Goal: Task Accomplishment & Management: Manage account settings

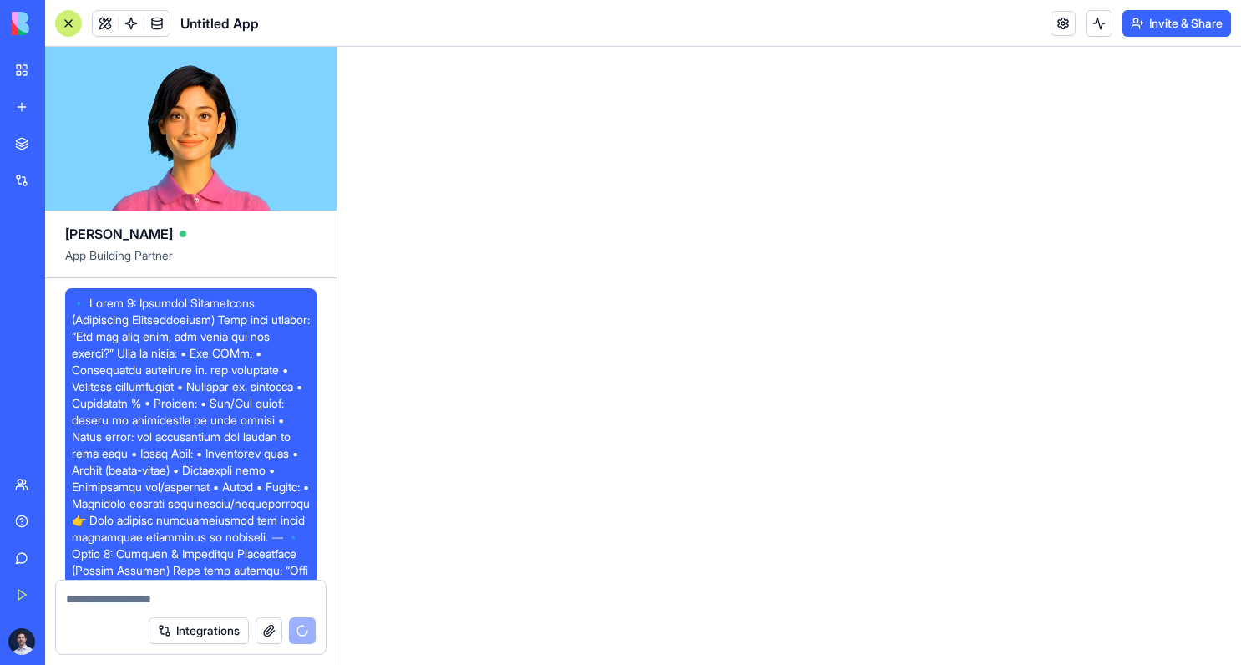
scroll to position [493, 0]
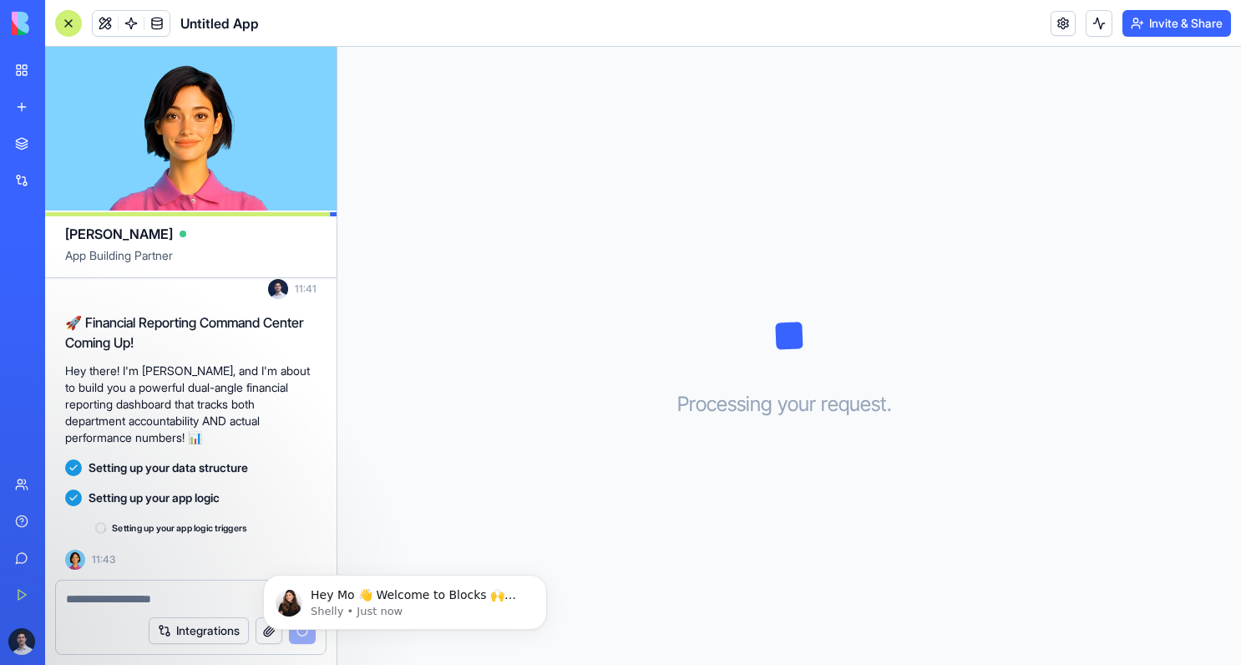
scroll to position [764, 0]
click at [547, 580] on button "Dismiss notification" at bounding box center [542, 580] width 22 height 22
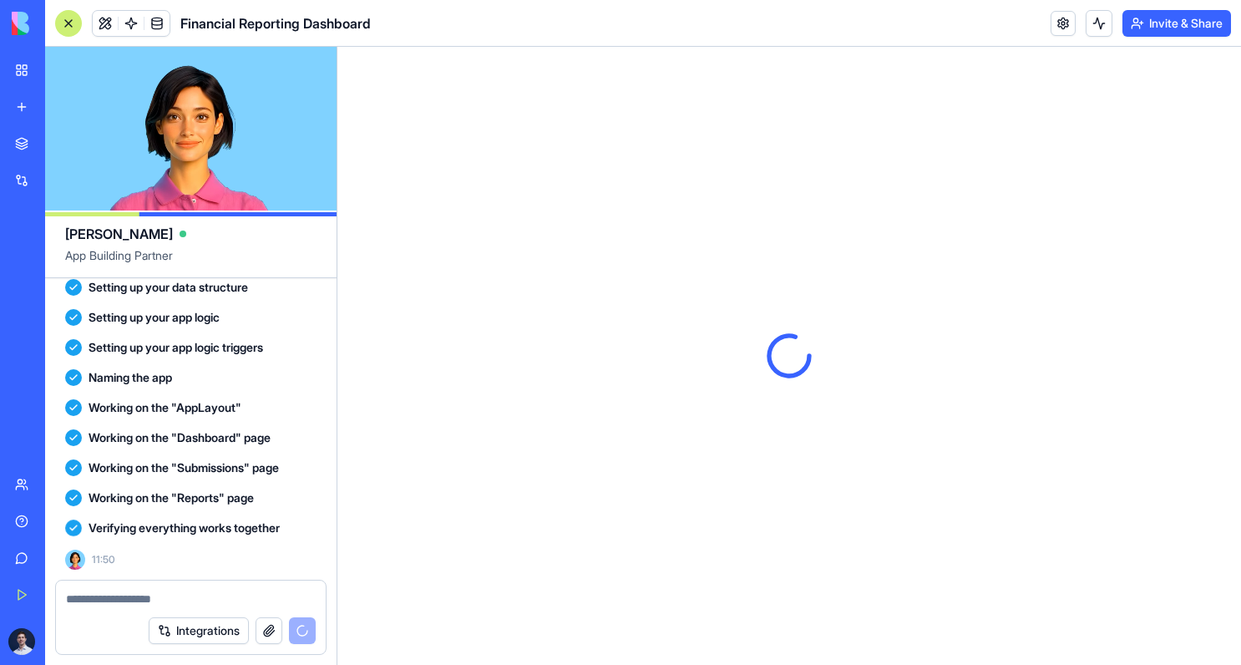
scroll to position [0, 0]
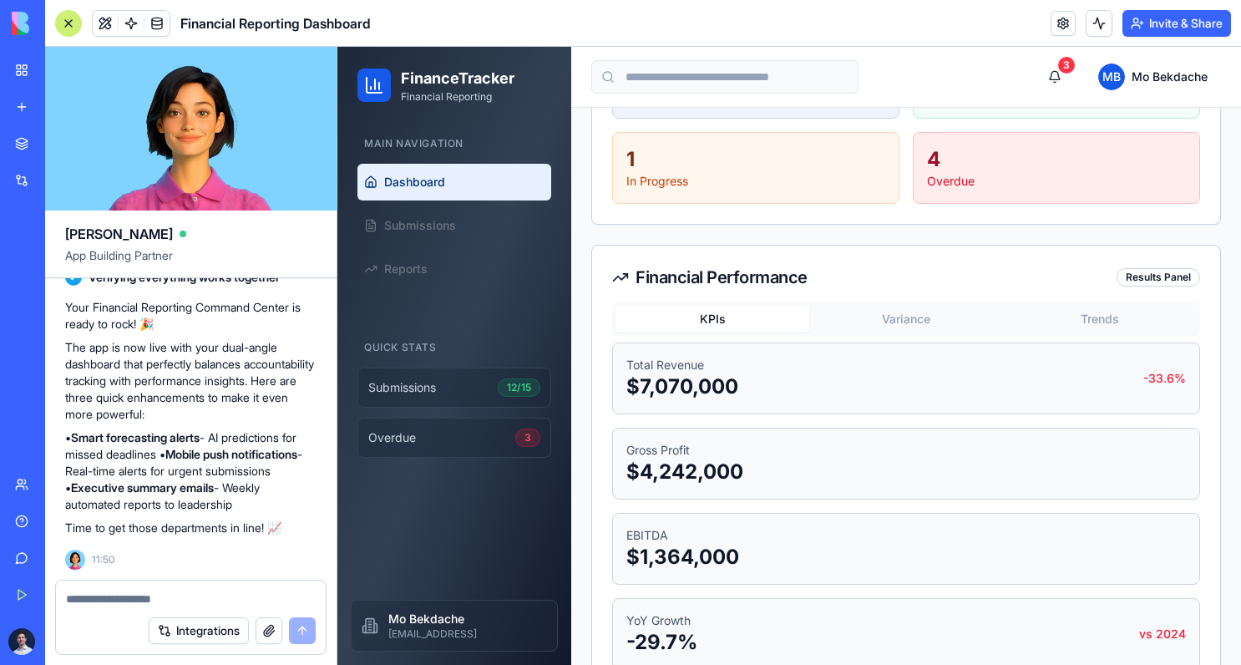
scroll to position [447, 0]
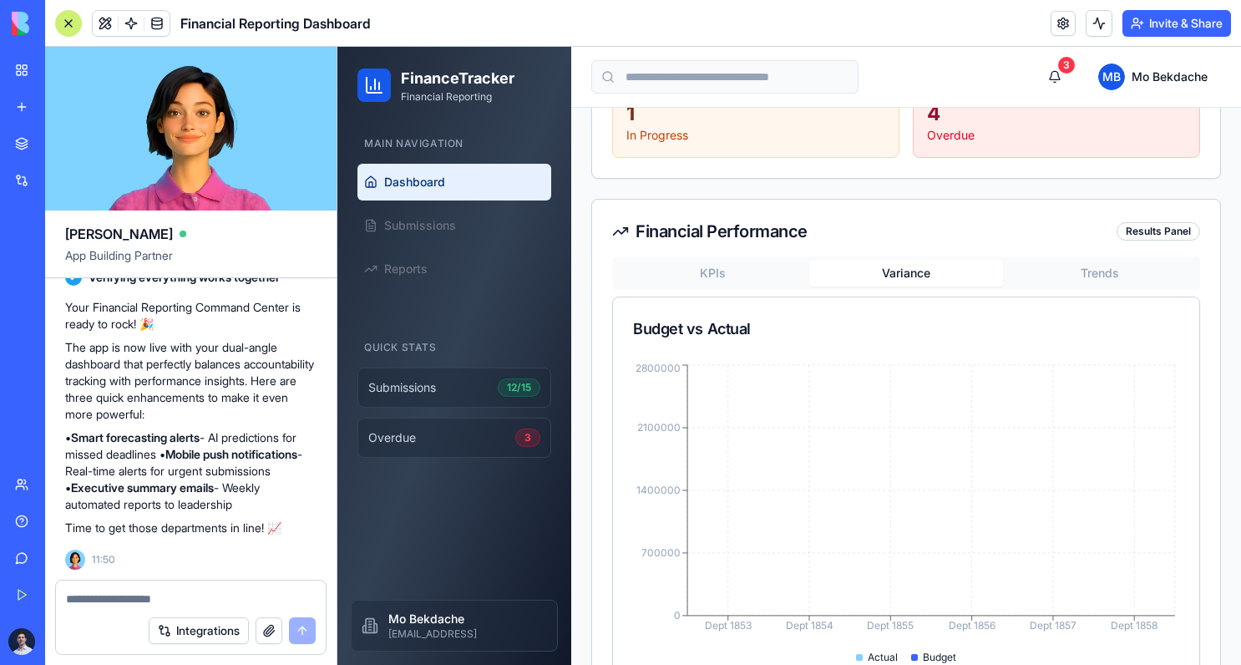
click at [888, 271] on button "Variance" at bounding box center [906, 273] width 194 height 27
click at [1090, 260] on button "Trends" at bounding box center [1100, 273] width 194 height 27
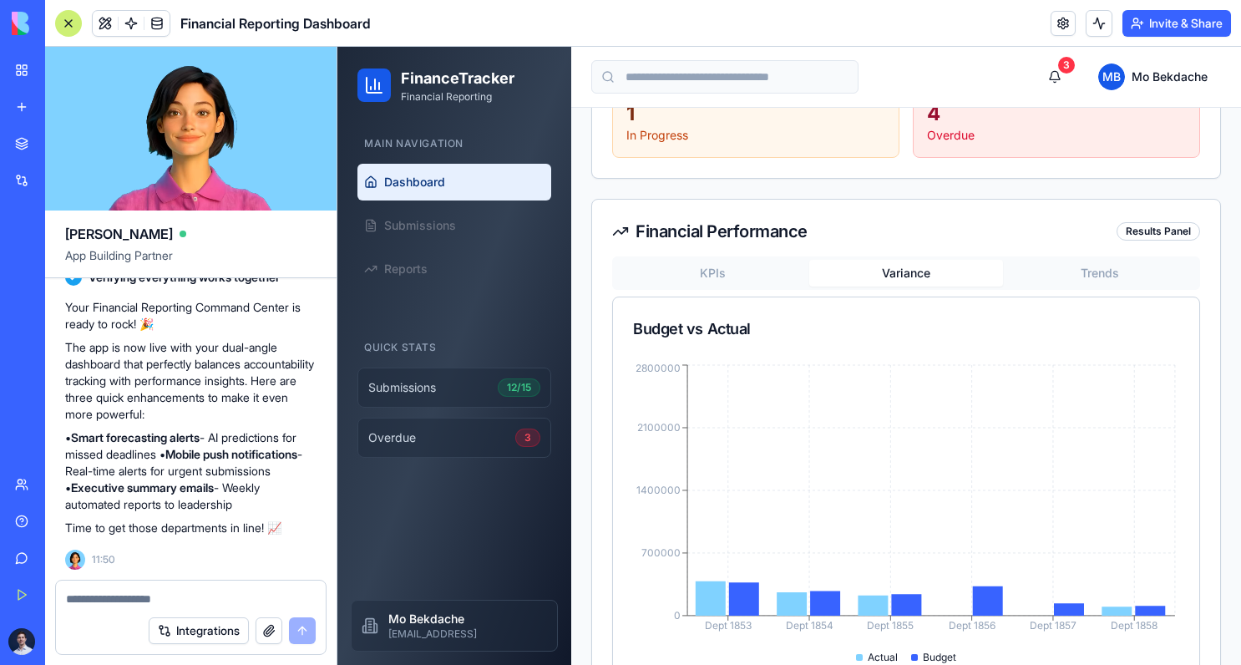
click at [908, 272] on button "Variance" at bounding box center [906, 273] width 194 height 27
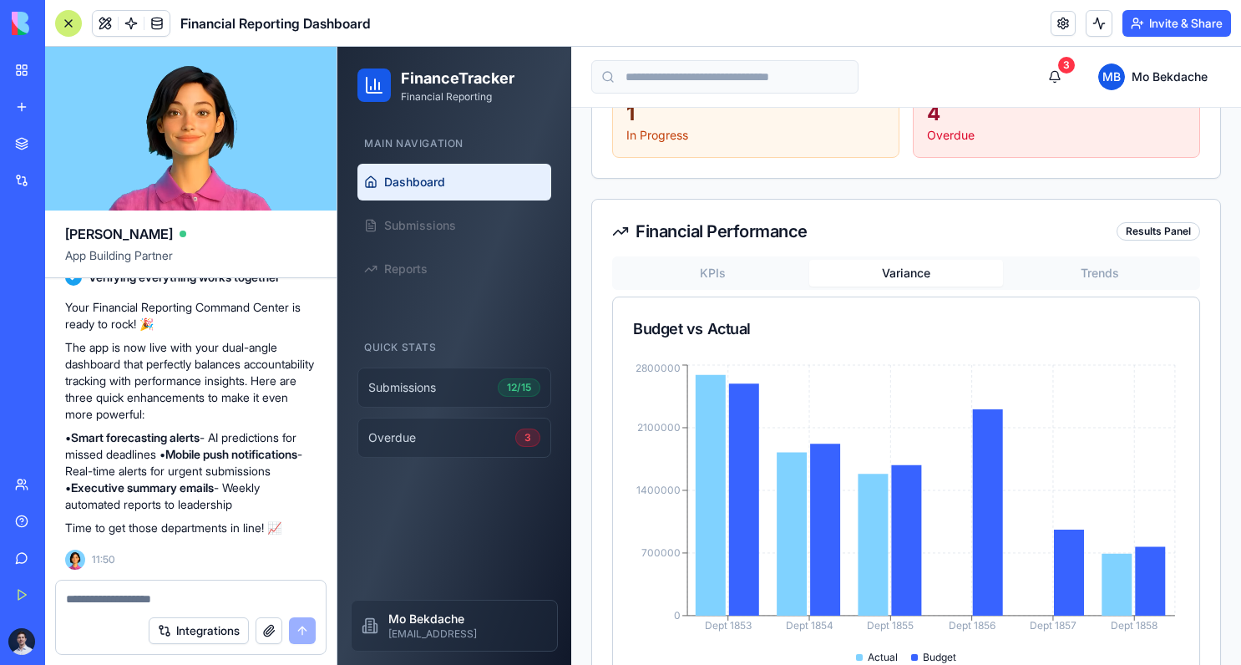
click at [724, 289] on div "KPIs Variance Trends" at bounding box center [906, 272] width 588 height 33
click at [714, 265] on button "KPIs" at bounding box center [712, 273] width 194 height 27
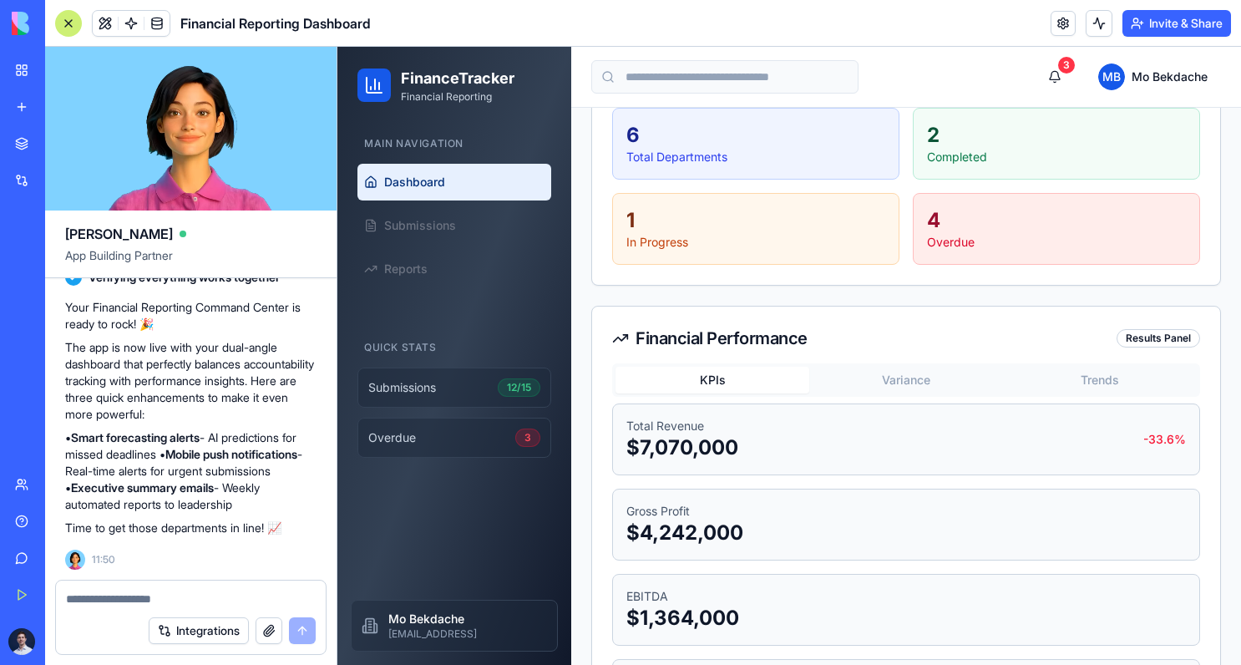
scroll to position [323, 0]
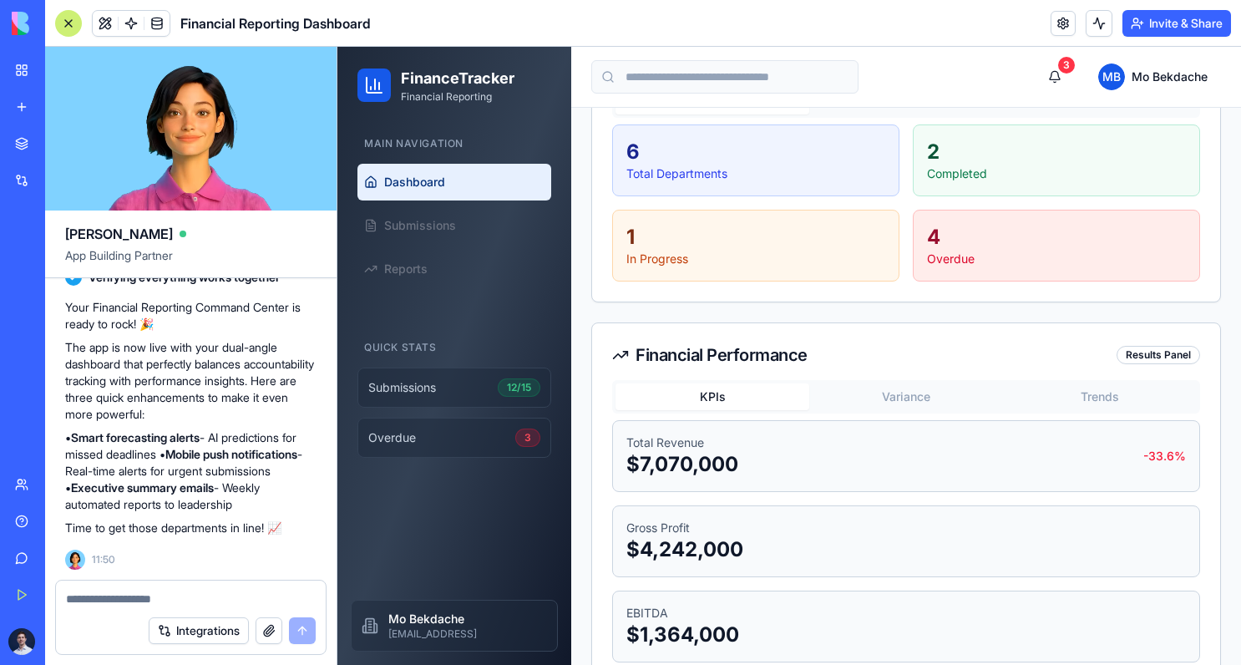
click at [443, 395] on div "Submissions 12/15" at bounding box center [454, 387] width 172 height 18
click at [437, 446] on div "Overdue 3" at bounding box center [454, 437] width 172 height 18
click at [527, 434] on div "3" at bounding box center [527, 437] width 25 height 18
click at [528, 439] on div "3" at bounding box center [527, 437] width 25 height 18
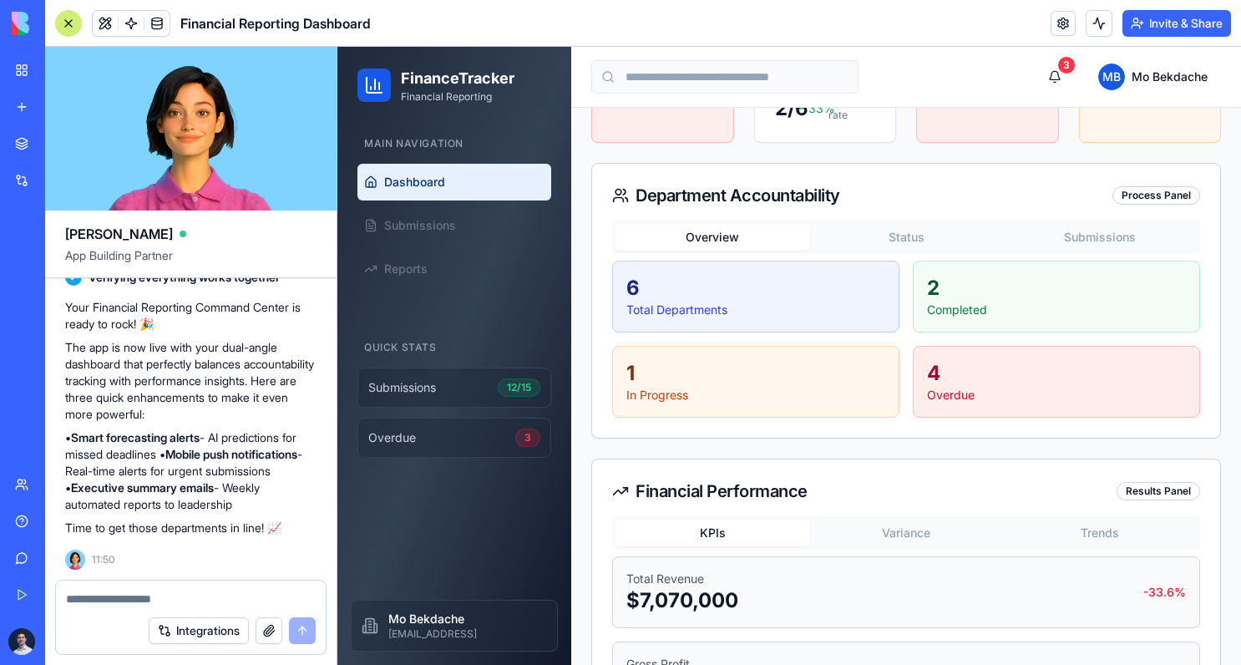
scroll to position [65, 0]
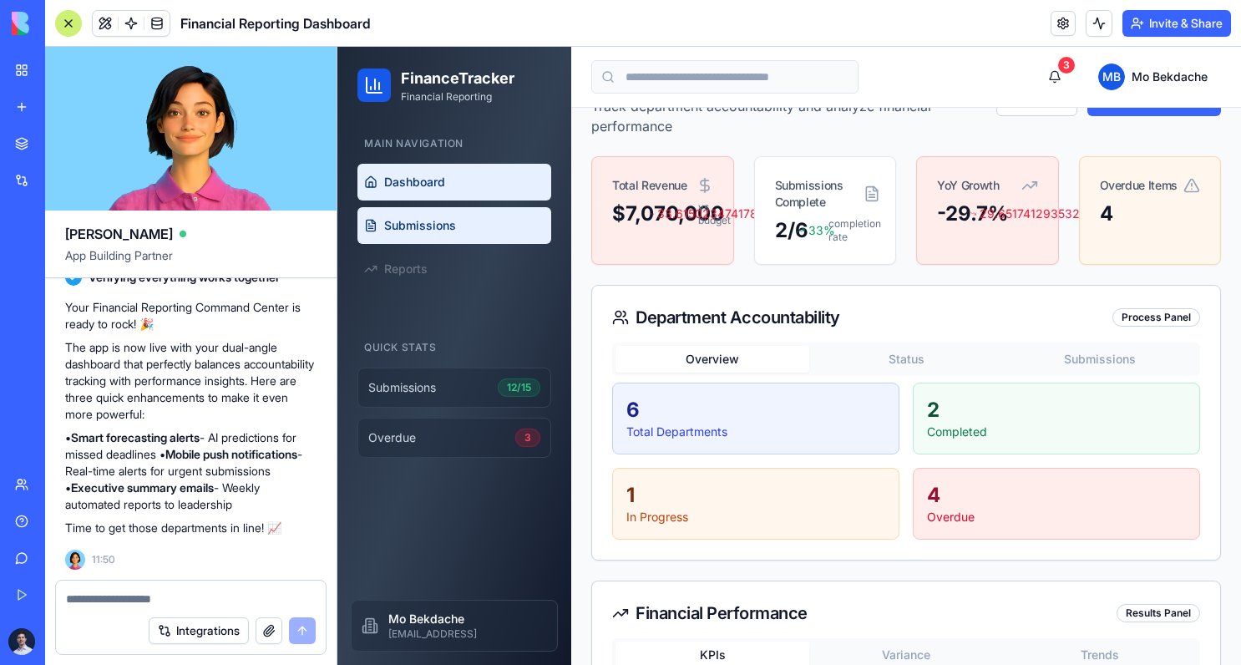
click at [438, 224] on span "Submissions" at bounding box center [420, 225] width 72 height 17
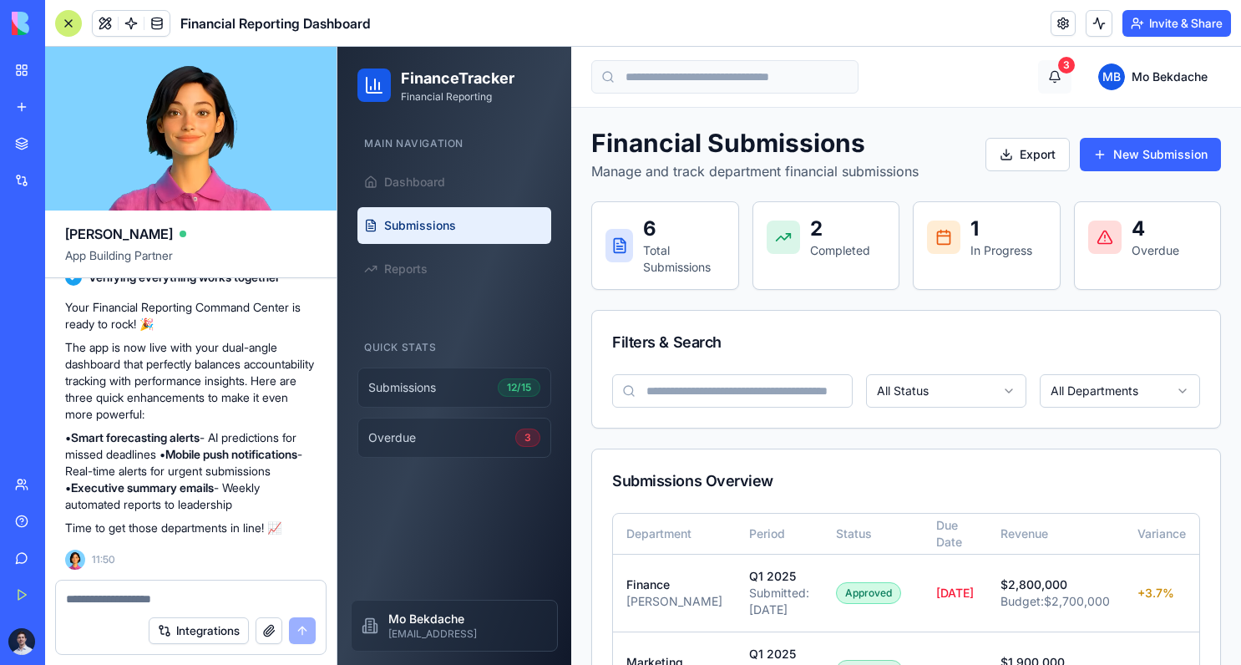
click at [1053, 72] on button "3" at bounding box center [1054, 76] width 33 height 33
click at [1045, 21] on header "Financial Reporting Dashboard Invite & Share" at bounding box center [643, 23] width 1196 height 47
click at [1056, 20] on link at bounding box center [1062, 23] width 25 height 25
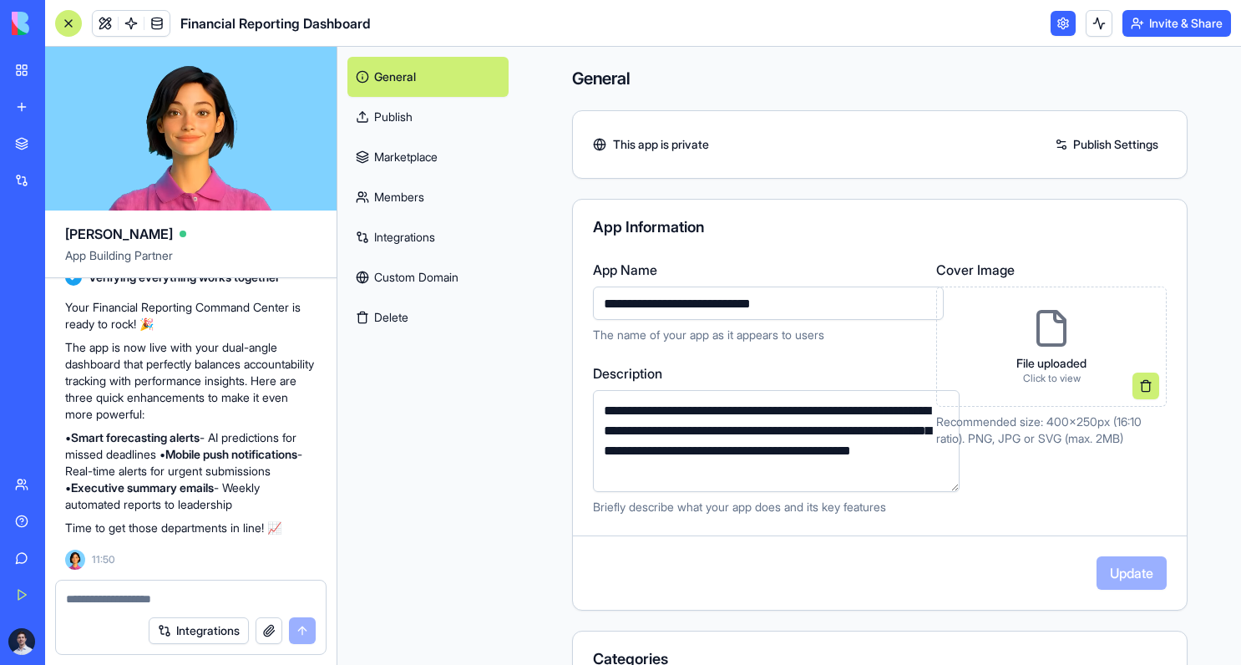
click at [403, 238] on link "Integrations" at bounding box center [427, 237] width 161 height 40
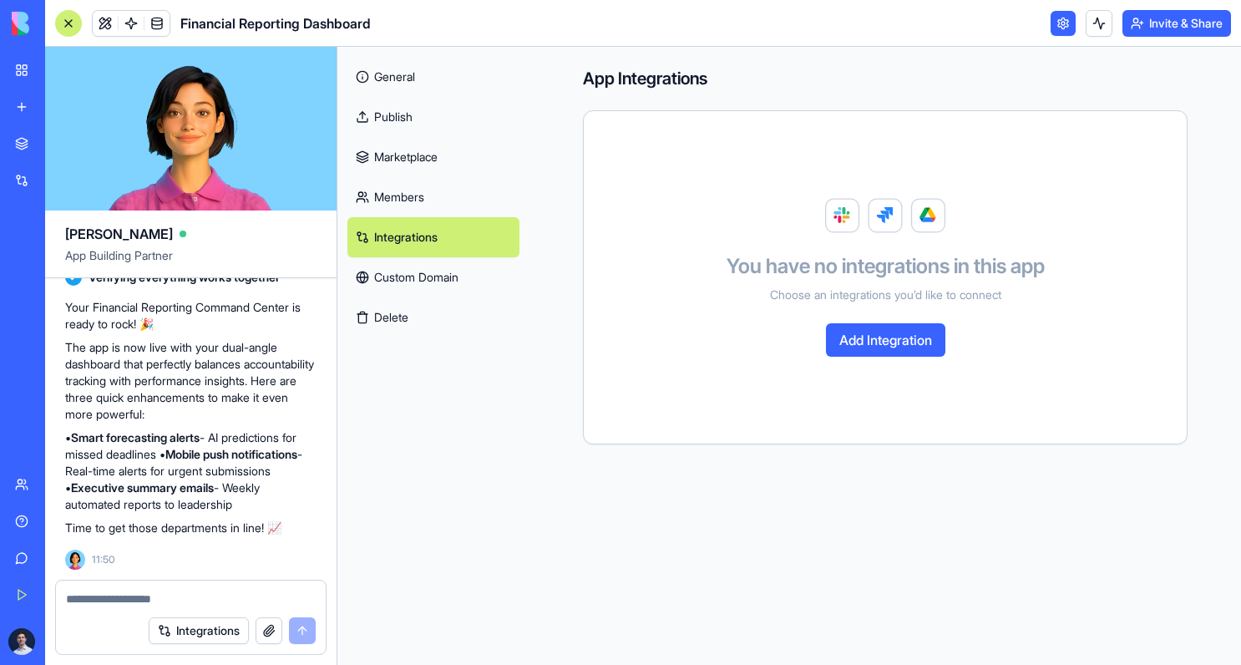
click at [402, 204] on link "Members" at bounding box center [433, 197] width 172 height 40
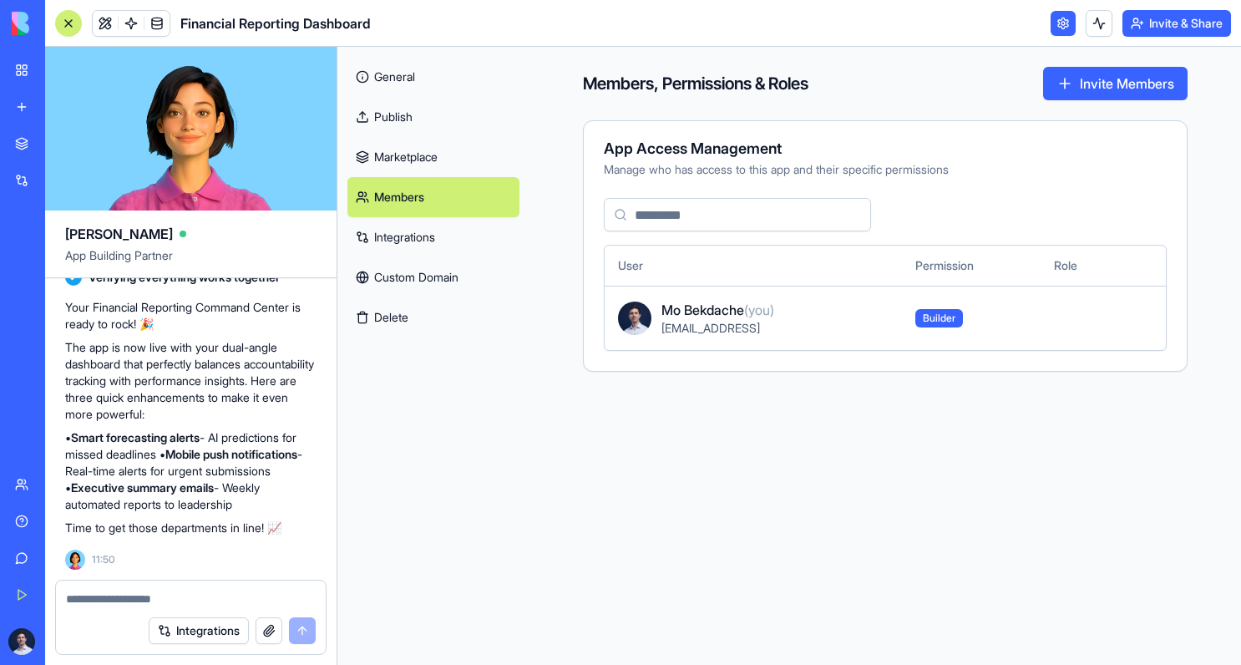
click at [417, 154] on link "Marketplace" at bounding box center [433, 157] width 172 height 40
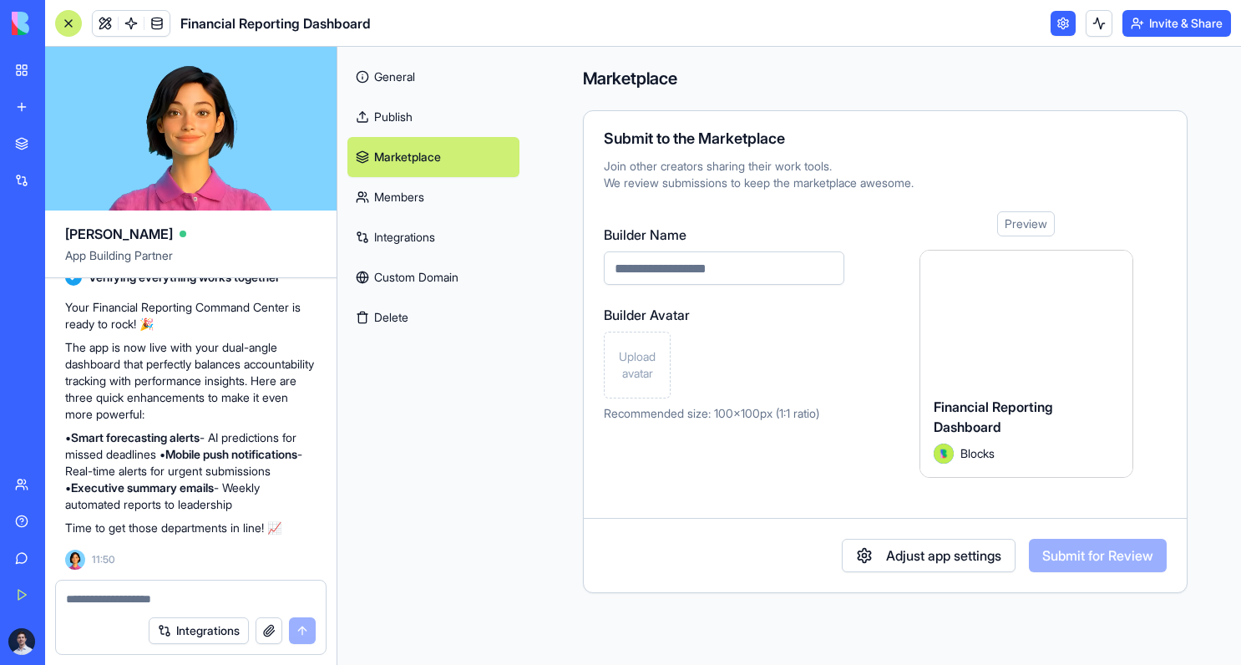
click at [414, 102] on link "Publish" at bounding box center [433, 117] width 172 height 40
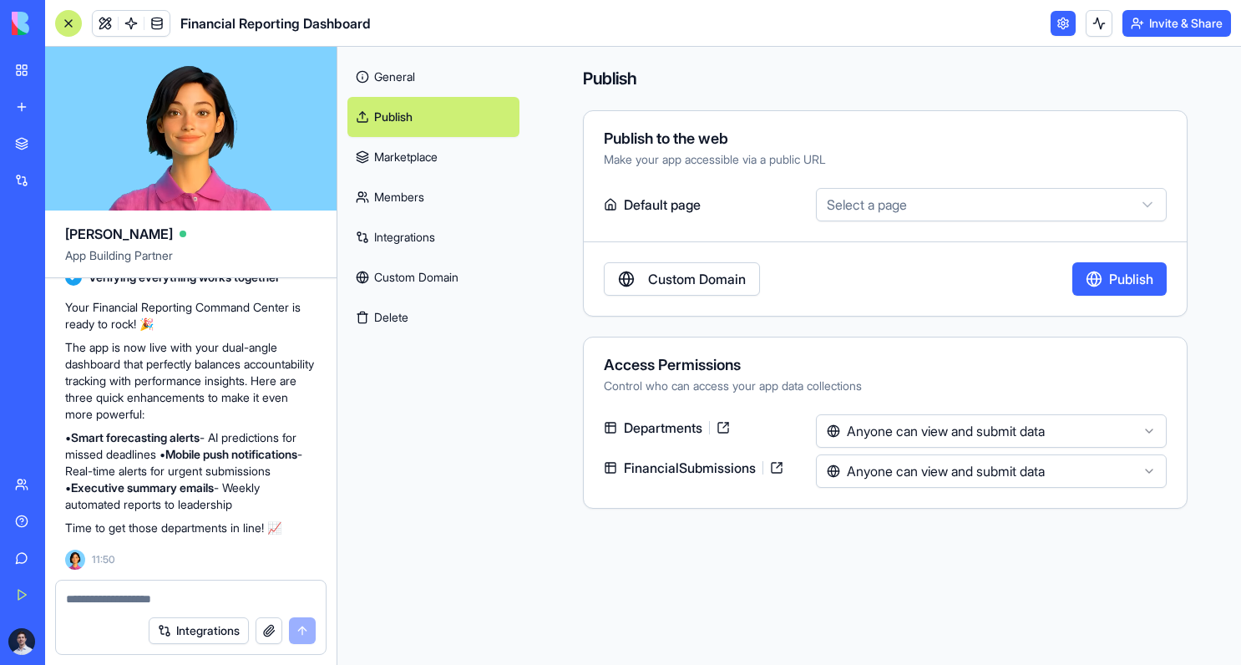
click at [881, 195] on html "BETA My Workspace New app Marketplace Integrations Recent Untitled App AI Logo …" at bounding box center [620, 332] width 1241 height 665
click at [792, 240] on html "BETA My Workspace New app Marketplace Integrations Recent Untitled App AI Logo …" at bounding box center [620, 332] width 1241 height 665
click at [1088, 263] on button "Publish" at bounding box center [1119, 278] width 94 height 33
click at [704, 292] on link "Custom Domain" at bounding box center [682, 278] width 156 height 33
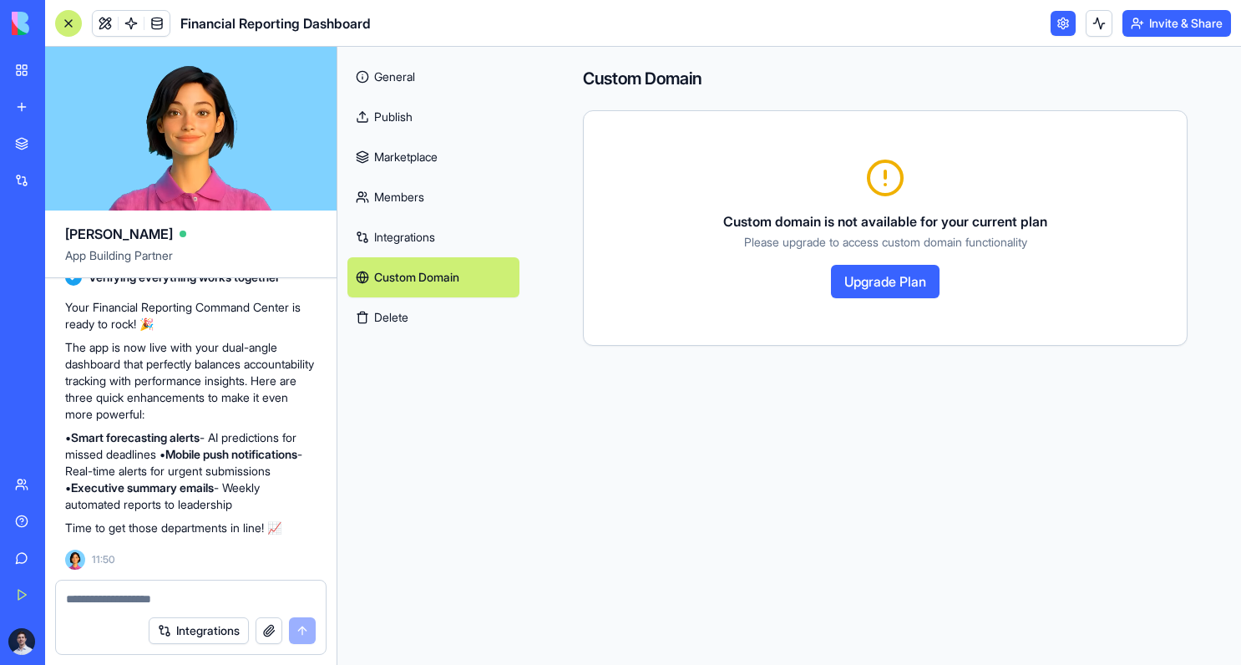
click at [394, 84] on link "General" at bounding box center [433, 77] width 172 height 40
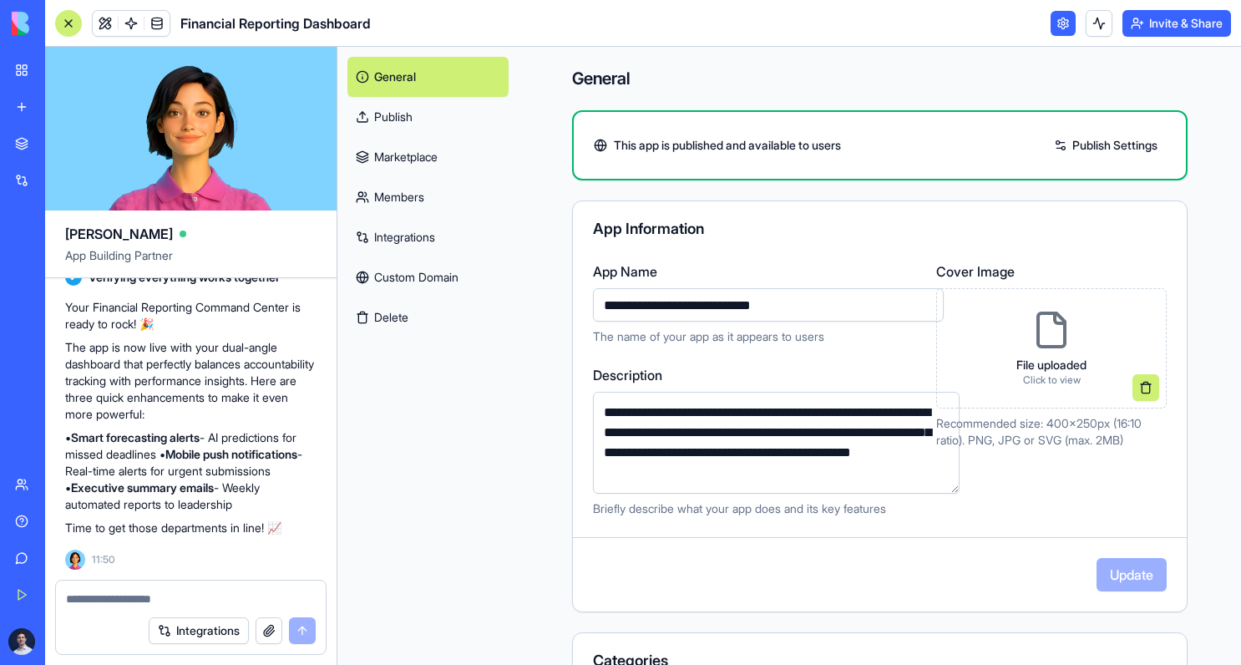
click at [388, 115] on link "Publish" at bounding box center [427, 117] width 161 height 40
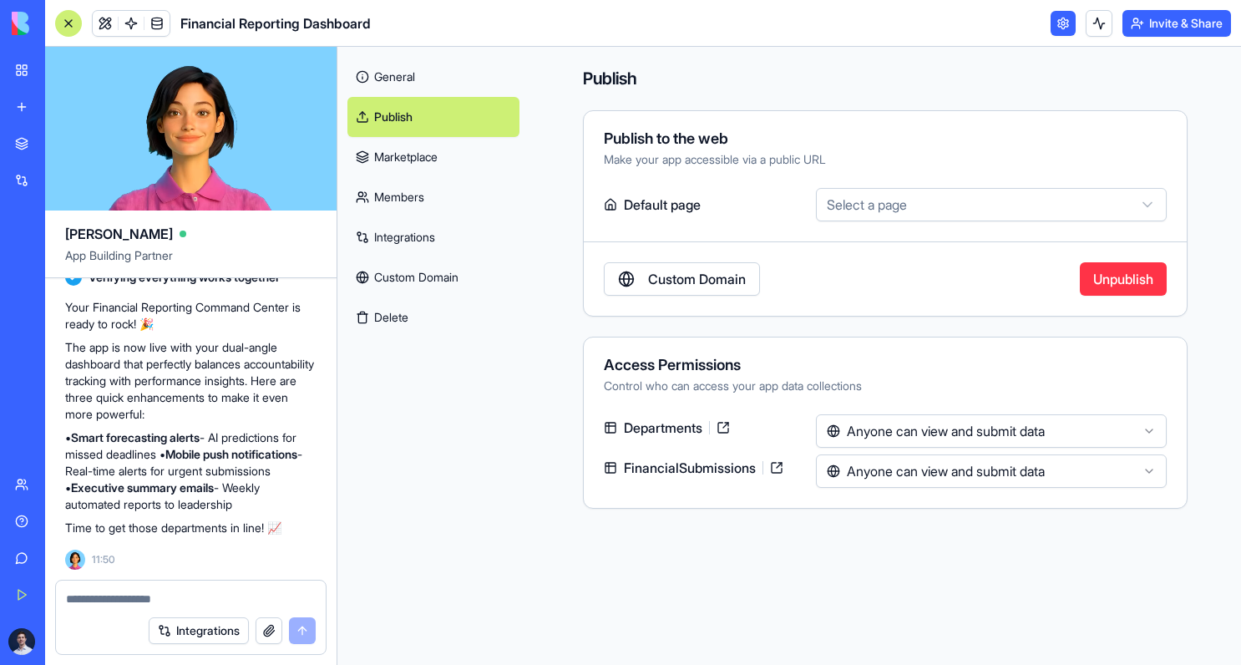
click at [728, 425] on link at bounding box center [723, 427] width 27 height 27
click at [195, 589] on div at bounding box center [191, 593] width 270 height 27
click at [175, 594] on textarea at bounding box center [191, 598] width 250 height 17
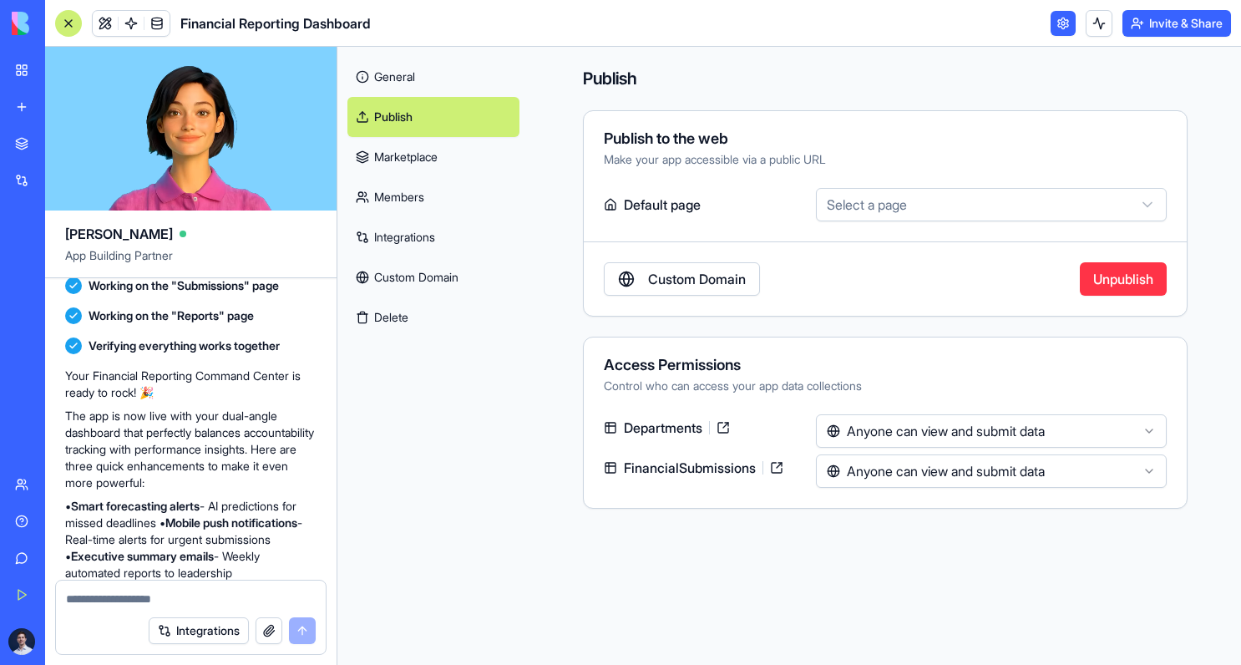
scroll to position [1022, 0]
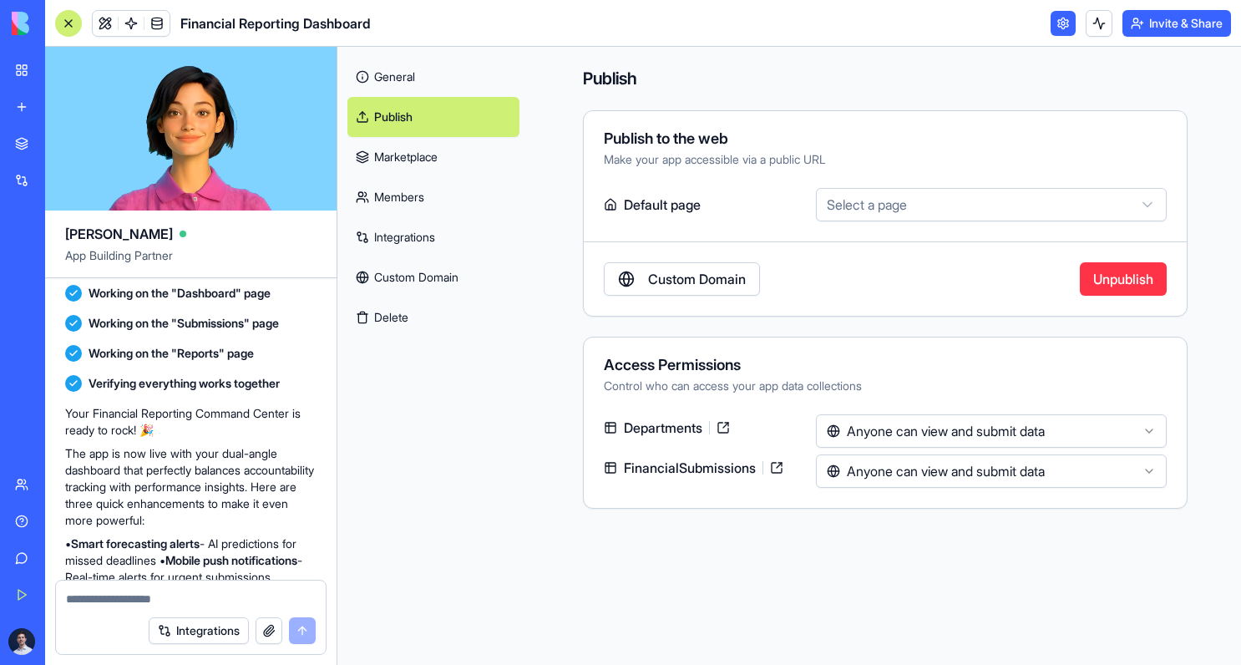
click at [390, 74] on link "General" at bounding box center [433, 77] width 172 height 40
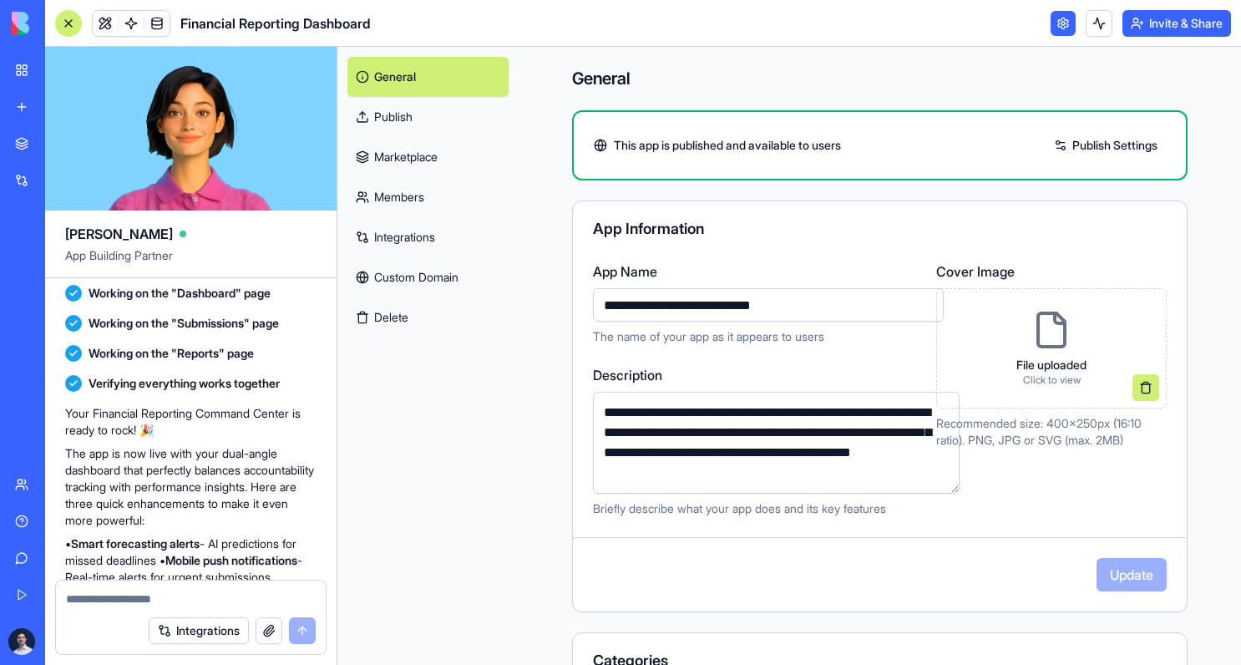
click at [62, 266] on div "Untitled App" at bounding box center [38, 260] width 47 height 17
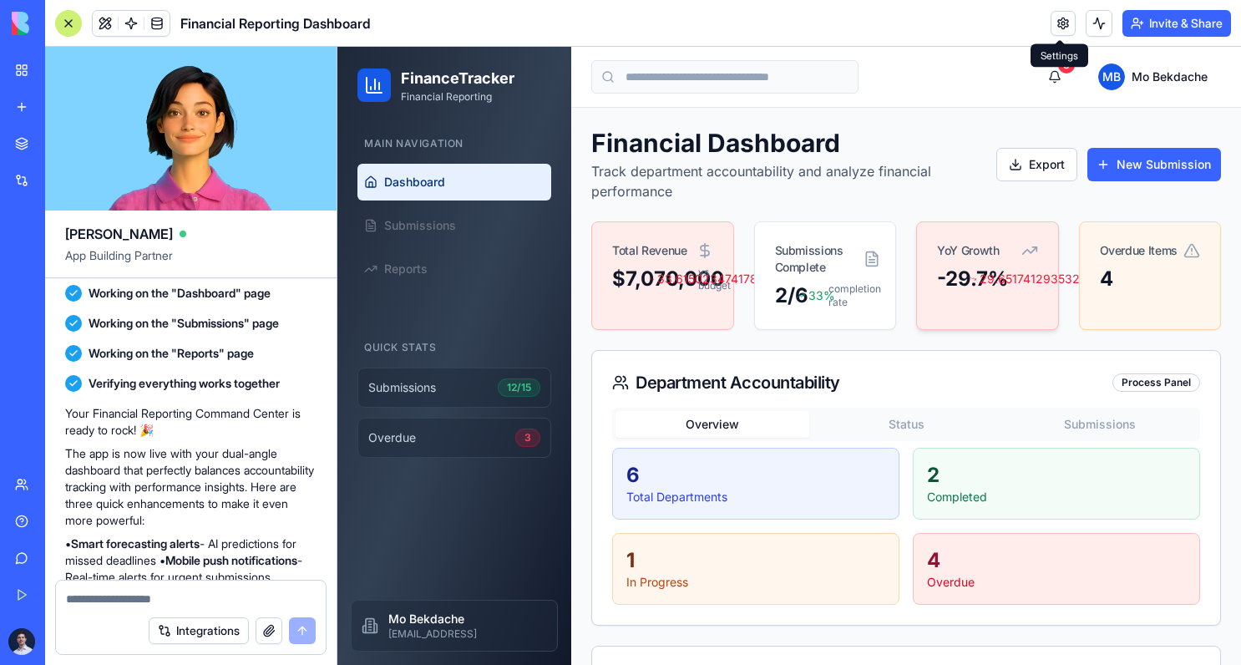
click at [997, 281] on span "29.65174129353234 %" at bounding box center [1008, 279] width 58 height 17
click at [963, 309] on div "-29.7% 29.65174129353234 %" at bounding box center [987, 289] width 141 height 47
click at [1194, 245] on icon at bounding box center [1191, 250] width 17 height 17
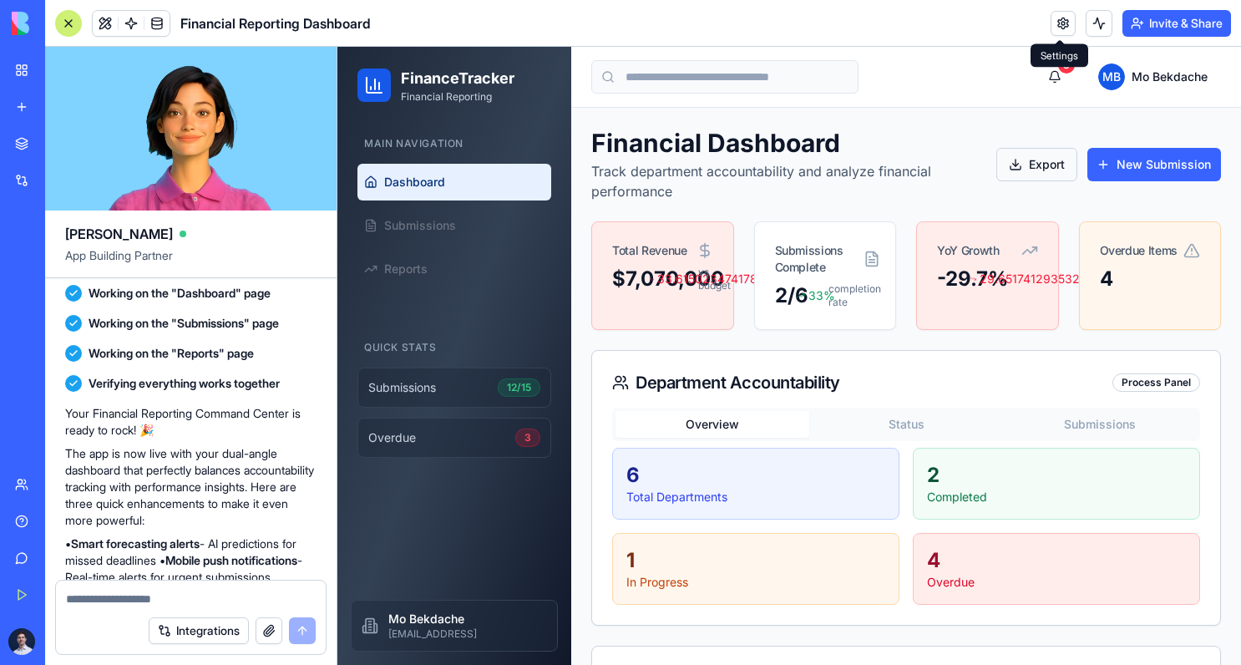
click at [1030, 168] on button "Export" at bounding box center [1036, 164] width 81 height 33
click at [432, 209] on link "Submissions" at bounding box center [454, 225] width 194 height 37
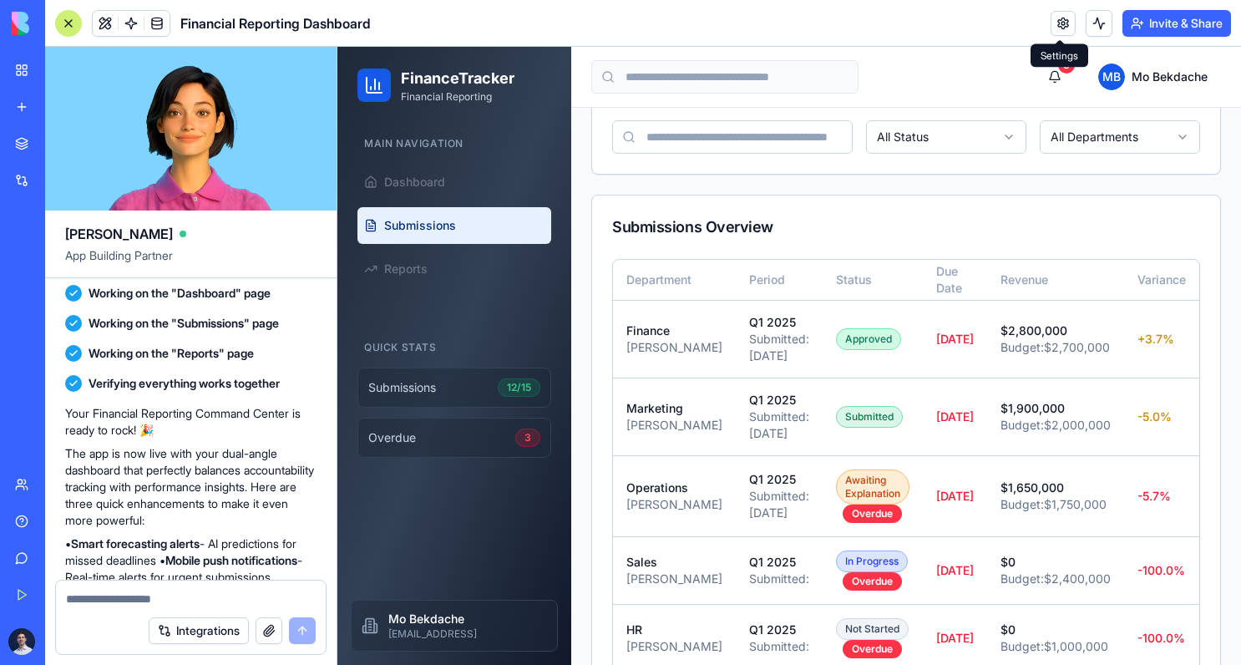
scroll to position [216, 0]
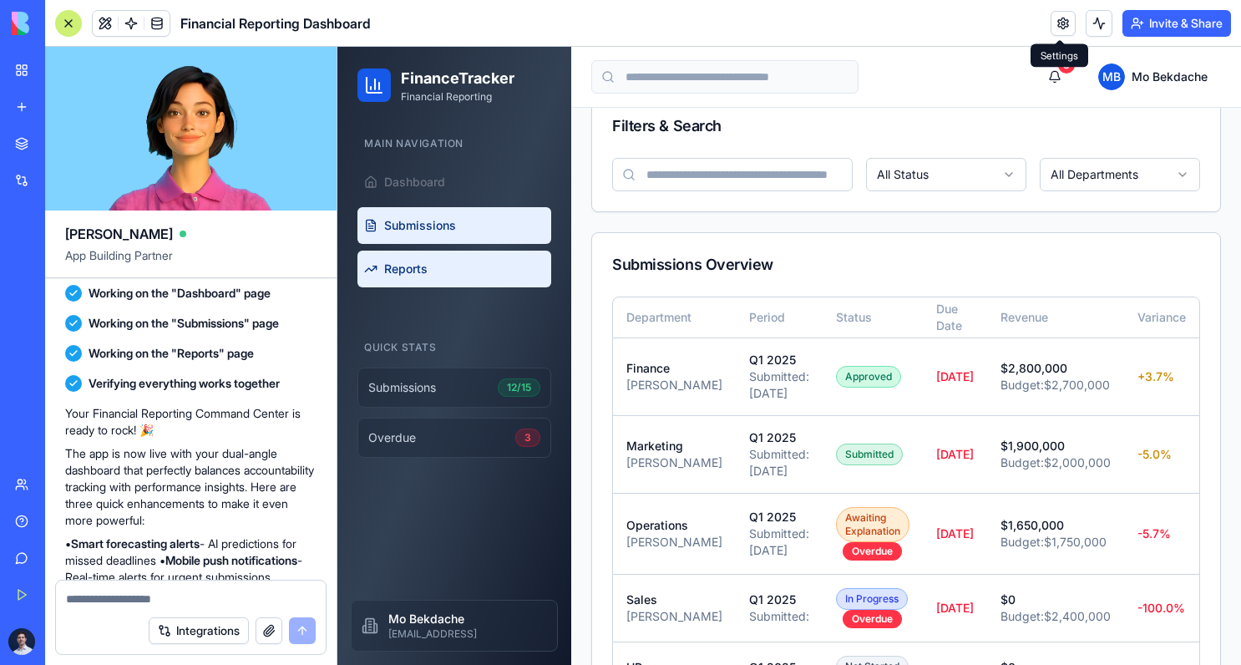
click at [426, 269] on span "Reports" at bounding box center [405, 269] width 43 height 17
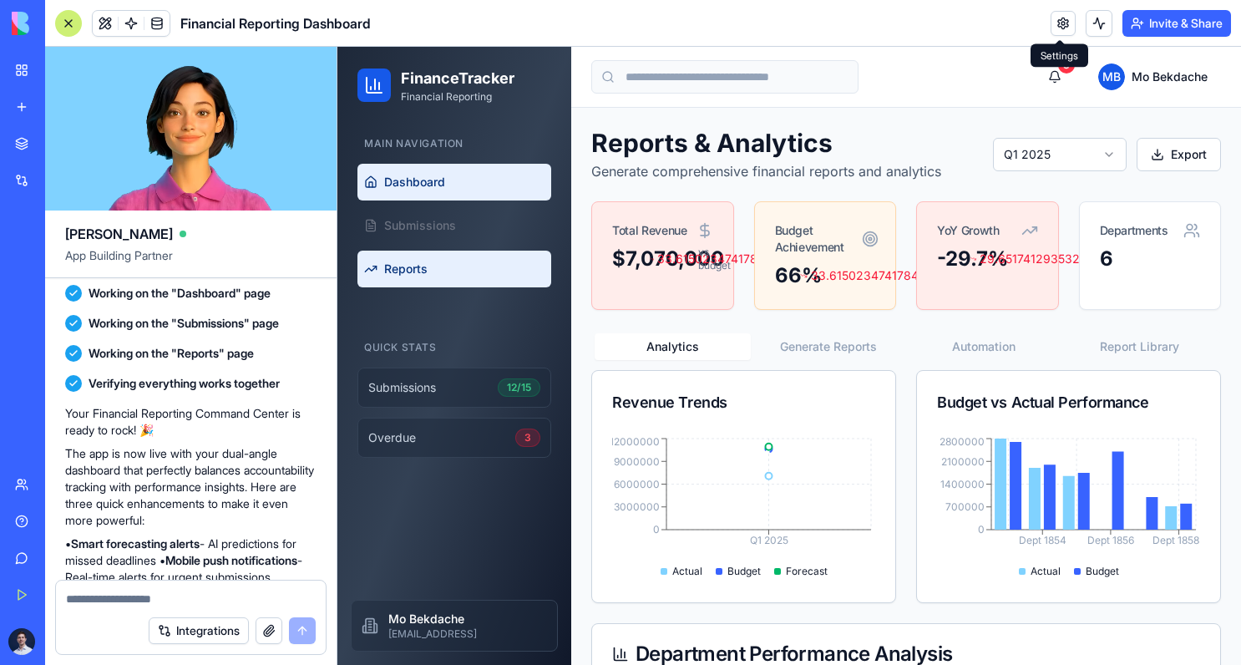
click at [431, 179] on span "Dashboard" at bounding box center [414, 182] width 61 height 17
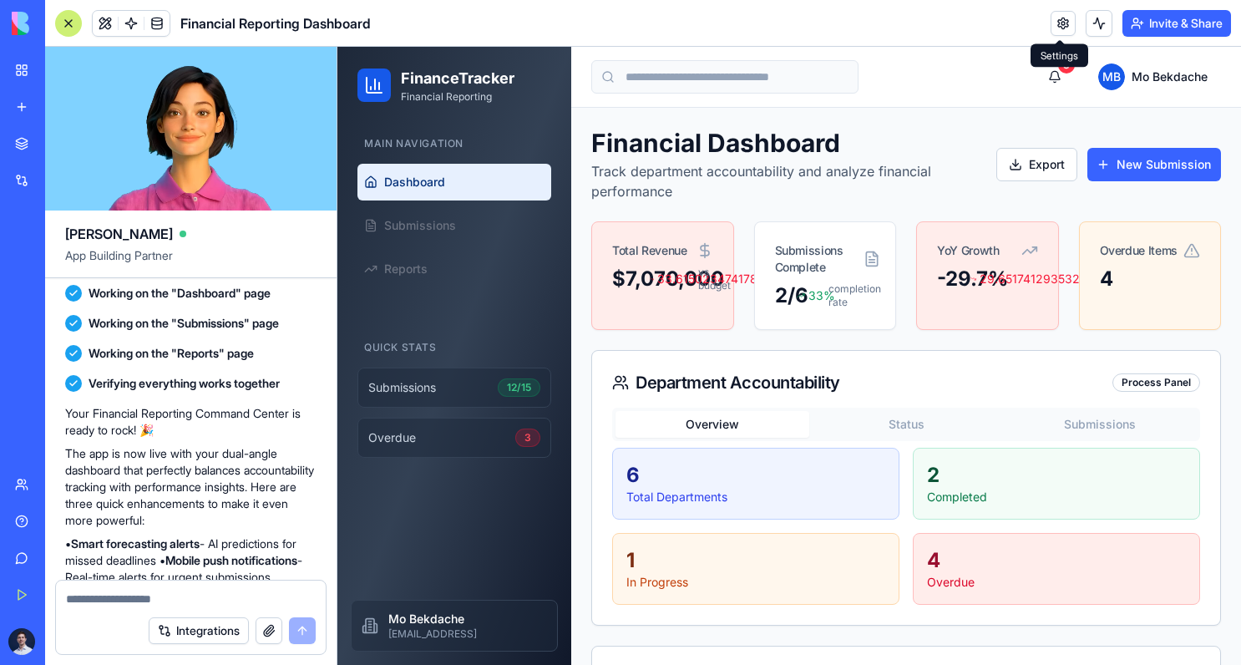
click at [144, 605] on textarea at bounding box center [191, 598] width 250 height 17
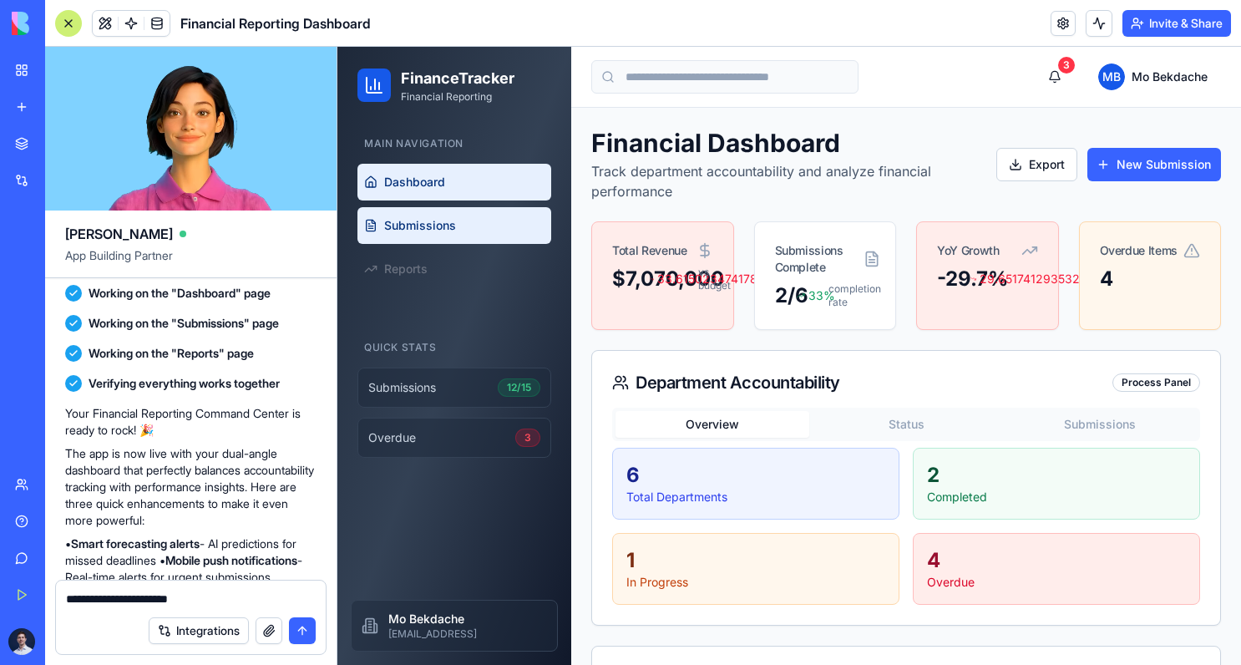
click at [419, 241] on link "Submissions" at bounding box center [454, 225] width 194 height 37
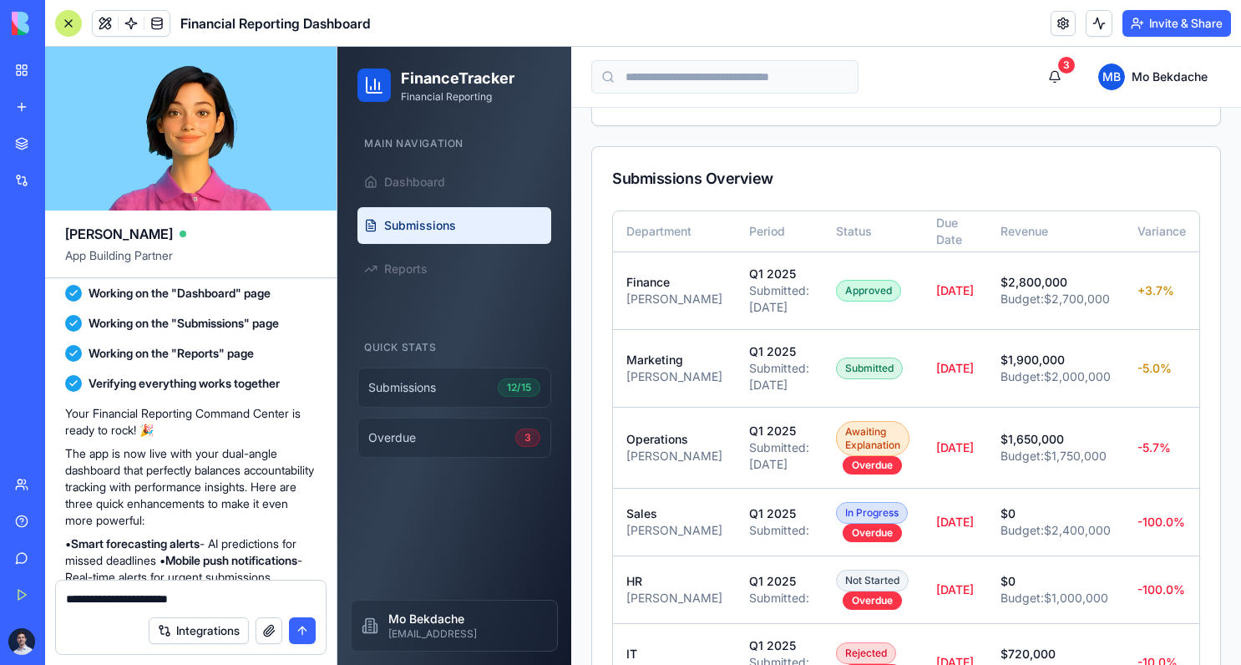
scroll to position [304, 0]
click at [205, 596] on textarea "**********" at bounding box center [191, 598] width 250 height 17
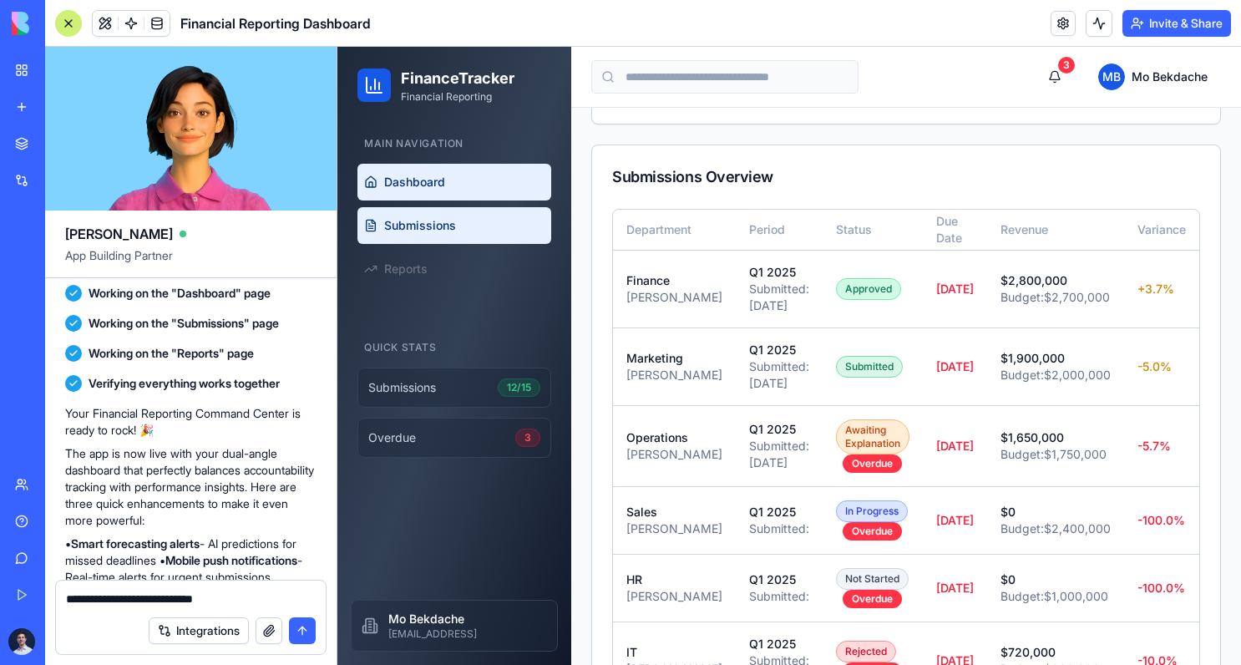
click at [418, 188] on span "Dashboard" at bounding box center [414, 182] width 61 height 17
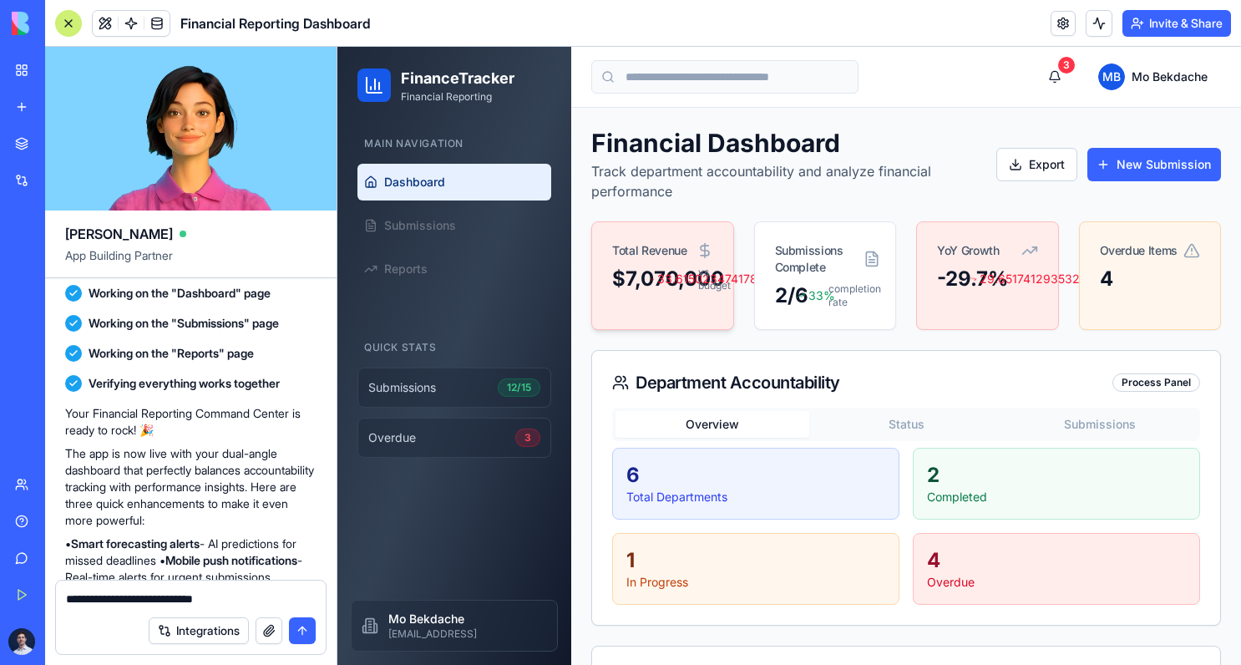
click at [665, 267] on div "33.6150234741784 % vs budget" at bounding box center [681, 279] width 63 height 27
drag, startPoint x: 662, startPoint y: 280, endPoint x: 710, endPoint y: 281, distance: 47.6
click at [710, 281] on div "33.6150234741784 % vs budget" at bounding box center [681, 279] width 63 height 27
click at [902, 74] on div "Toggle sidebar 3 M B Mo Bekdache" at bounding box center [906, 77] width 670 height 60
click at [726, 80] on input at bounding box center [724, 76] width 267 height 33
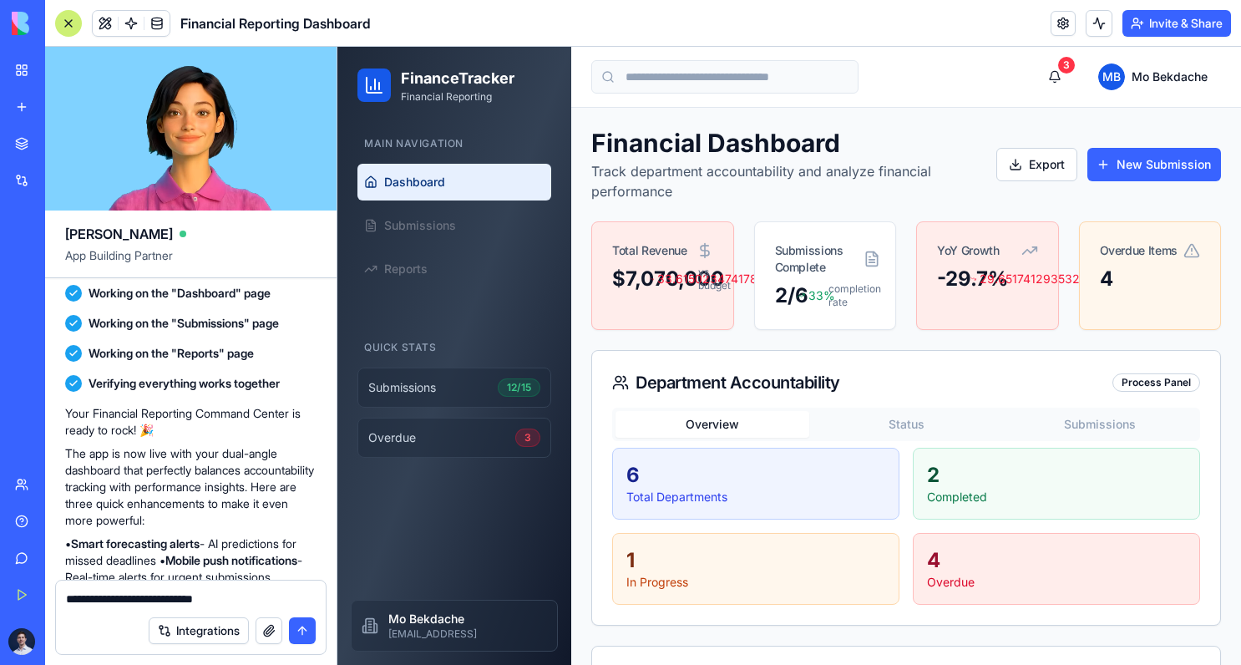
click at [256, 598] on textarea "**********" at bounding box center [191, 598] width 250 height 17
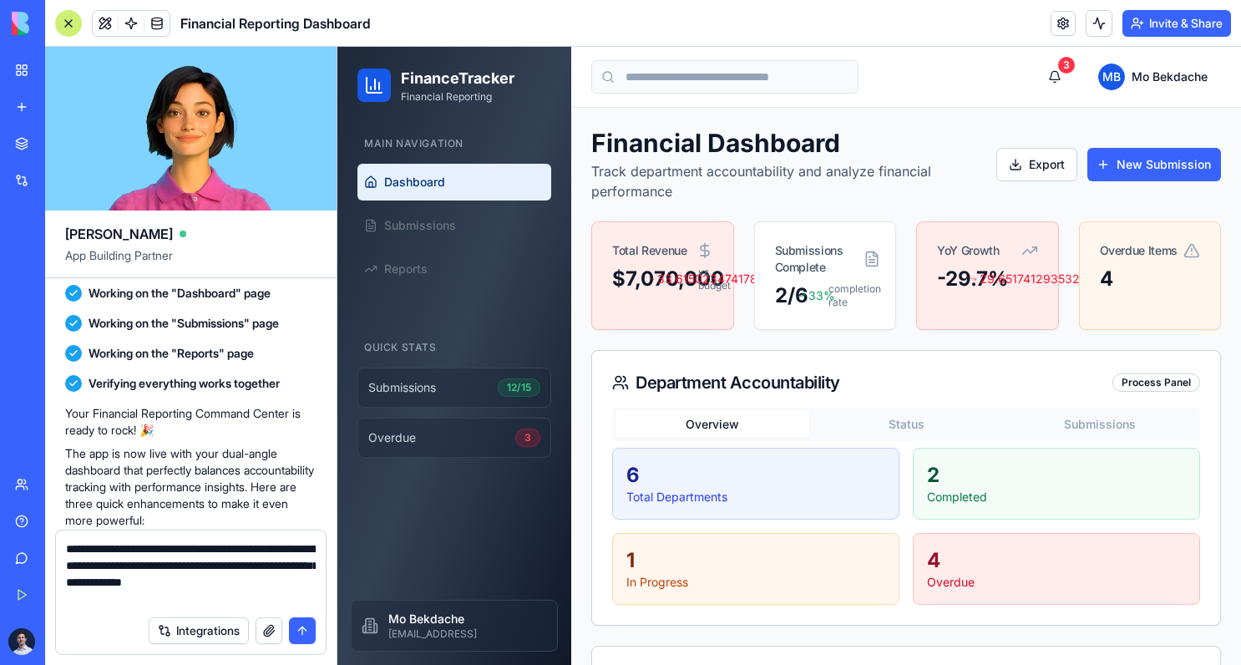
type textarea "**********"
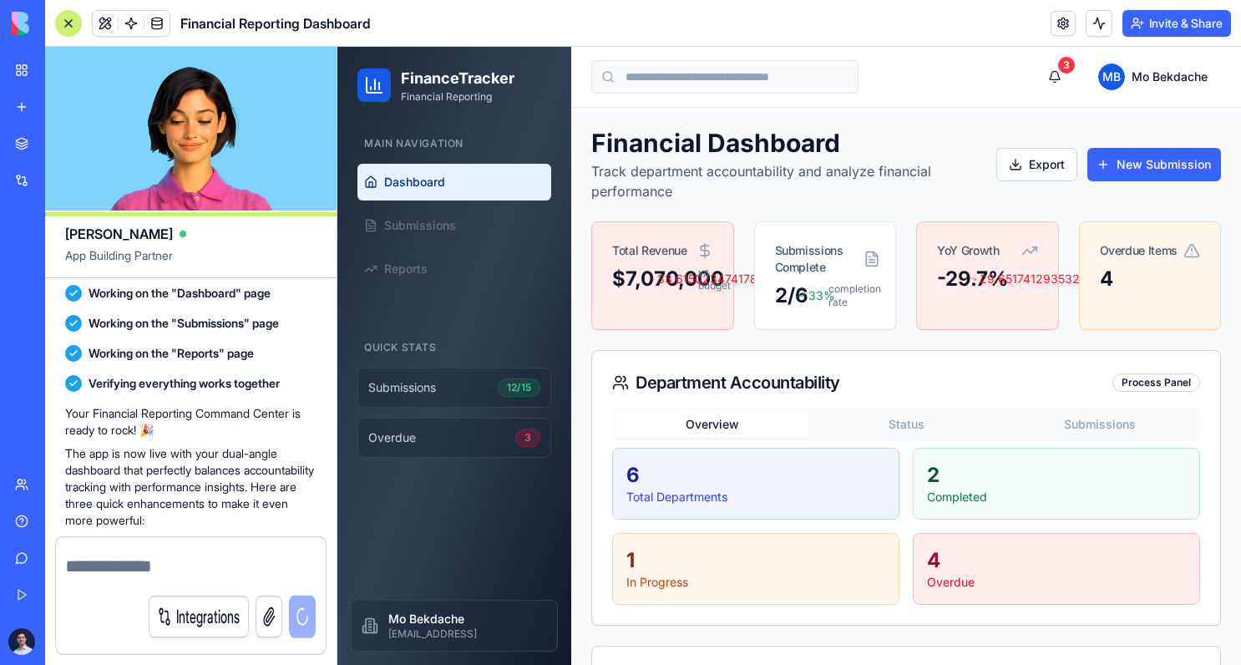
scroll to position [1325, 0]
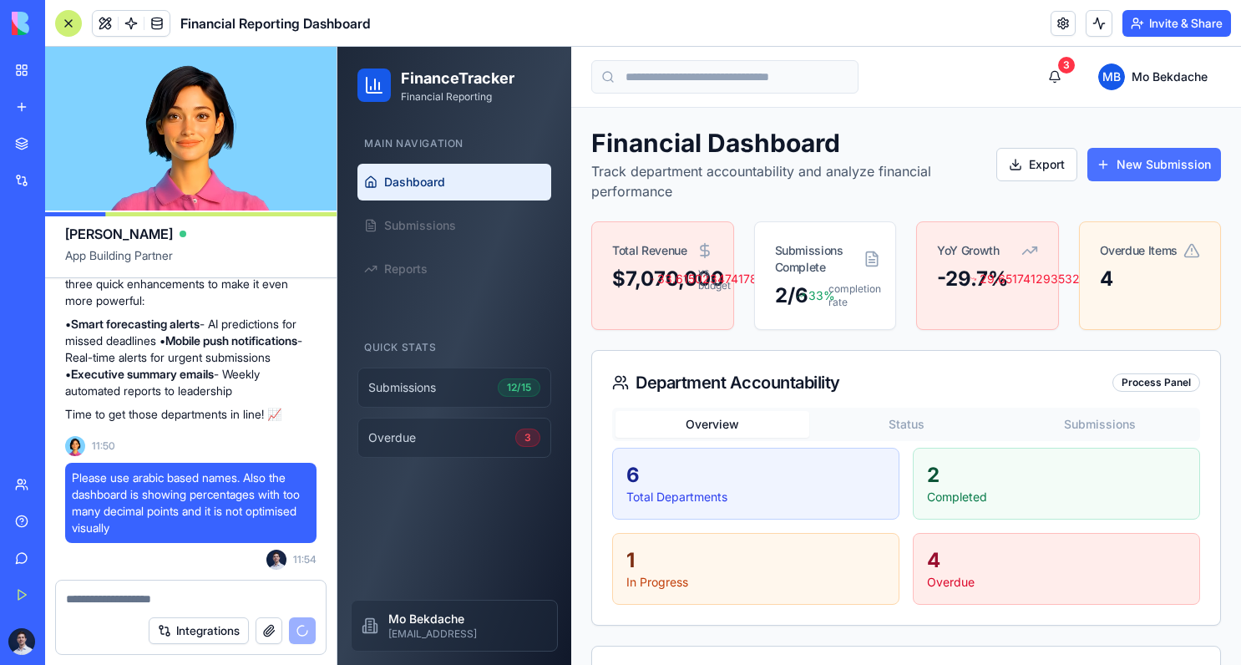
click at [1111, 157] on button "New Submission" at bounding box center [1154, 164] width 134 height 33
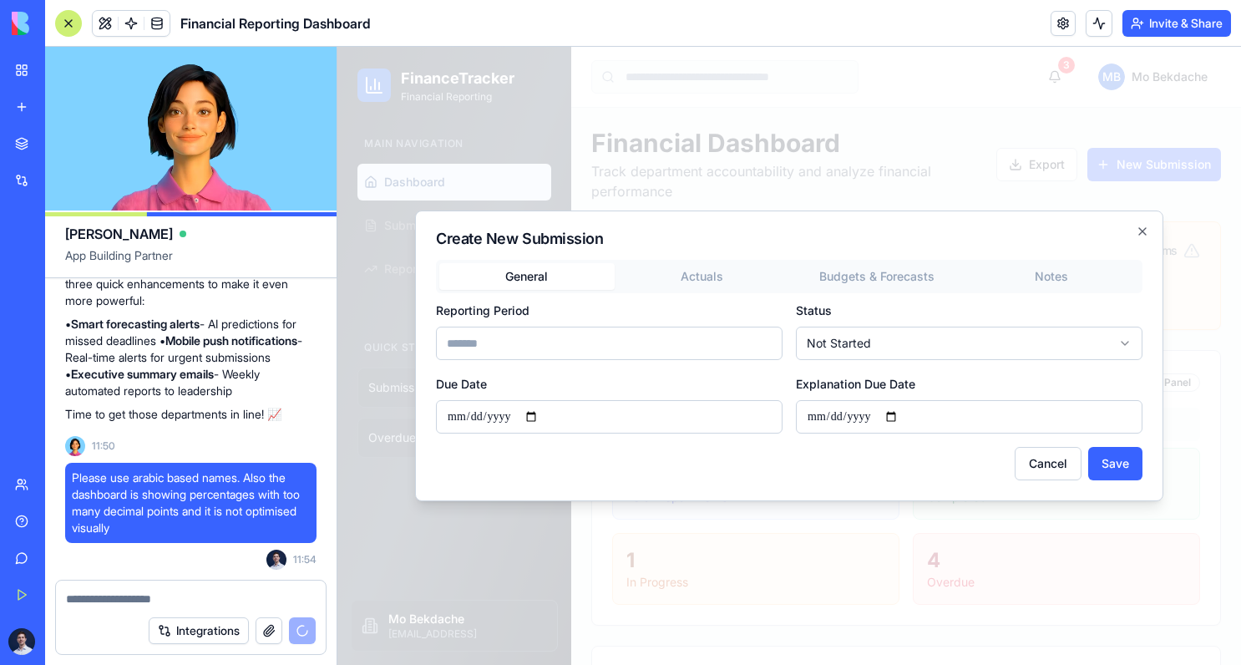
click at [702, 272] on div "General Actuals Budgets & Forecasts Notes Reporting Period Status Not Started D…" at bounding box center [789, 347] width 706 height 174
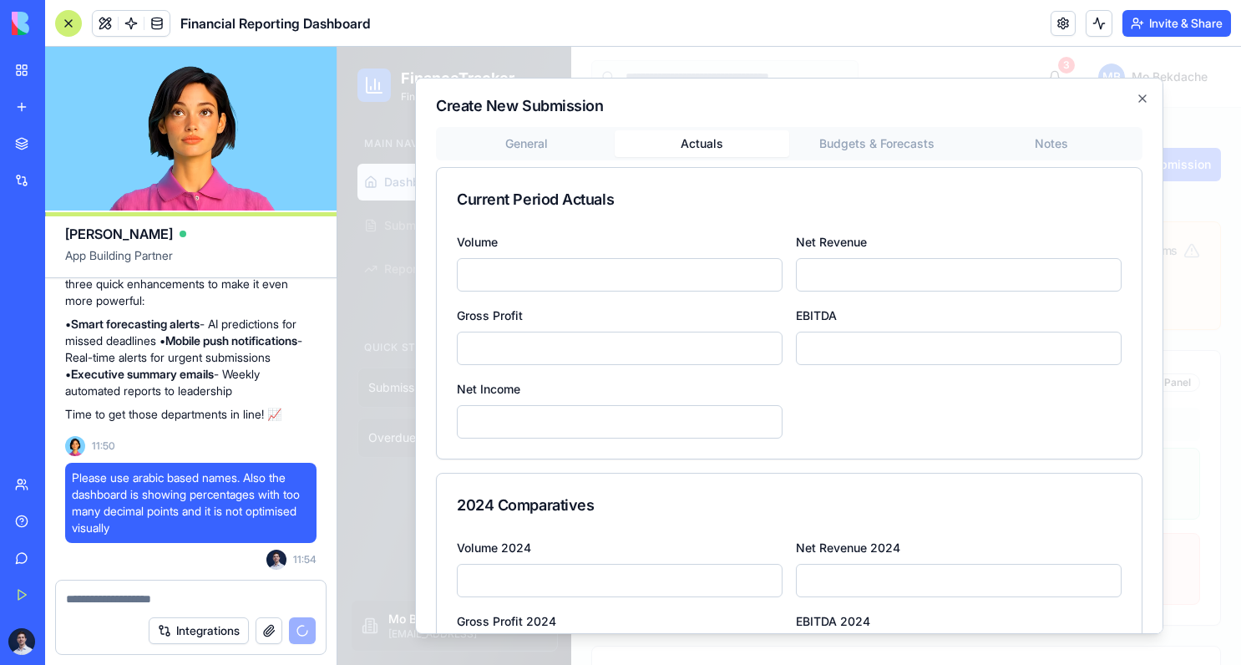
click at [869, 143] on button "Budgets & Forecasts" at bounding box center [876, 143] width 175 height 27
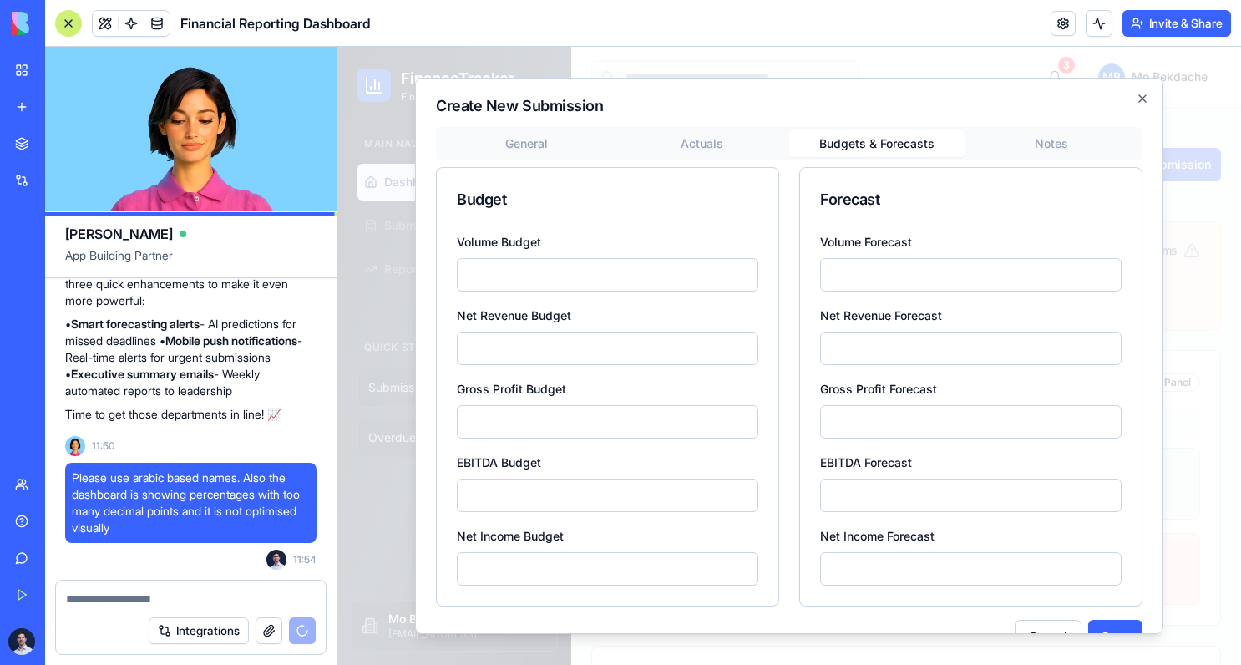
click at [1031, 139] on body "FinanceTracker Financial Reporting Main Navigation Dashboard Submissions Report…" at bounding box center [788, 579] width 903 height 1065
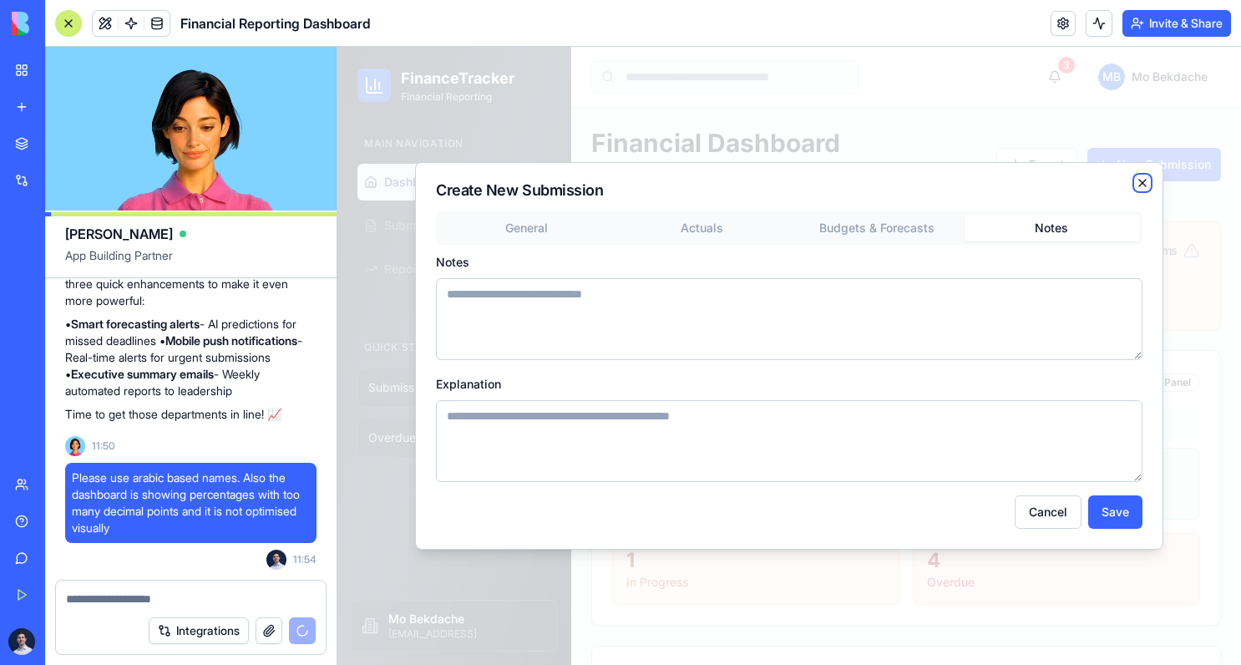
click at [1146, 178] on icon "button" at bounding box center [1142, 182] width 13 height 13
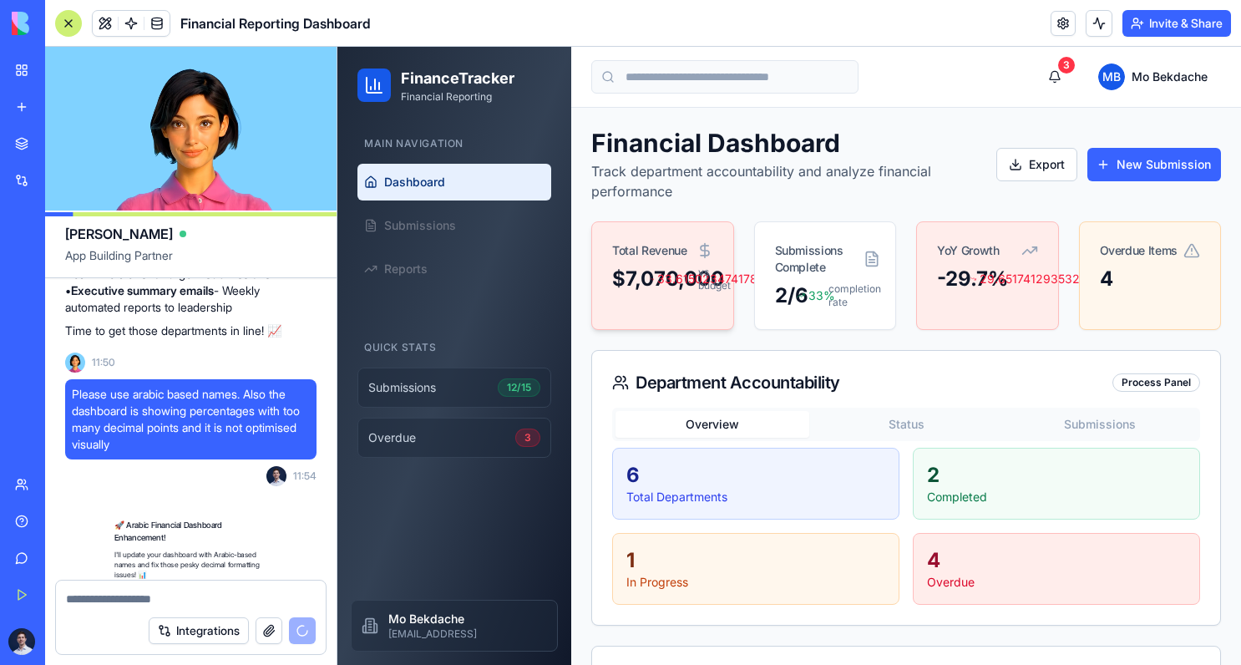
scroll to position [1472, 0]
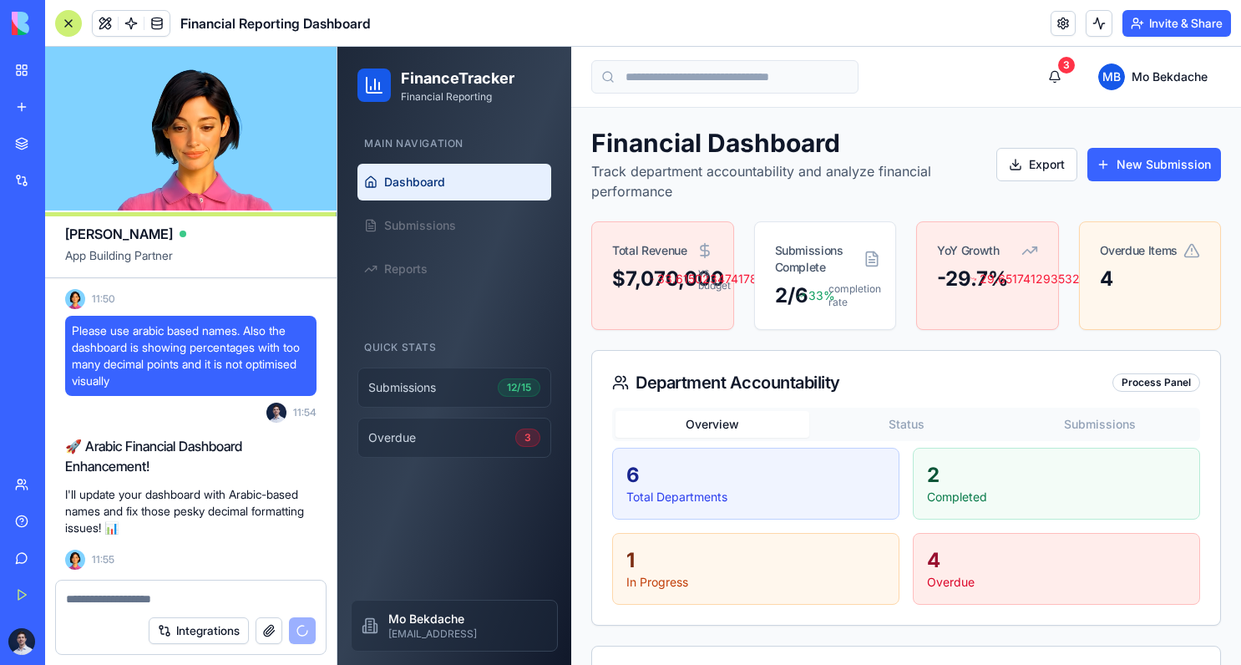
click at [1163, 383] on div "Process Panel" at bounding box center [1156, 382] width 88 height 18
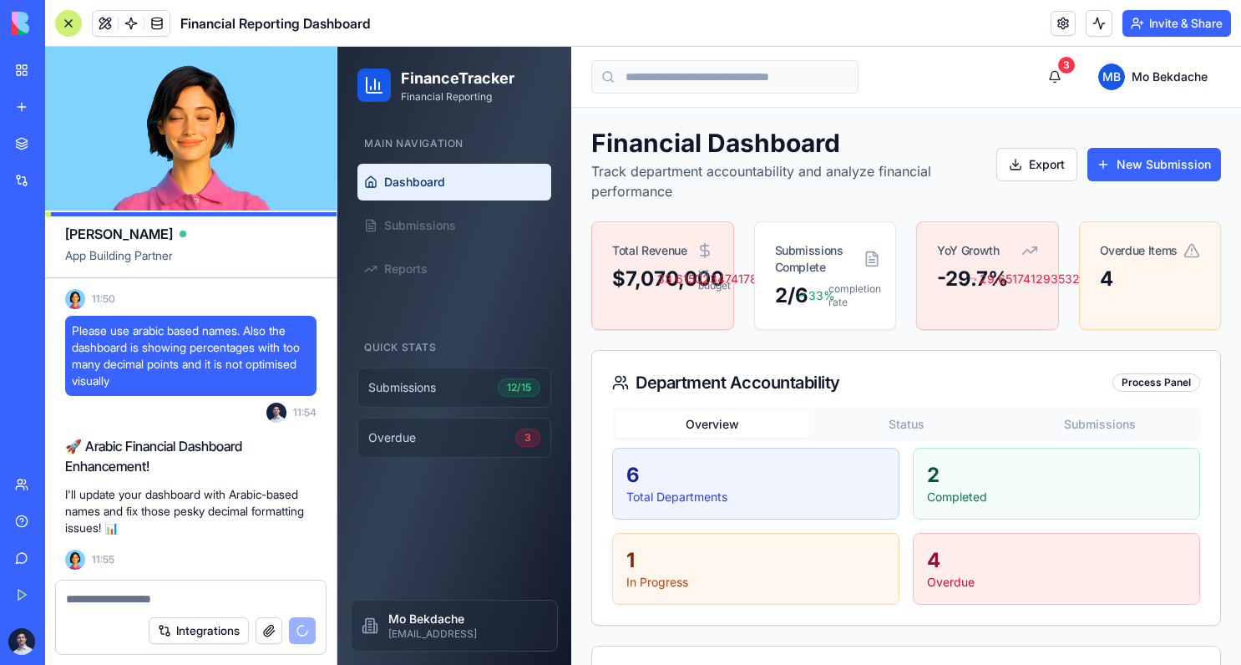
click at [938, 415] on button "Status" at bounding box center [906, 424] width 194 height 27
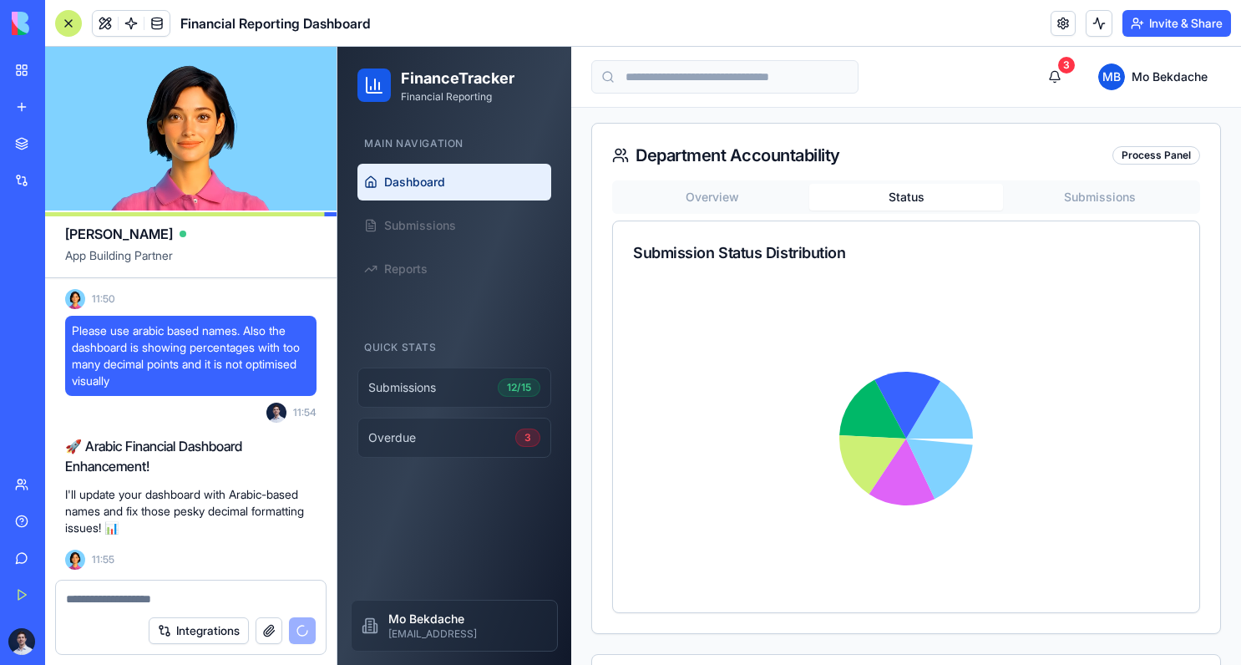
scroll to position [225, 0]
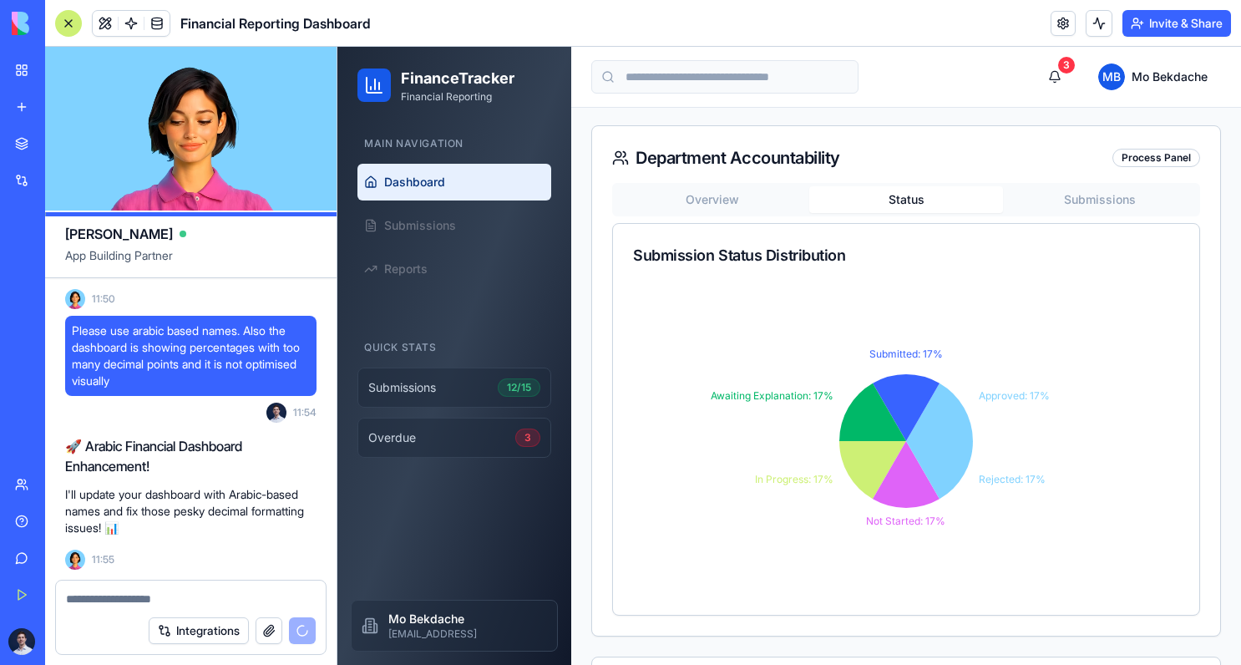
click at [1106, 198] on button "Submissions" at bounding box center [1100, 199] width 194 height 27
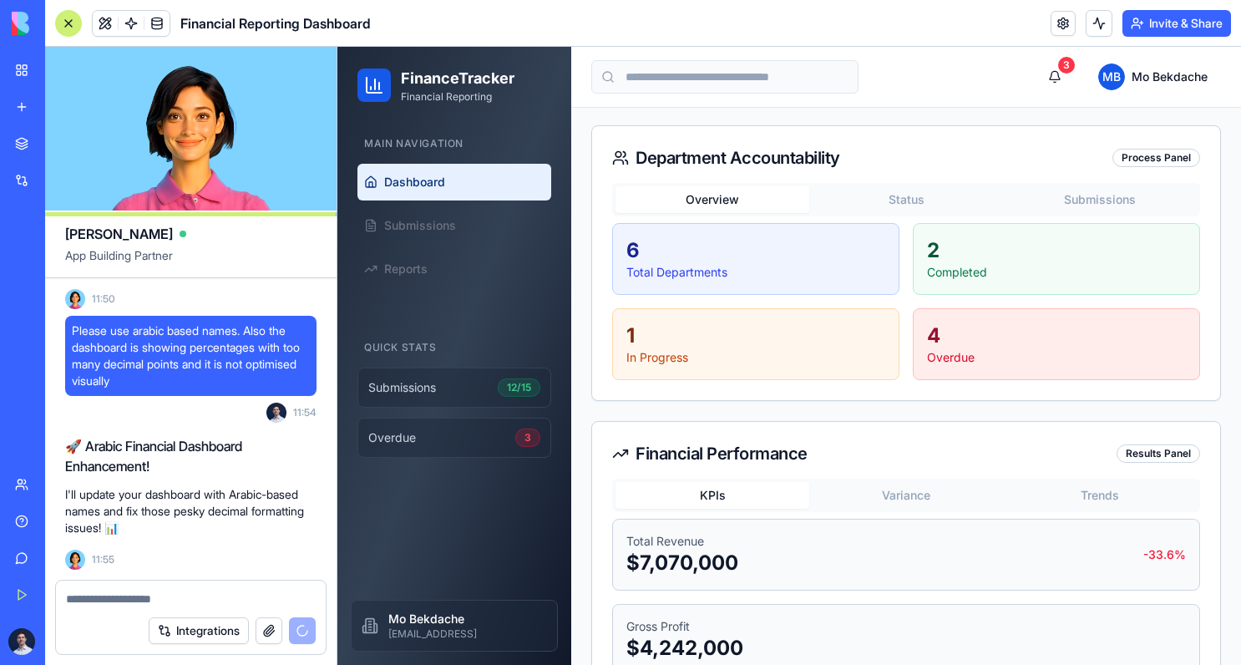
click at [688, 206] on button "Overview" at bounding box center [712, 199] width 194 height 27
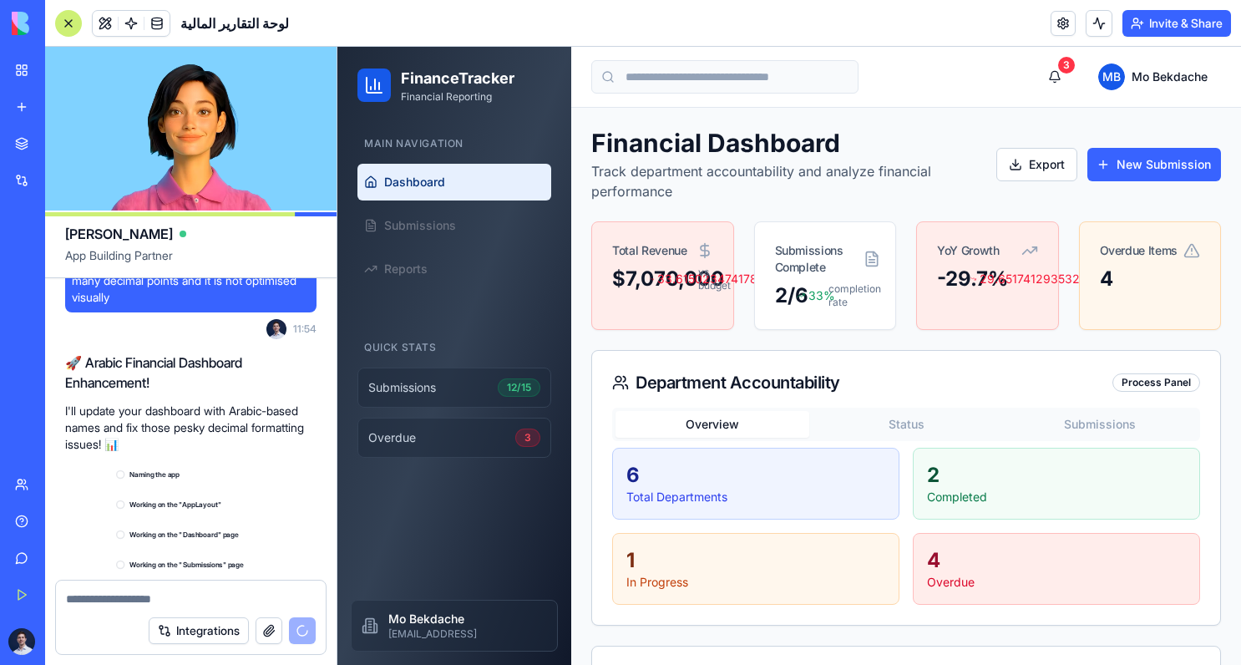
scroll to position [1622, 0]
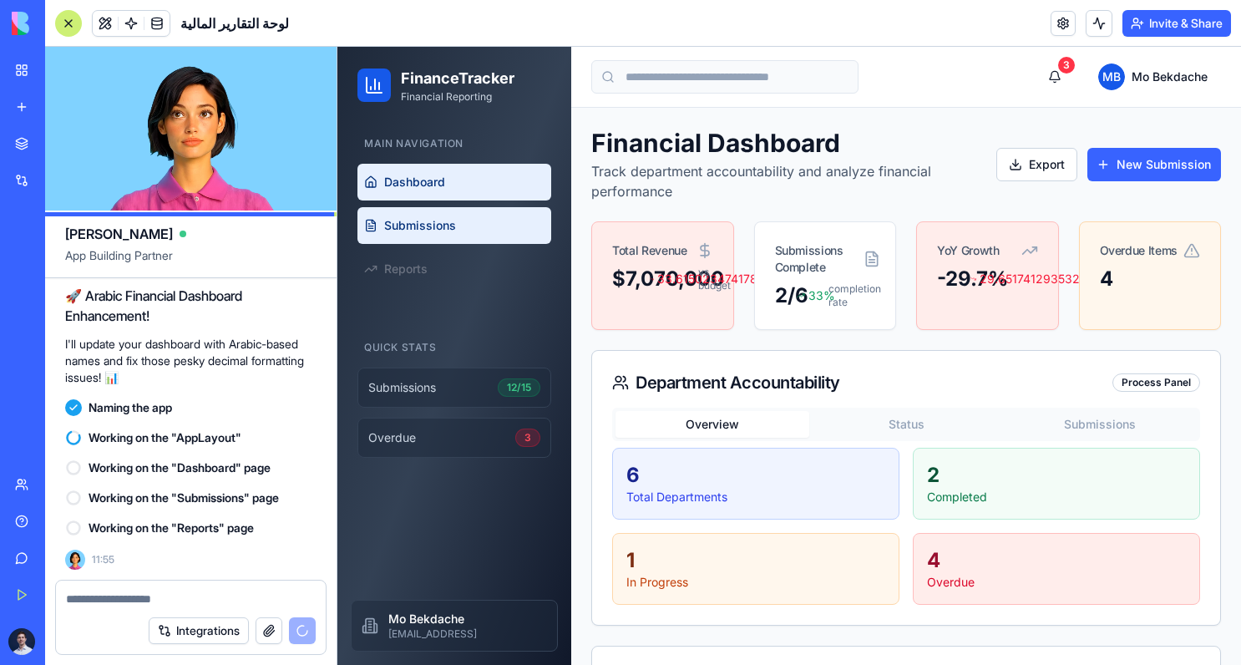
click at [494, 236] on link "Submissions" at bounding box center [454, 225] width 194 height 37
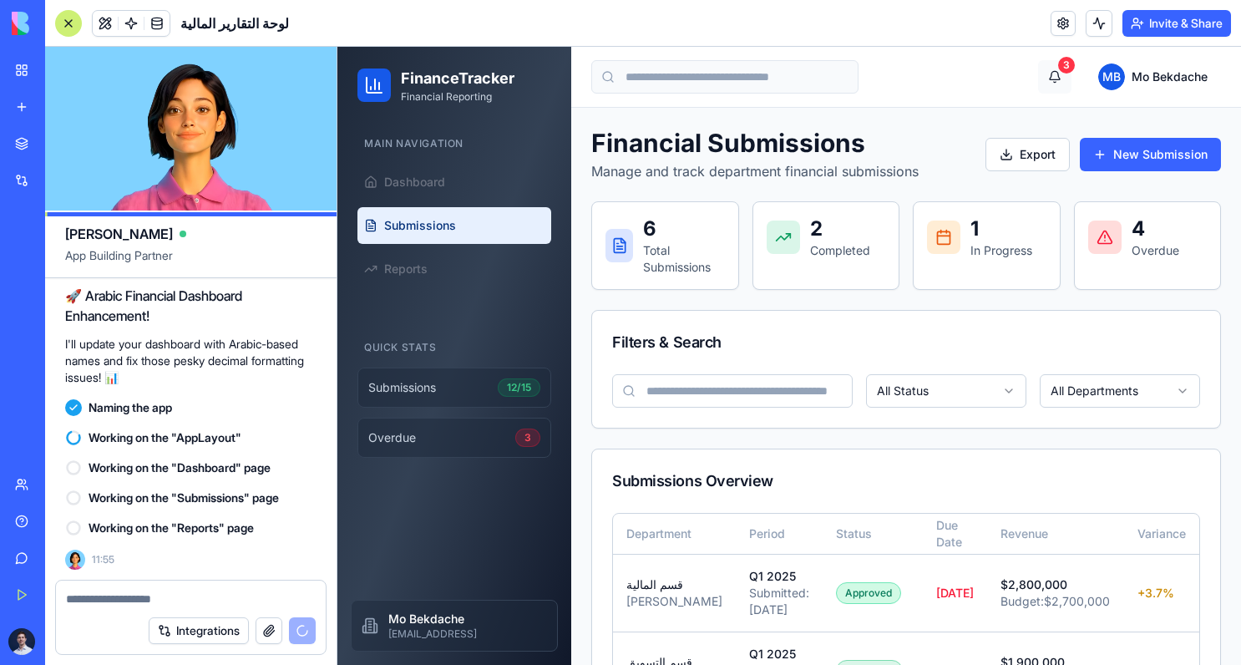
click at [1057, 77] on button "3" at bounding box center [1054, 76] width 33 height 33
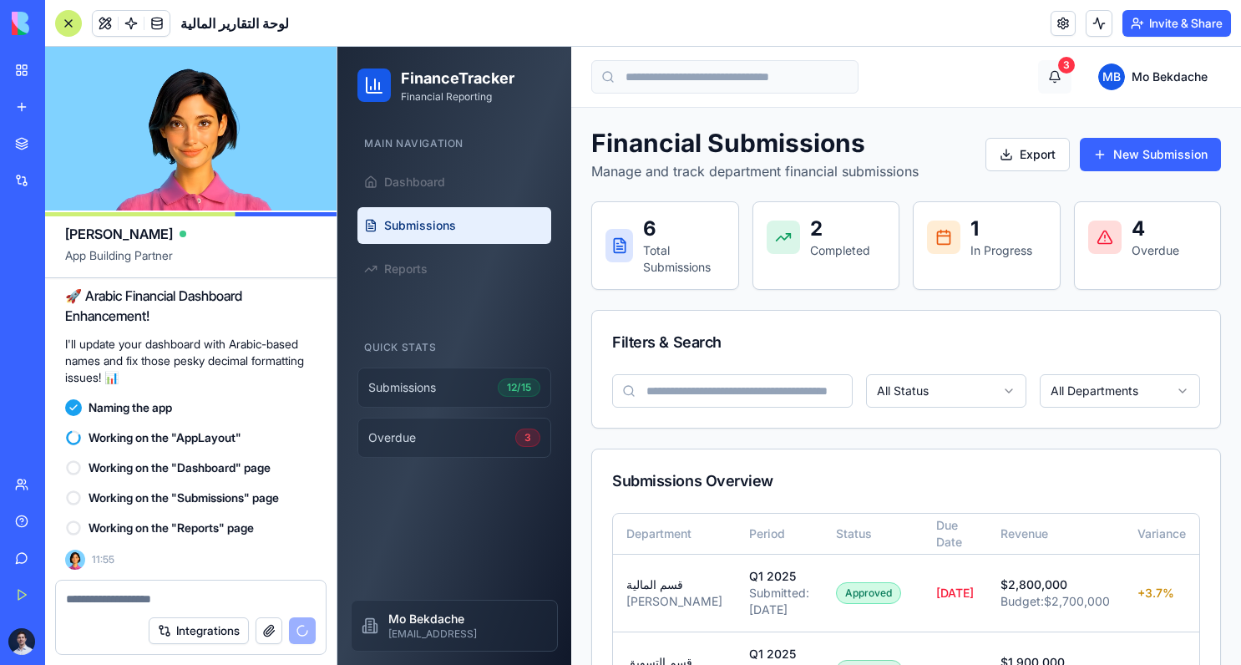
click at [1054, 84] on button "3" at bounding box center [1054, 76] width 33 height 33
click at [1141, 79] on html "FinanceTracker Financial Reporting Main Navigation Dashboard Submissions Report…" at bounding box center [788, 551] width 903 height 1008
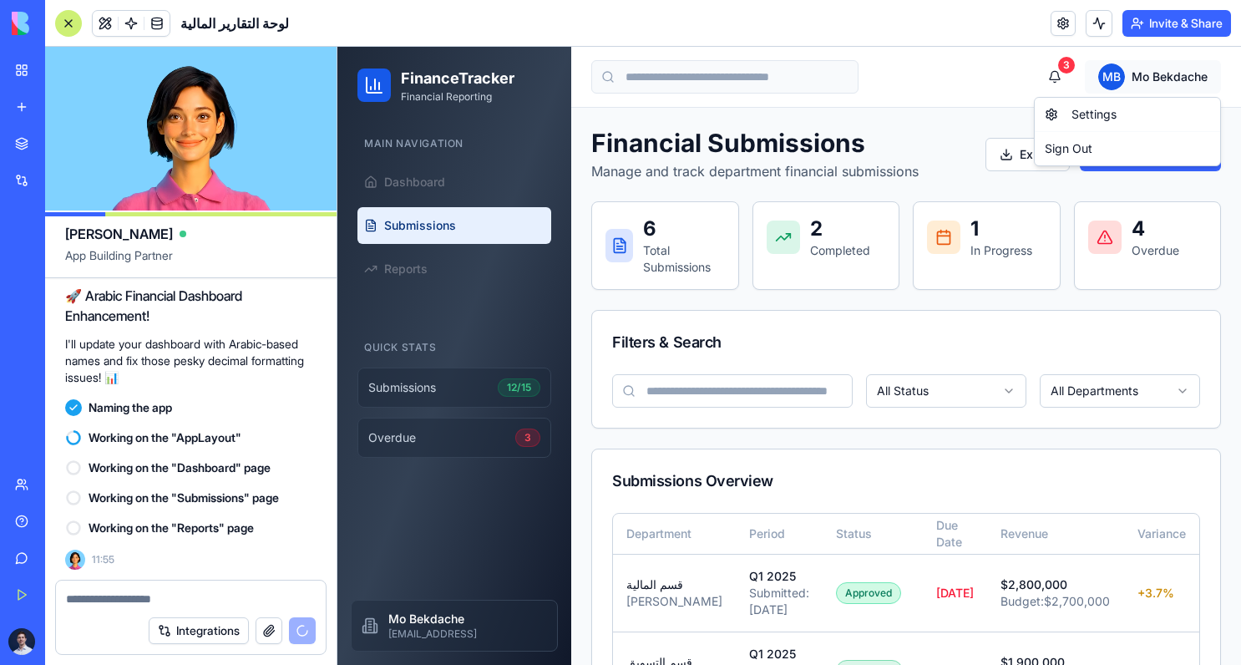
click at [1141, 79] on html "FinanceTracker Financial Reporting Main Navigation Dashboard Submissions Report…" at bounding box center [788, 551] width 903 height 1008
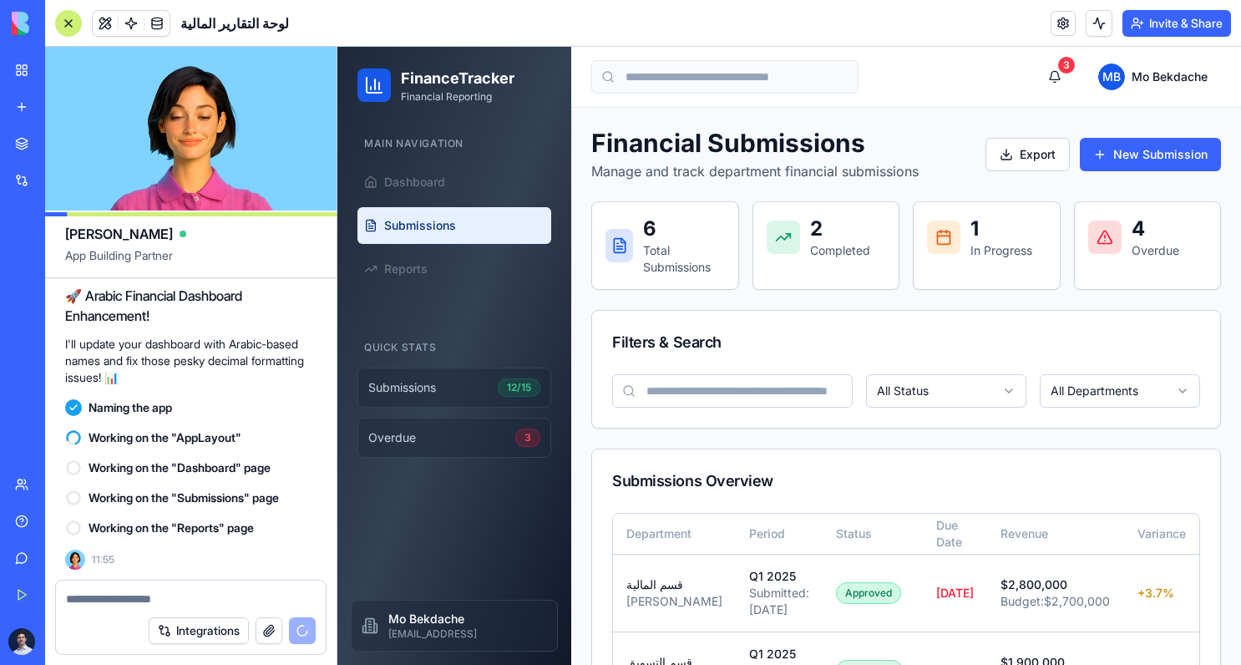
click at [469, 612] on p "Mo Bekdache" at bounding box center [467, 618] width 159 height 17
click at [1137, 66] on html "FinanceTracker Financial Reporting Main Navigation Dashboard Submissions Report…" at bounding box center [788, 551] width 903 height 1008
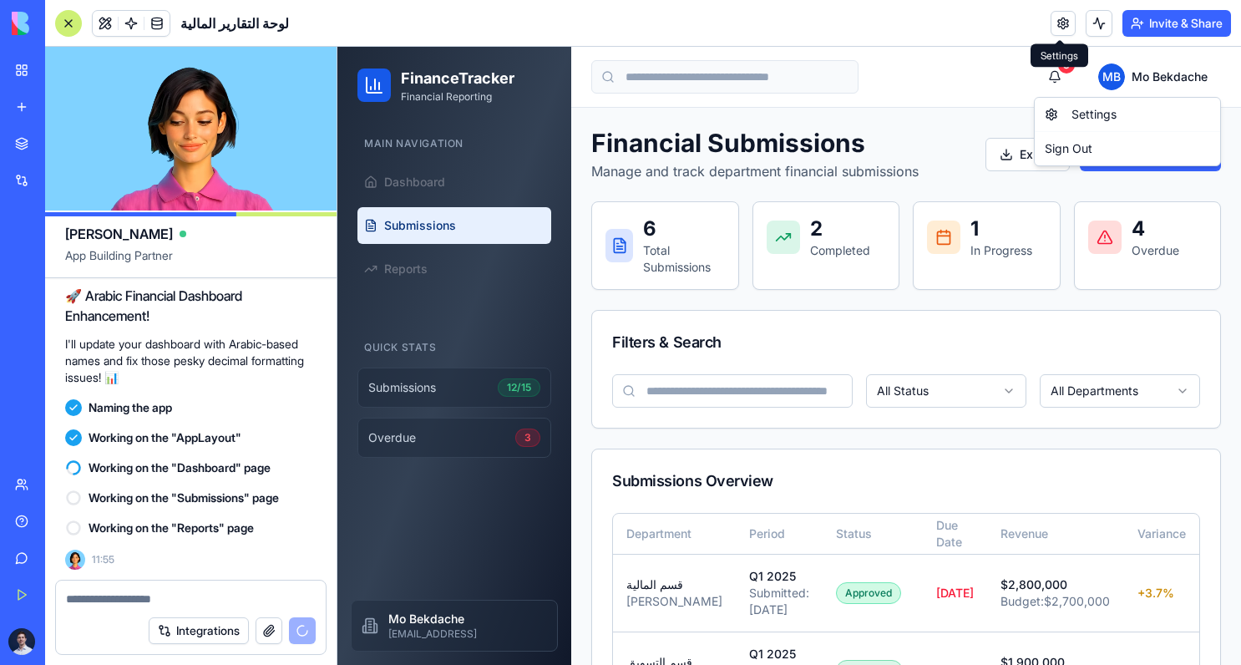
click at [1053, 10] on div "Invite & Share" at bounding box center [1140, 23] width 180 height 27
click at [1055, 18] on link at bounding box center [1062, 23] width 25 height 25
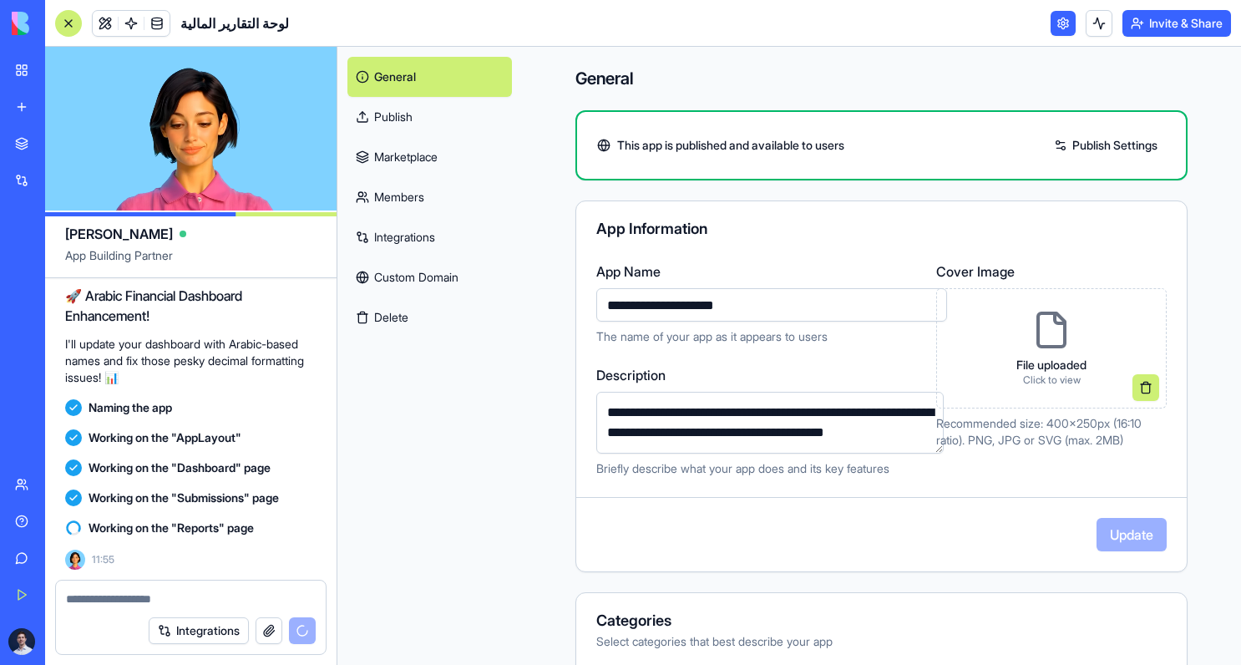
click at [1007, 363] on div "File uploaded Click to view" at bounding box center [1051, 348] width 97 height 104
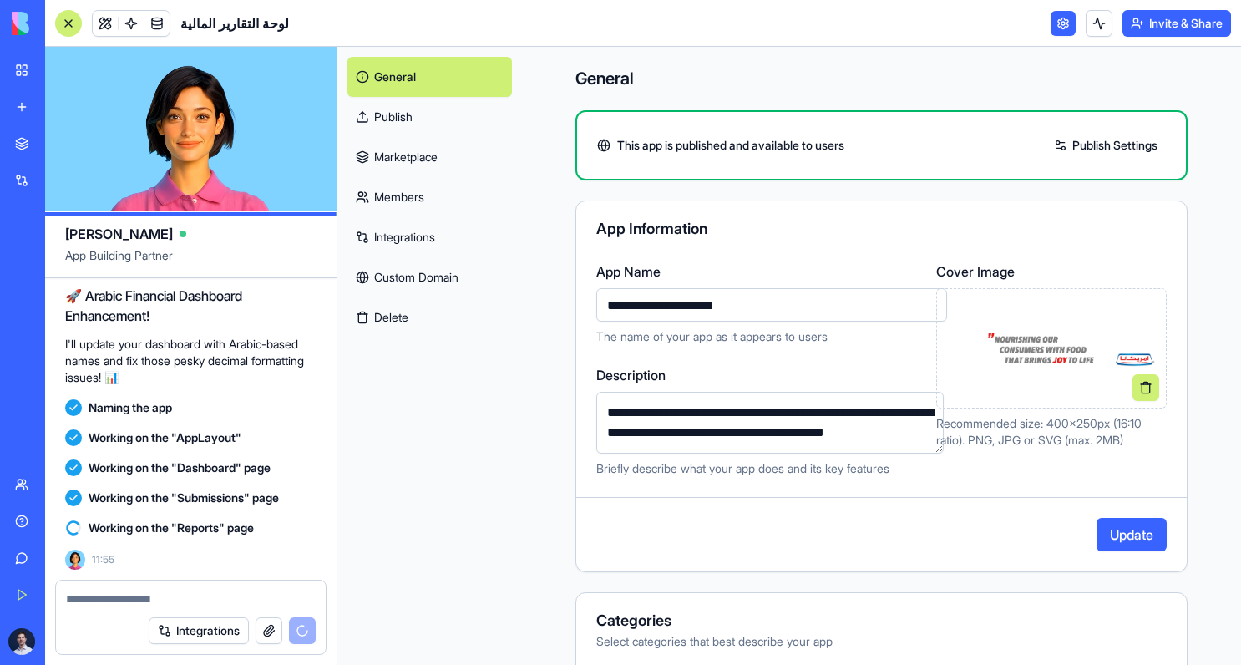
click at [1127, 535] on button "Update" at bounding box center [1131, 534] width 70 height 33
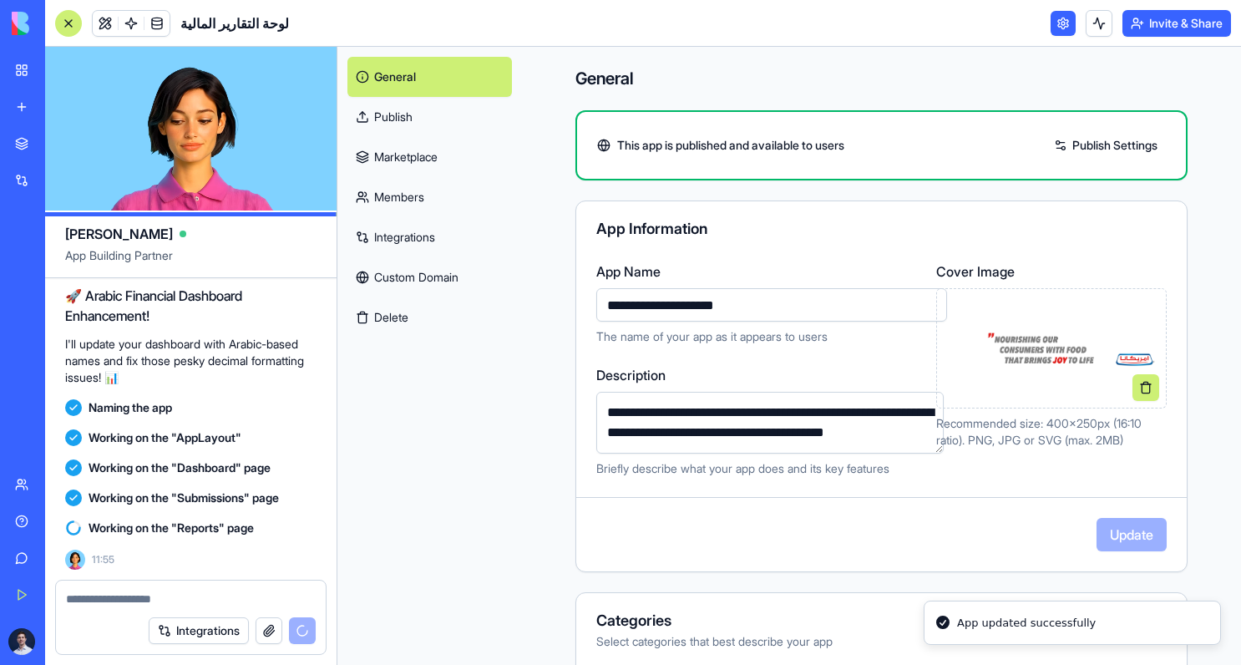
click at [388, 126] on link "Publish" at bounding box center [429, 117] width 164 height 40
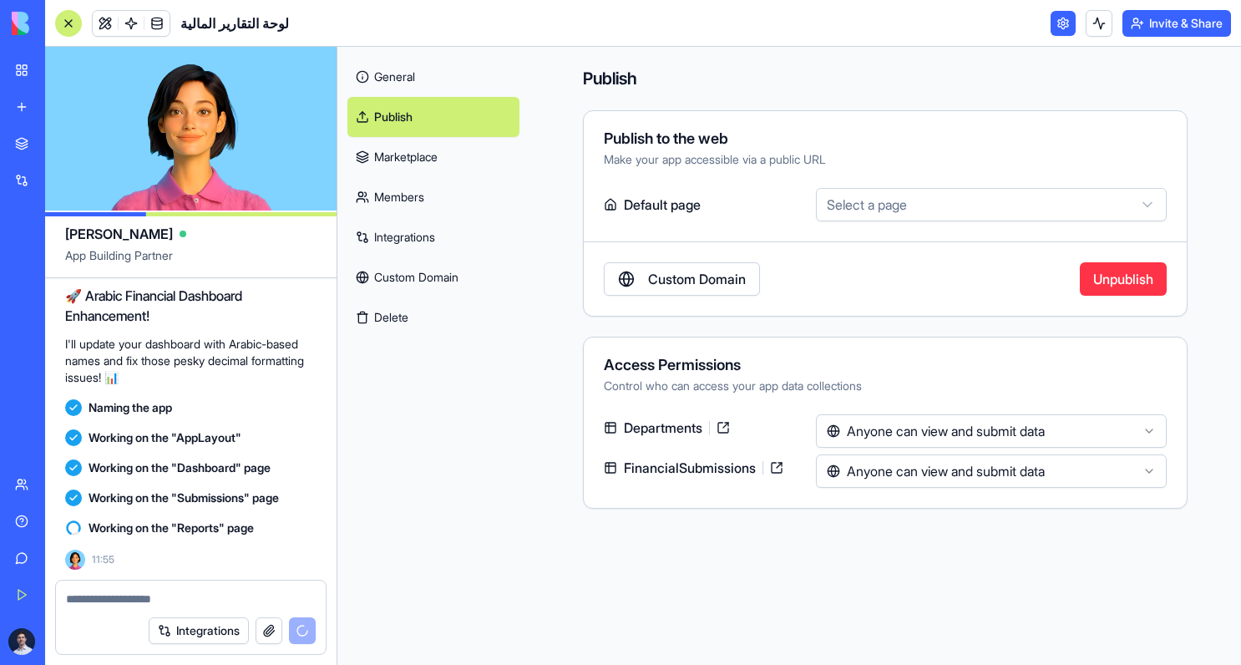
click at [726, 424] on link at bounding box center [723, 427] width 27 height 27
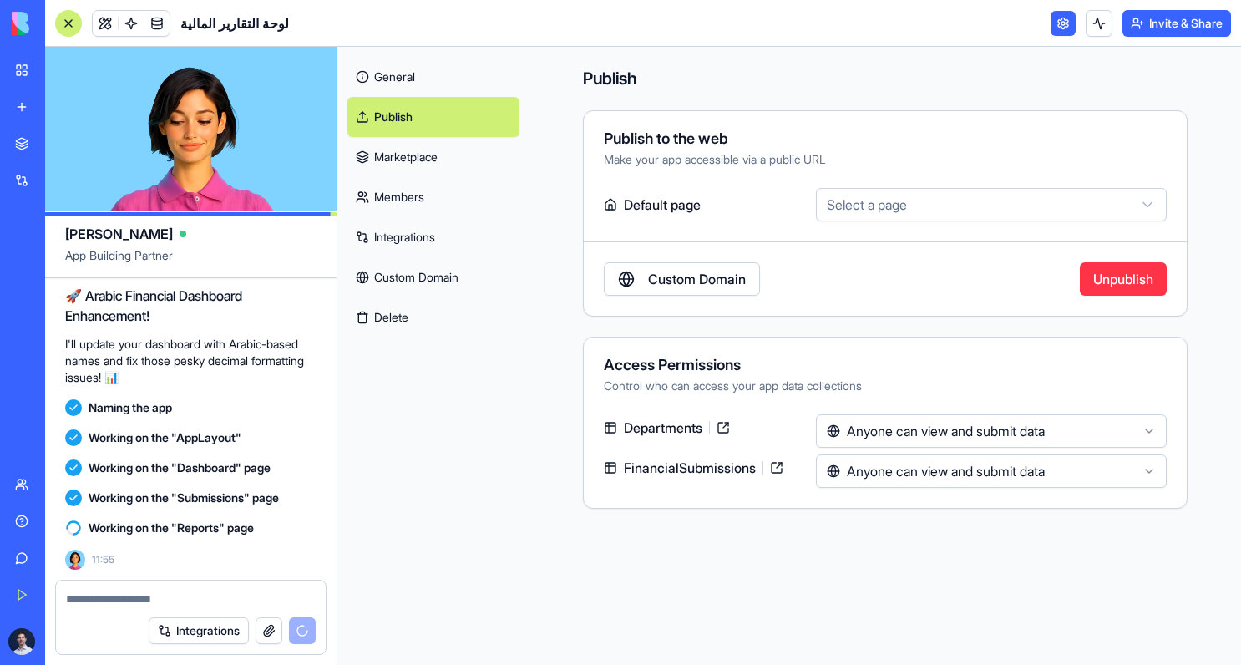
click at [778, 463] on link at bounding box center [776, 467] width 27 height 27
click at [403, 79] on link "General" at bounding box center [433, 77] width 172 height 40
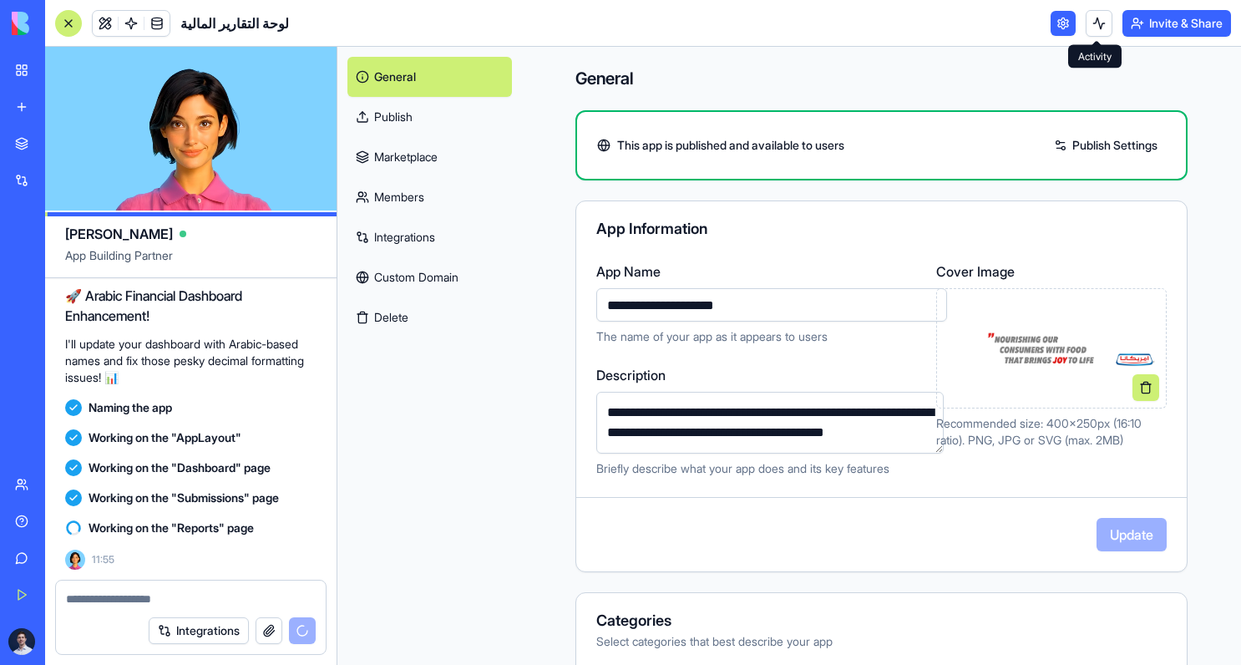
click at [1055, 26] on link at bounding box center [1062, 23] width 25 height 25
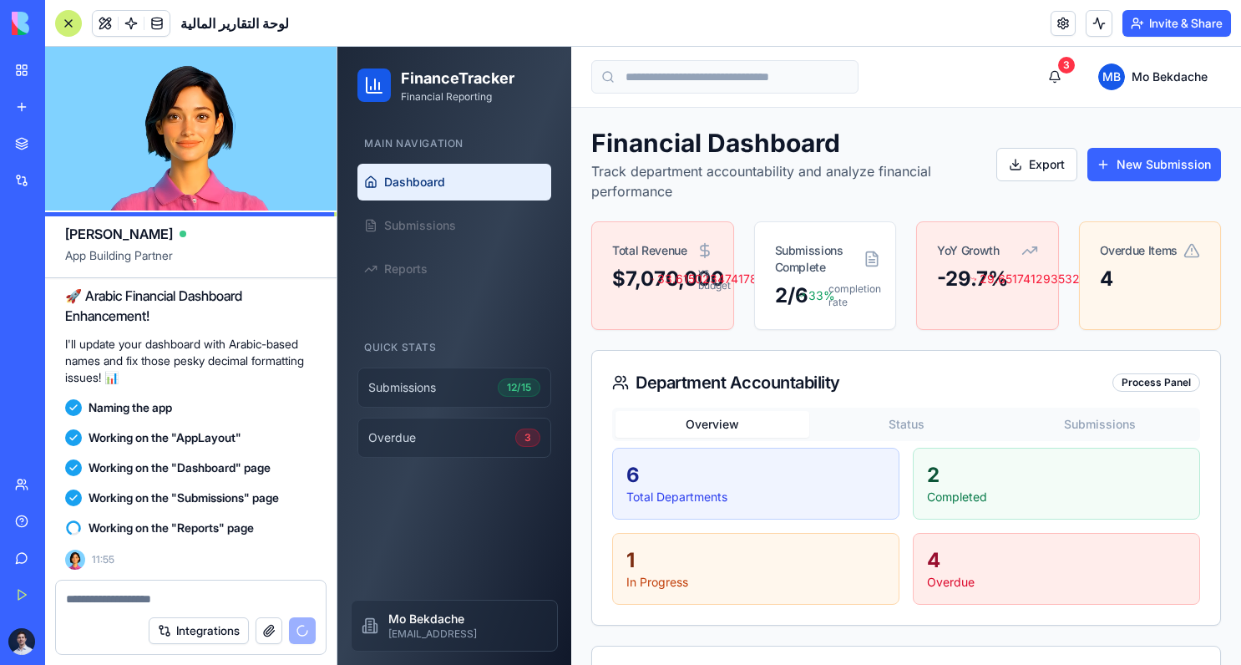
click at [372, 88] on icon at bounding box center [374, 85] width 20 height 20
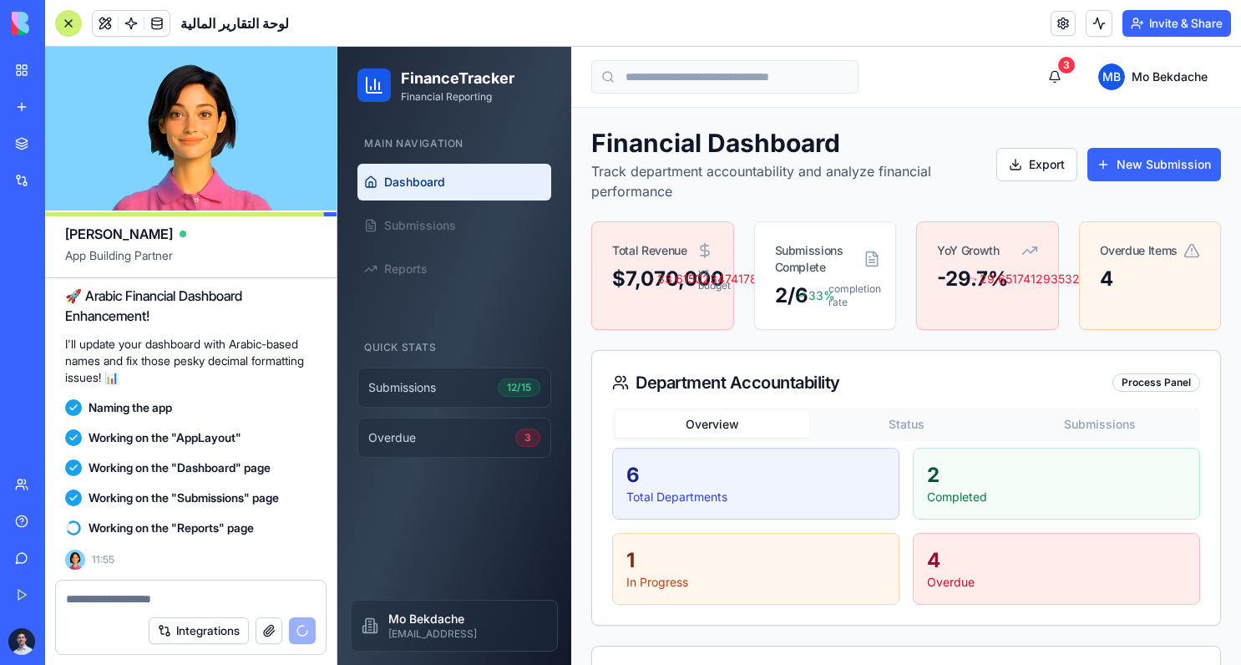
click at [424, 83] on h2 "FinanceTracker" at bounding box center [458, 78] width 114 height 23
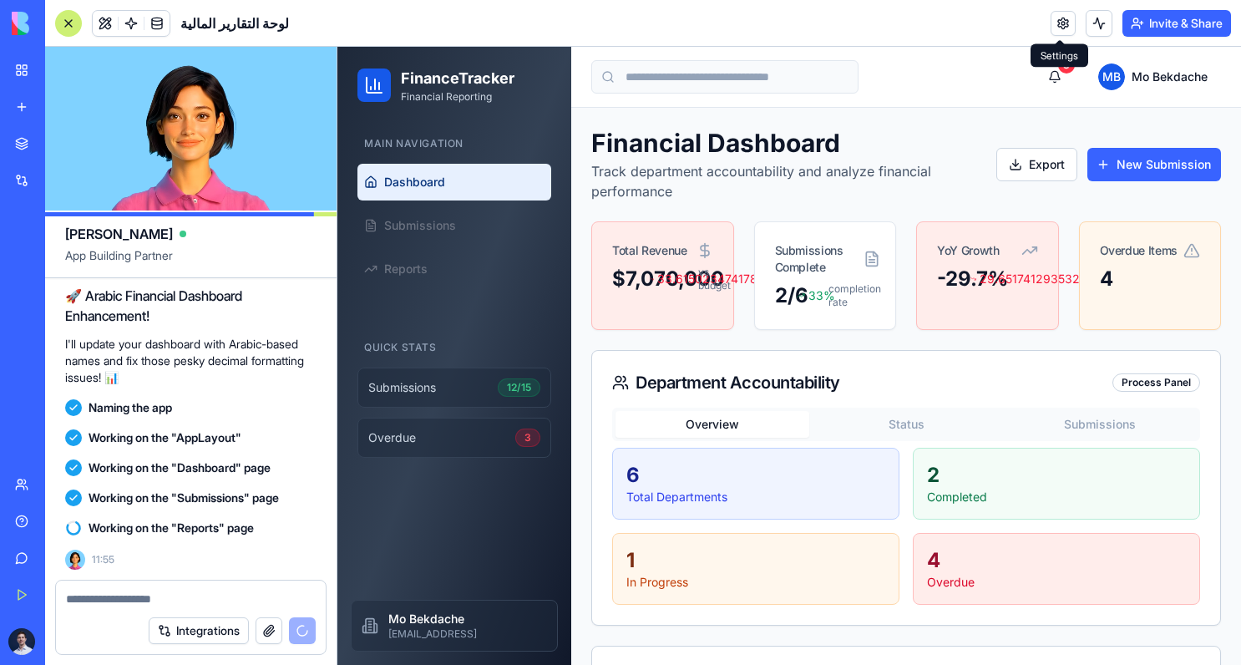
click at [1067, 33] on link at bounding box center [1062, 23] width 25 height 25
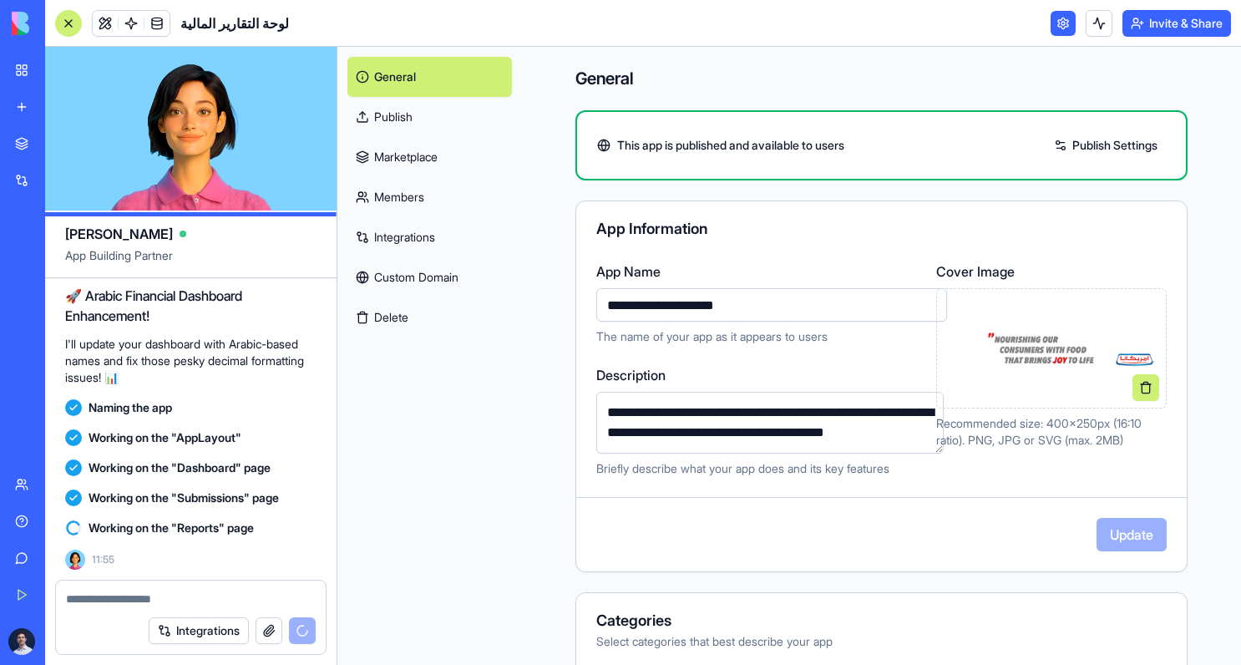
click at [1116, 146] on link "Publish Settings" at bounding box center [1105, 145] width 120 height 27
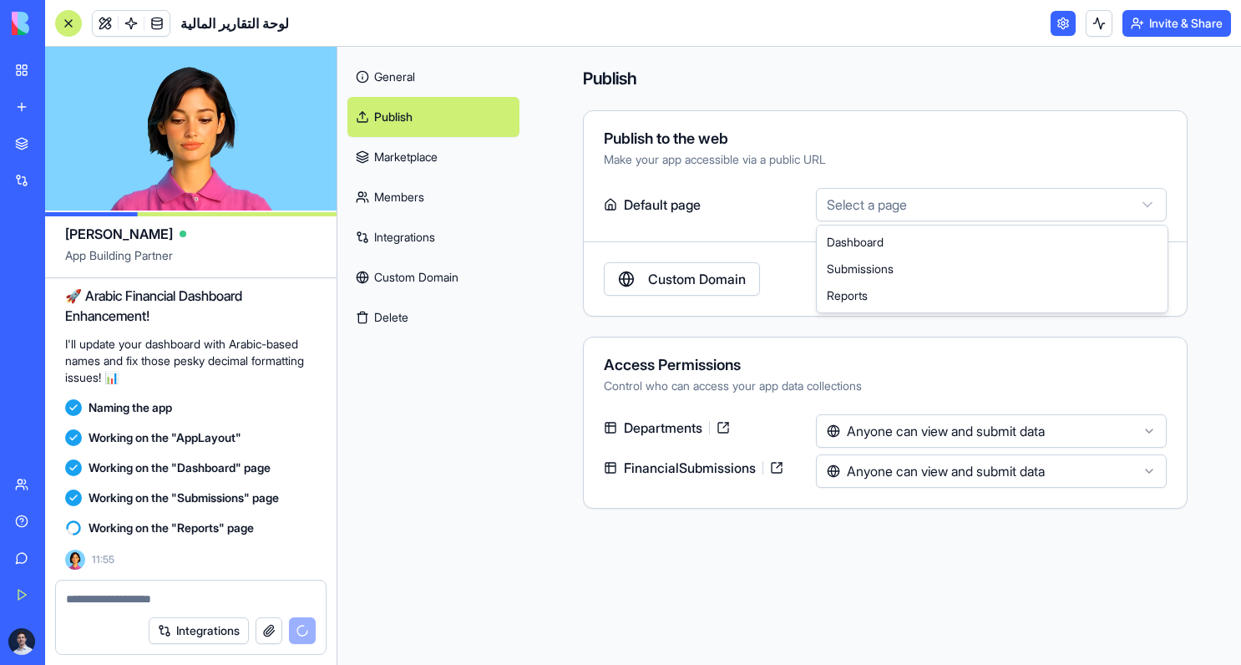
click at [969, 206] on html "BETA My Workspace New app Marketplace Integrations Recent Untitled App AI Logo …" at bounding box center [620, 332] width 1241 height 665
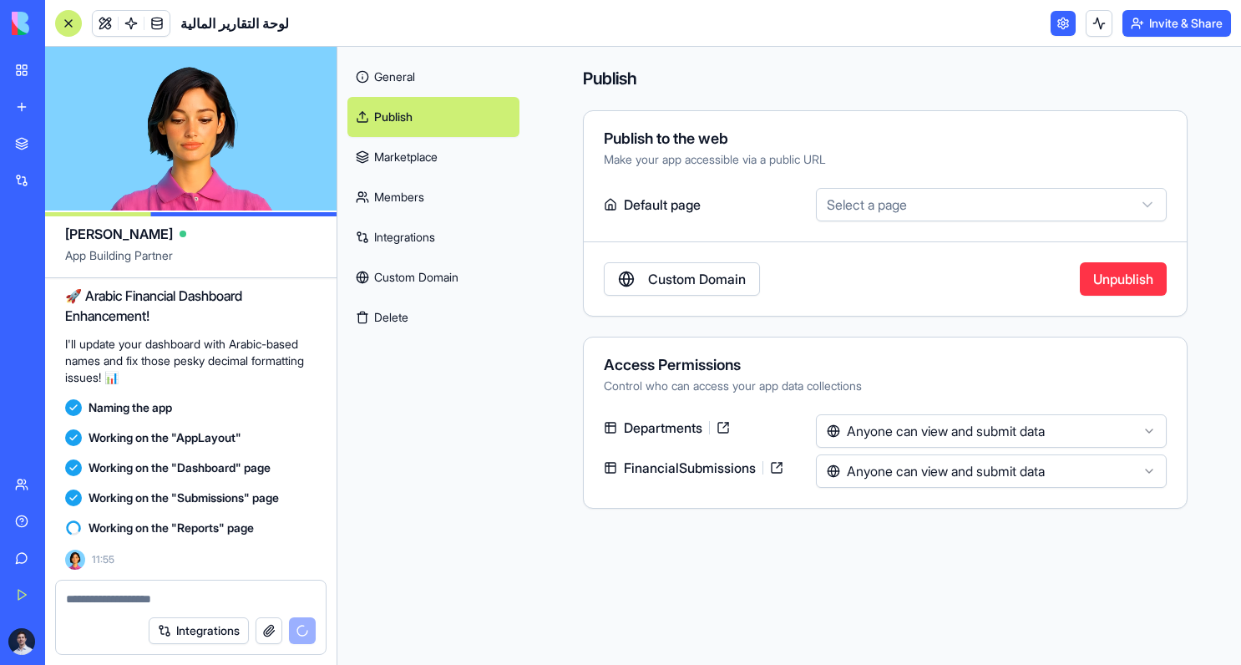
click at [790, 219] on html "BETA My Workspace New app Marketplace Integrations Recent Untitled App AI Logo …" at bounding box center [620, 332] width 1241 height 665
click at [1145, 28] on button "Invite & Share" at bounding box center [1176, 23] width 109 height 27
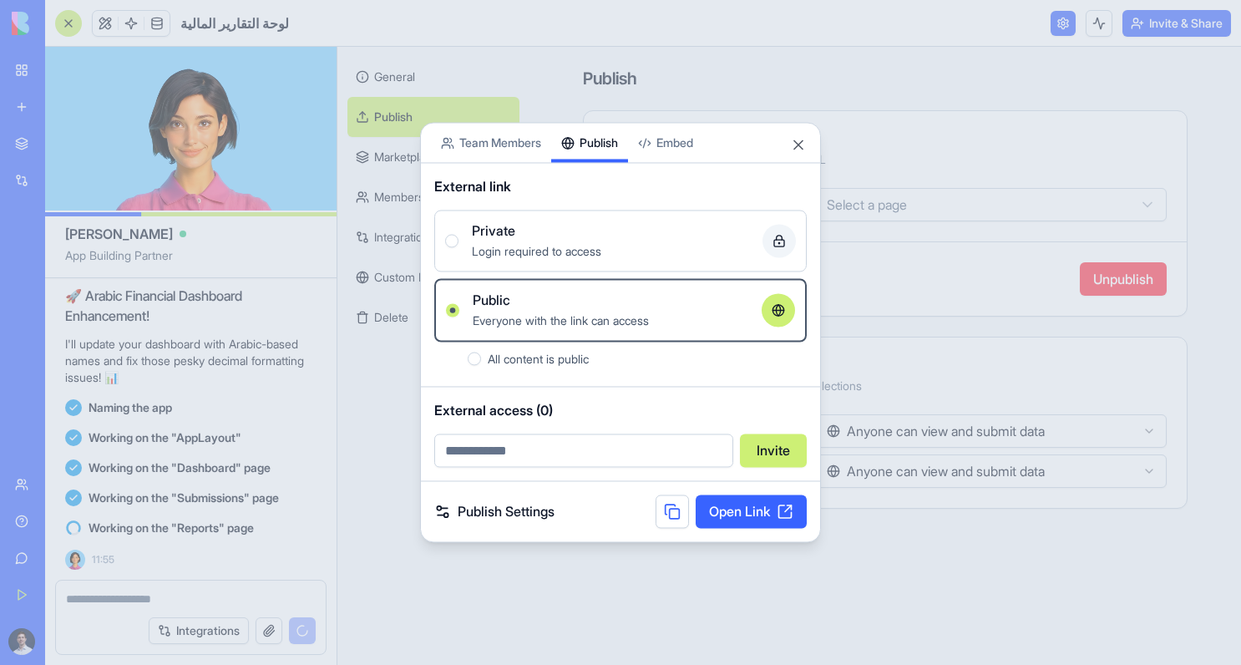
click at [596, 188] on div "Share App Team Members Publish Embed External link Private Login required to ac…" at bounding box center [620, 332] width 401 height 420
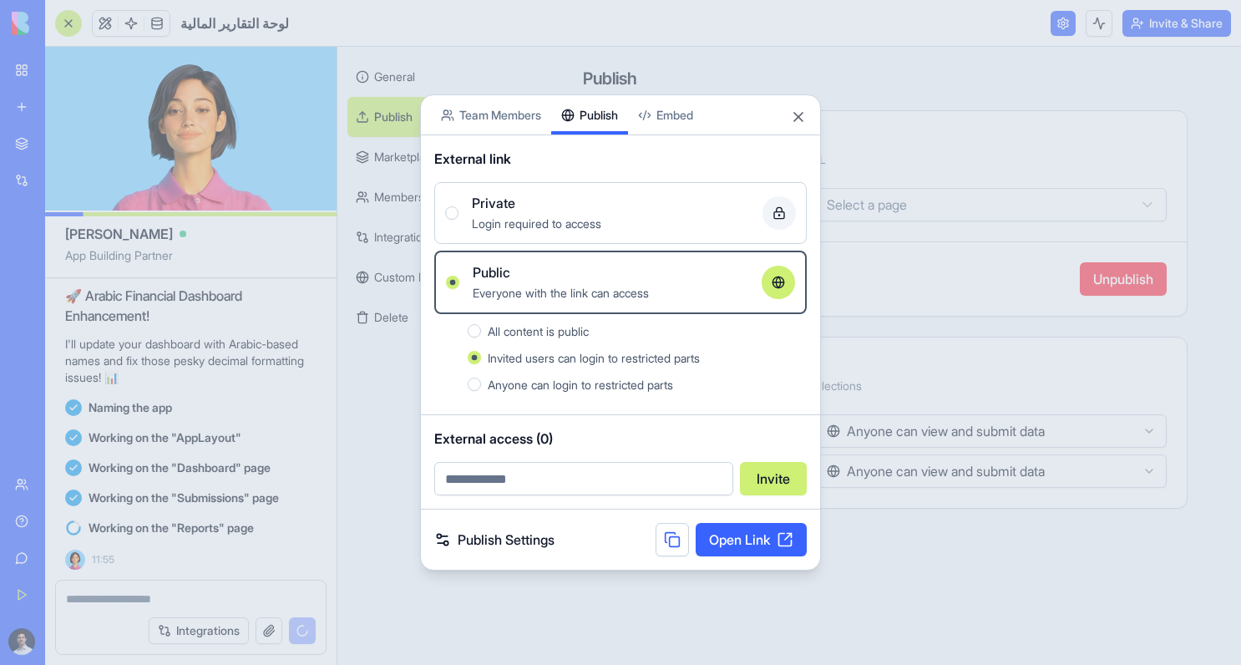
click at [743, 537] on link "Open Link" at bounding box center [751, 539] width 111 height 33
click at [800, 110] on button "Close" at bounding box center [798, 117] width 17 height 17
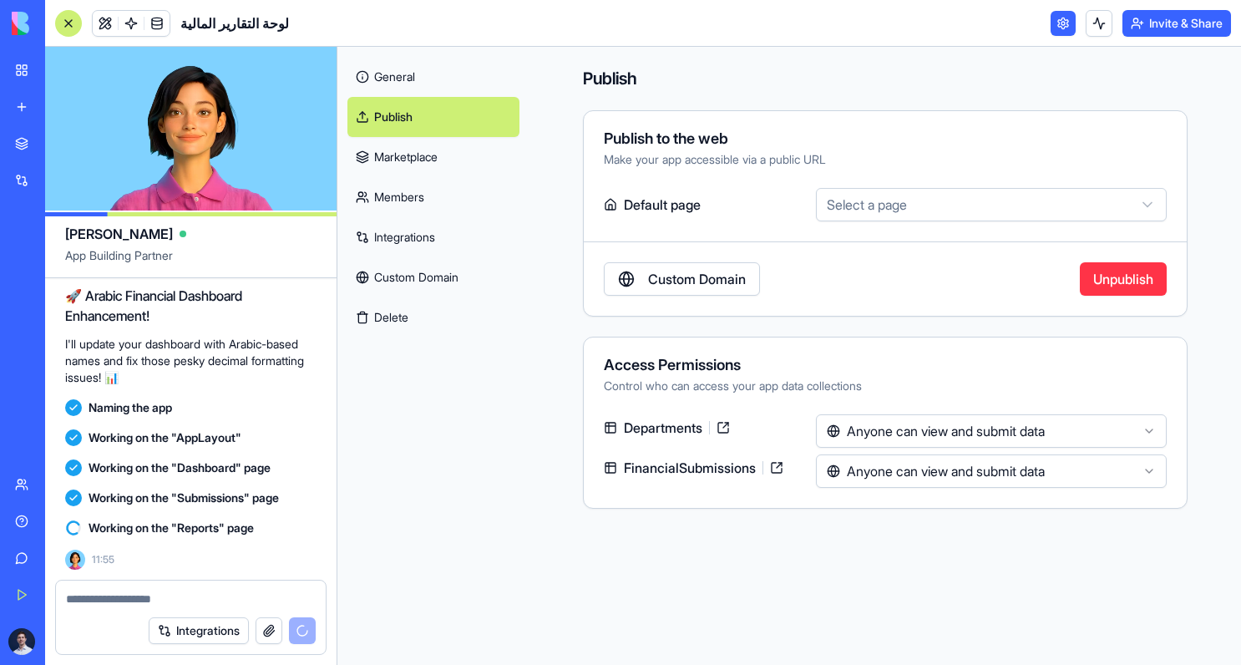
click at [415, 275] on link "Custom Domain" at bounding box center [433, 277] width 172 height 40
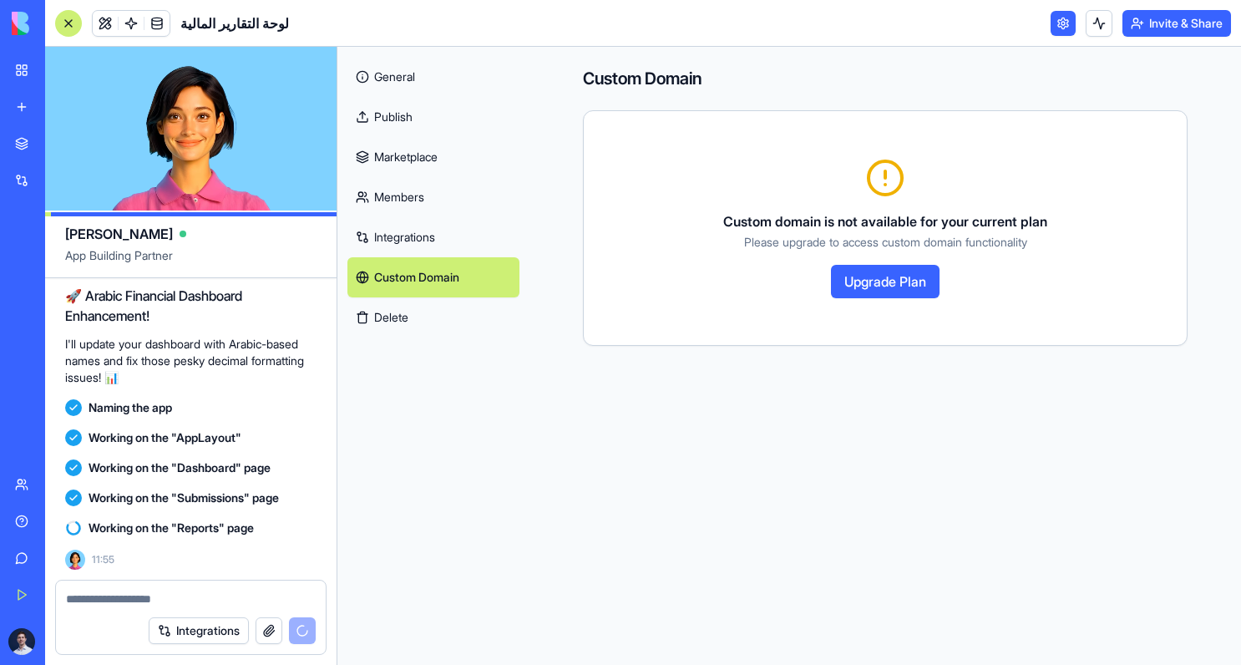
click at [429, 225] on link "Integrations" at bounding box center [433, 237] width 172 height 40
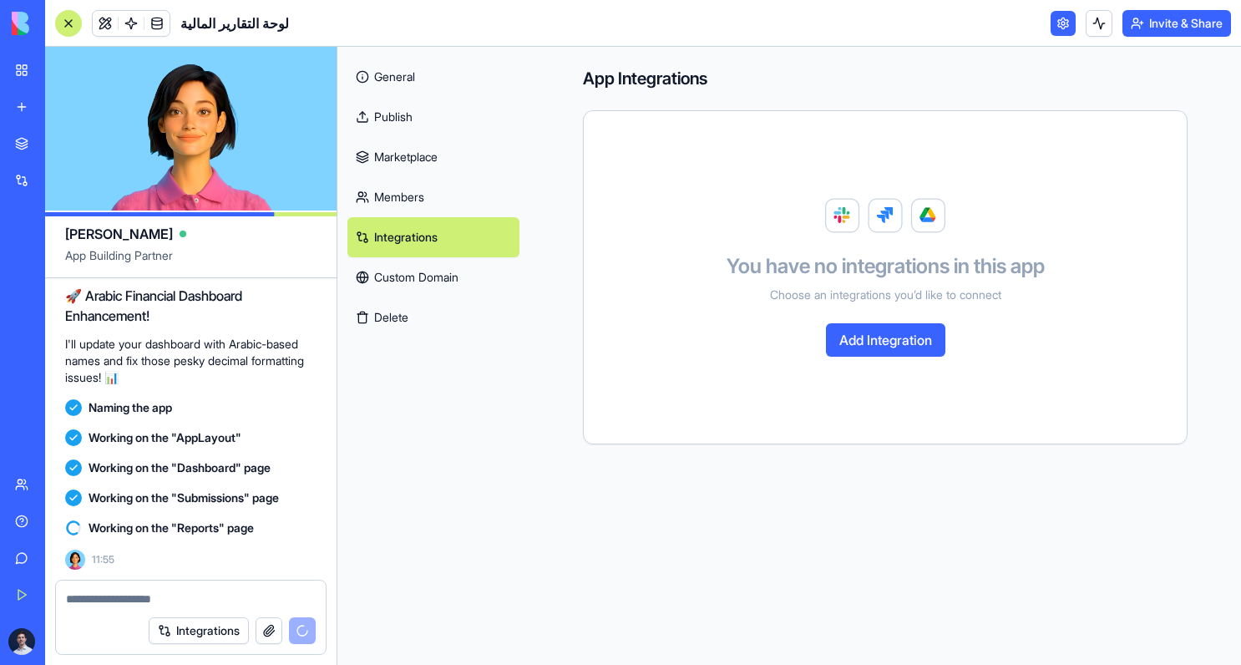
click at [154, 594] on textarea at bounding box center [191, 598] width 250 height 17
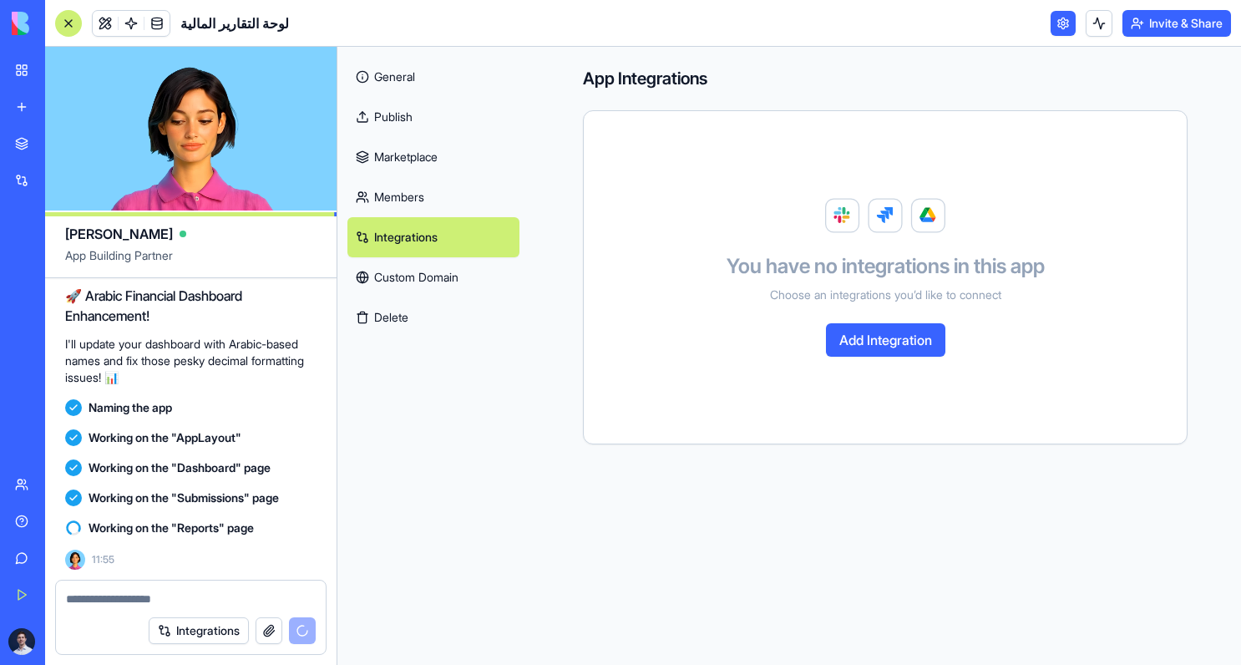
click at [397, 72] on link "General" at bounding box center [433, 77] width 172 height 40
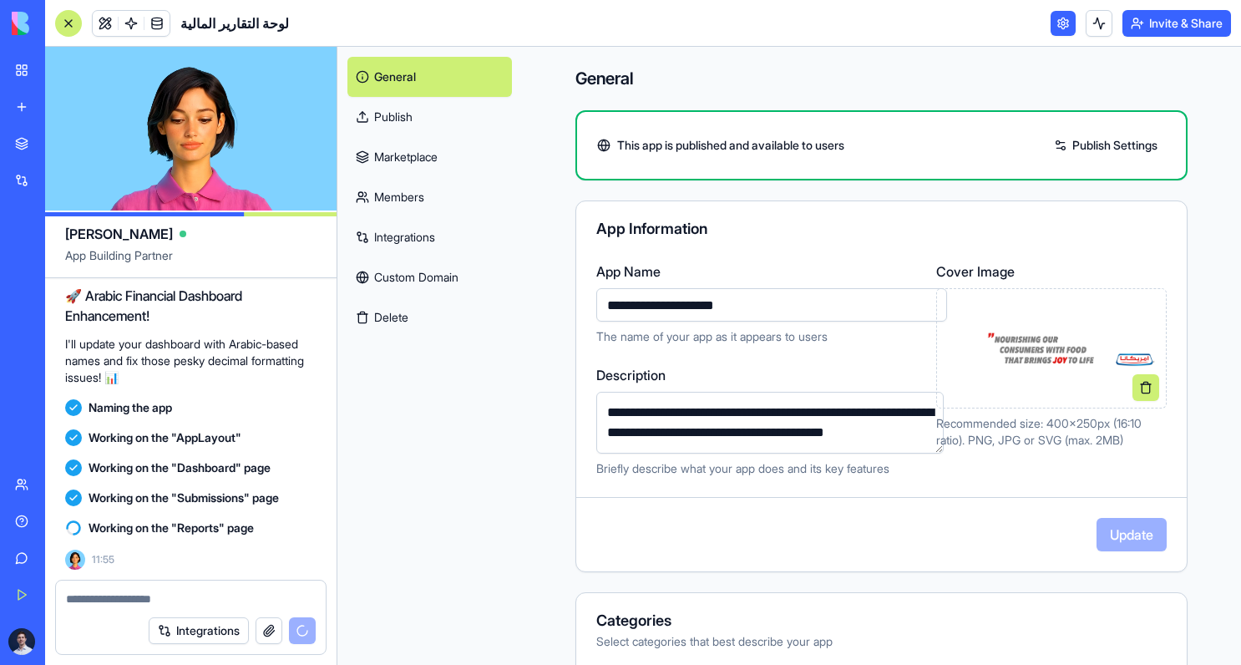
click at [425, 123] on link "Publish" at bounding box center [429, 117] width 164 height 40
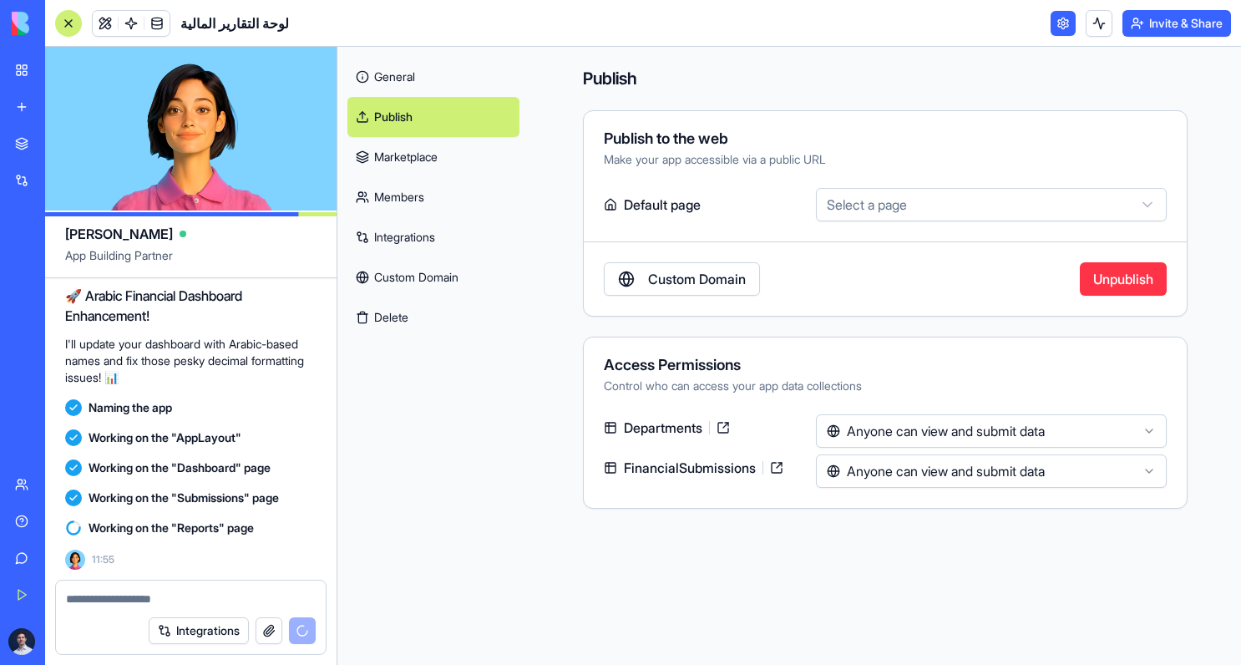
click at [414, 156] on link "Marketplace" at bounding box center [433, 157] width 172 height 40
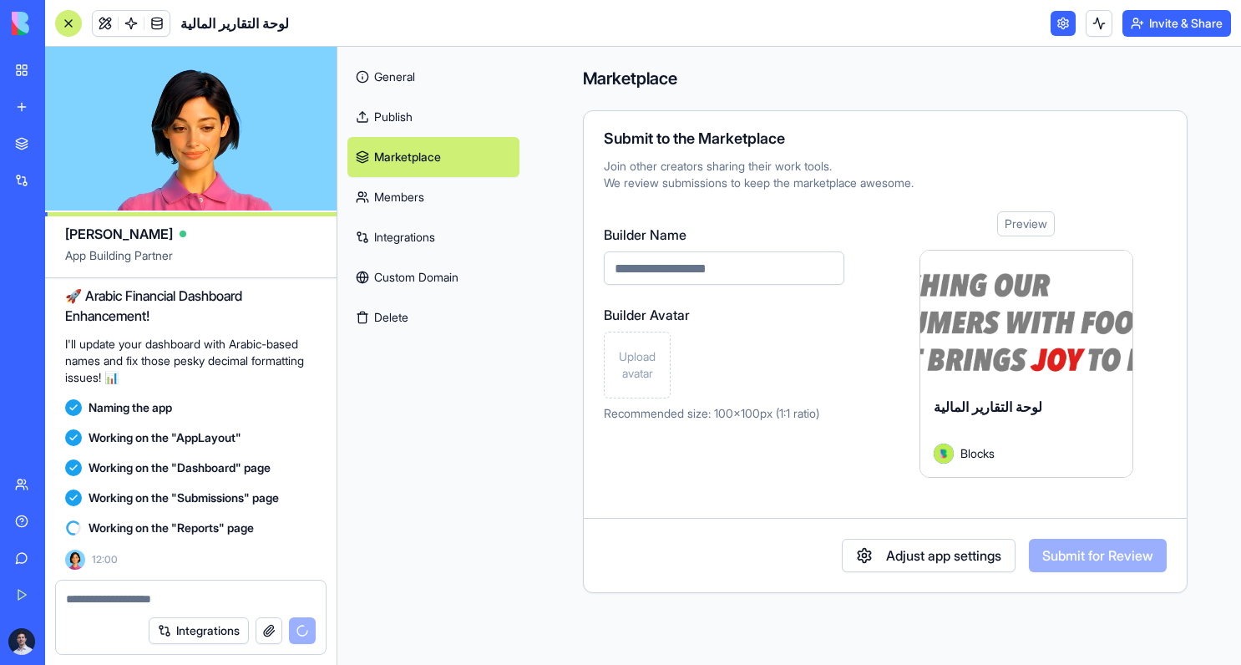
scroll to position [1652, 0]
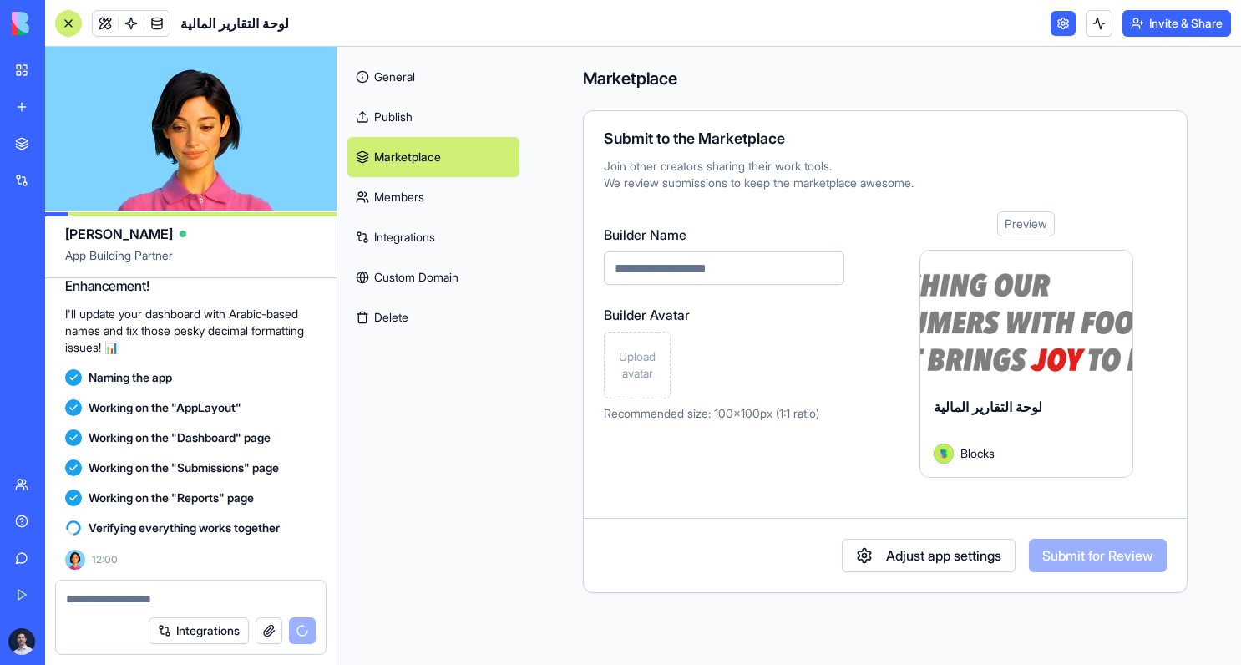
click at [403, 202] on link "Members" at bounding box center [433, 197] width 172 height 40
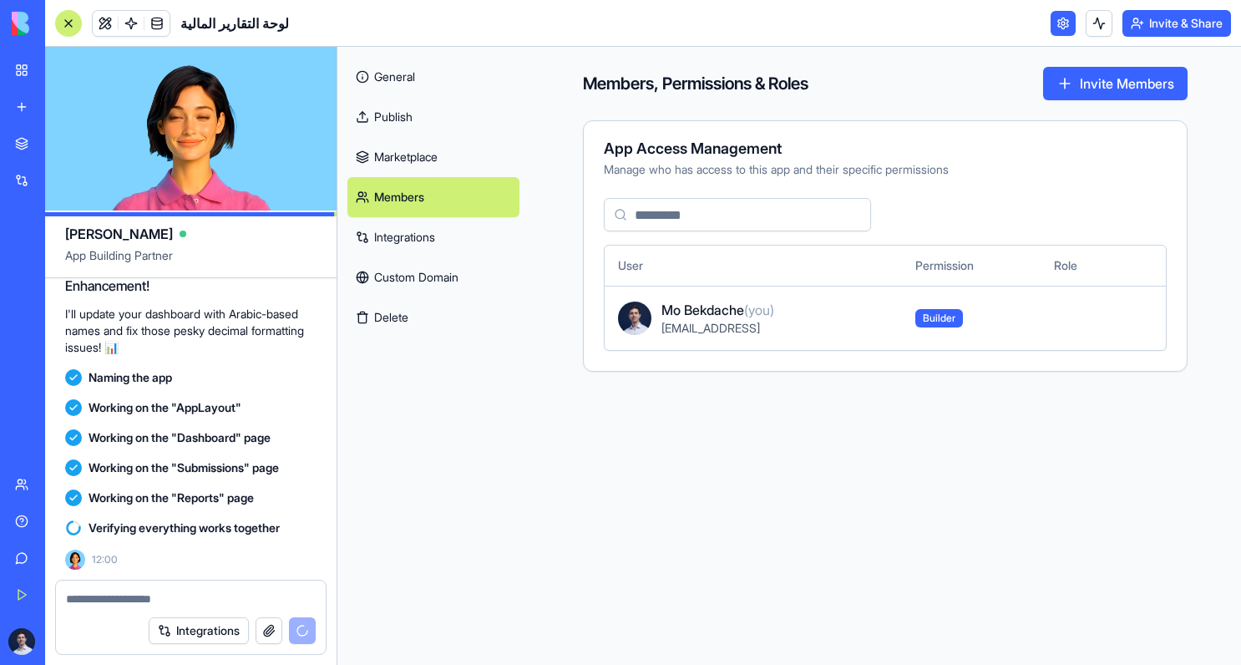
click at [399, 243] on link "Integrations" at bounding box center [433, 237] width 172 height 40
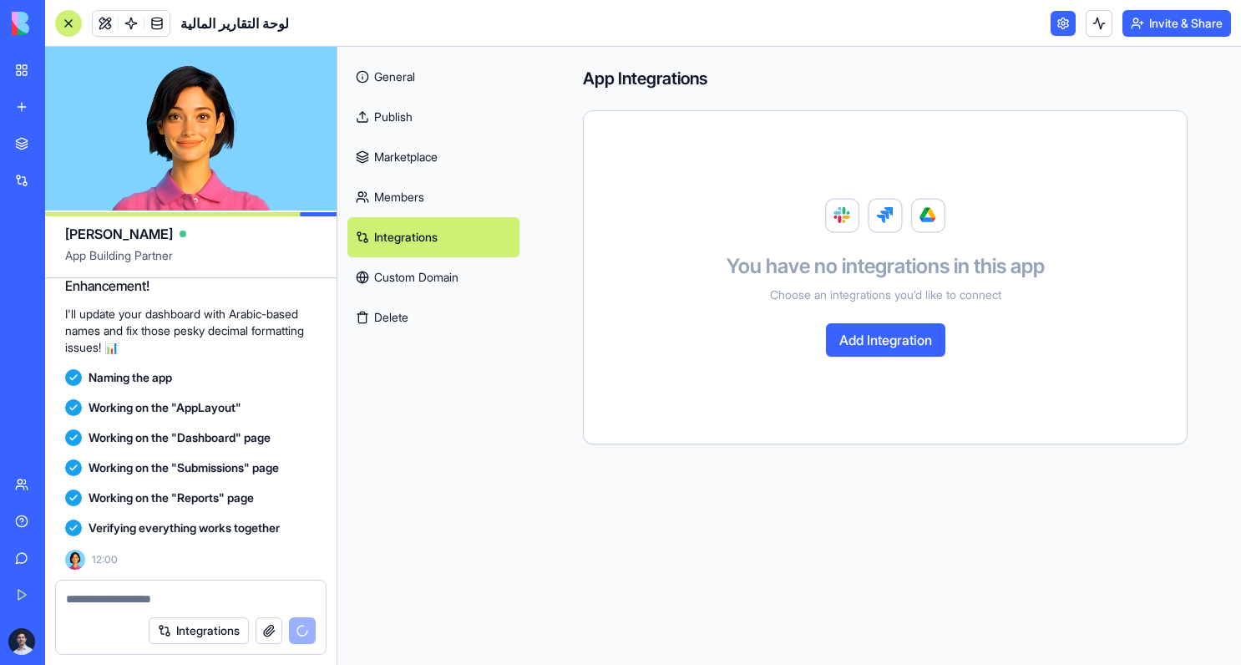
scroll to position [1913, 0]
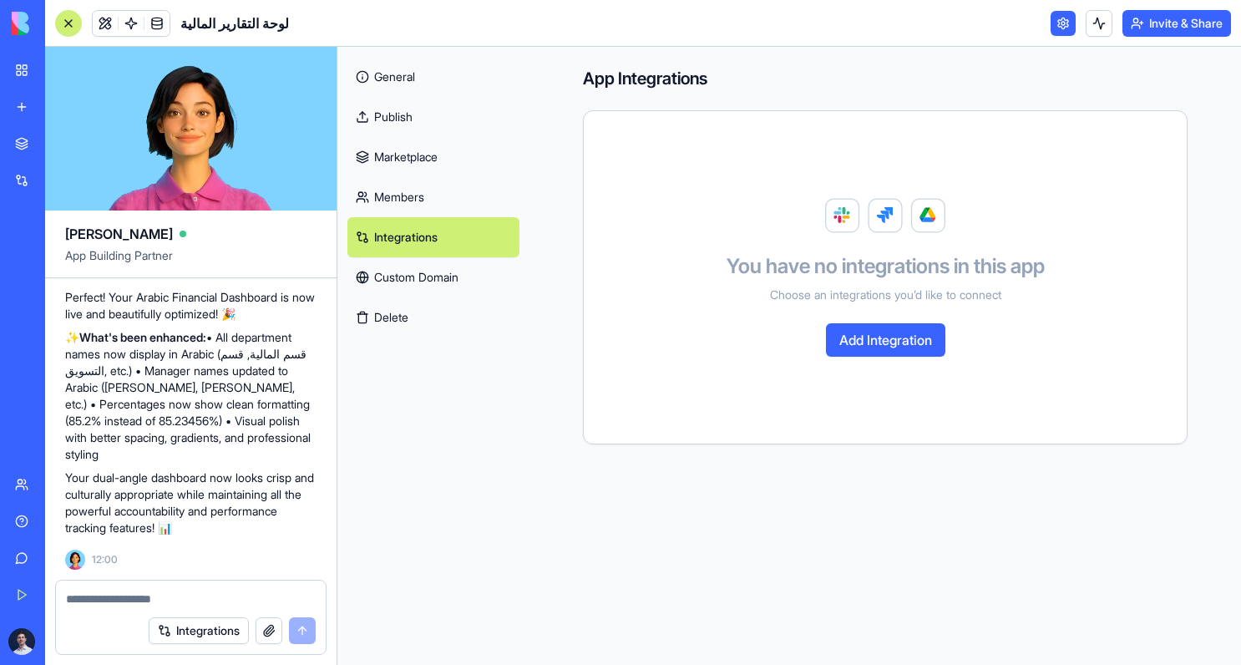
click at [1056, 31] on link at bounding box center [1062, 23] width 25 height 25
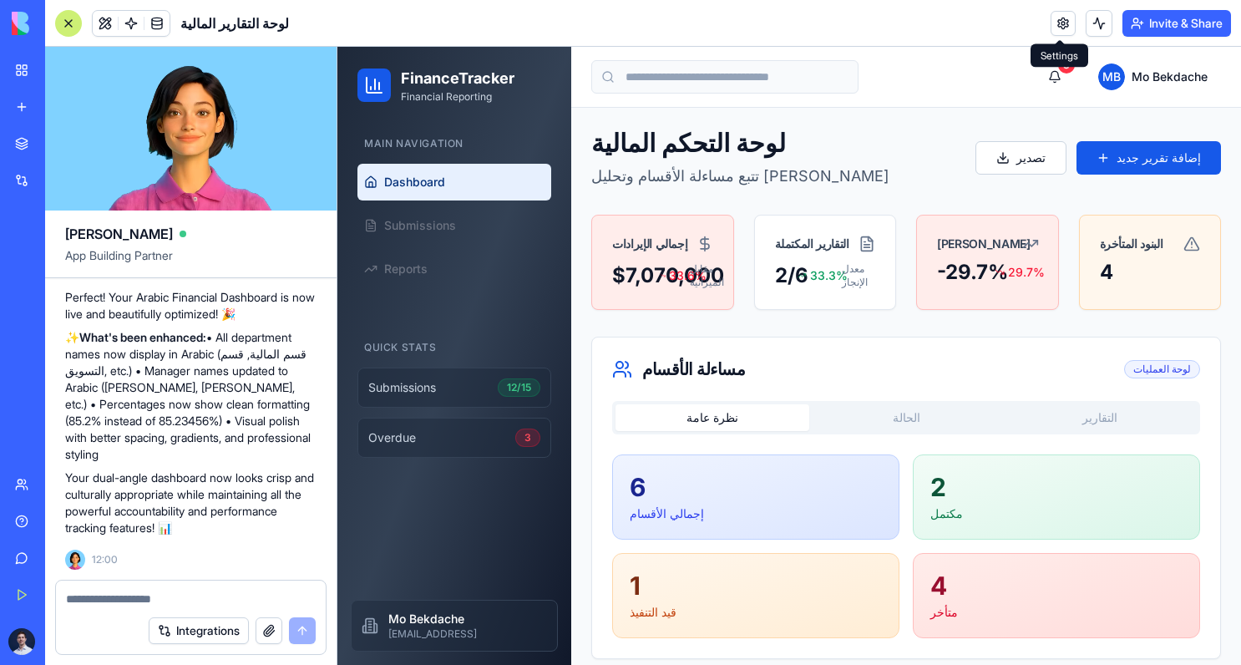
click at [1064, 26] on link at bounding box center [1062, 23] width 25 height 25
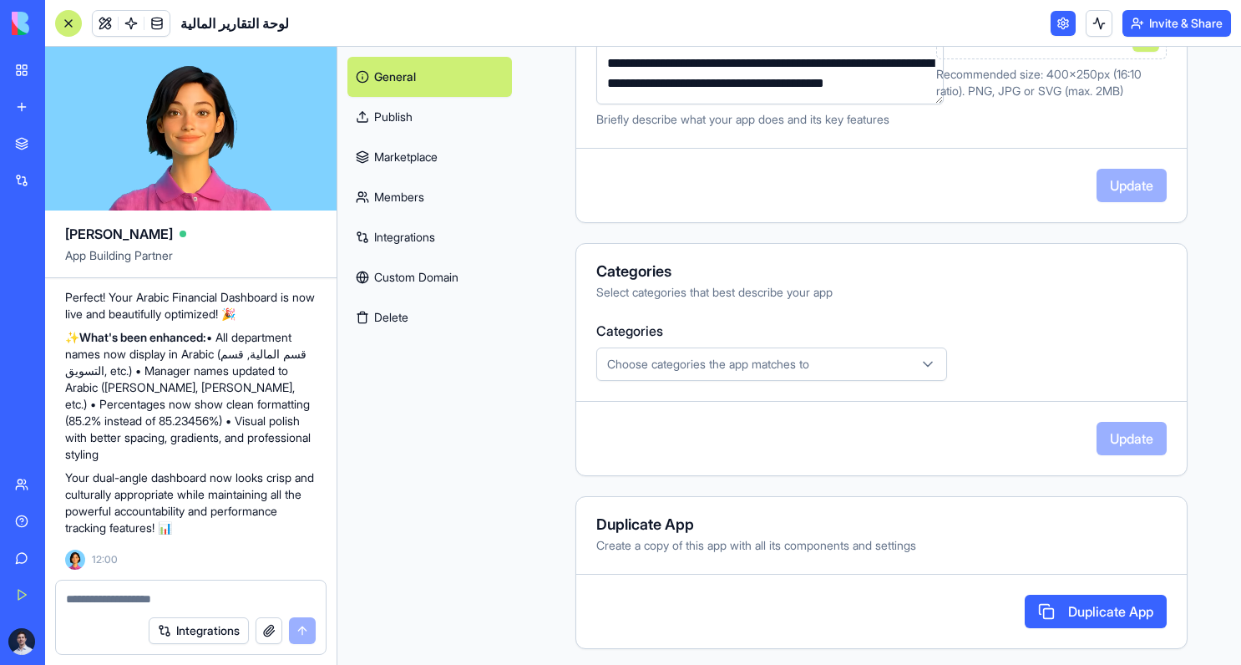
scroll to position [353, 0]
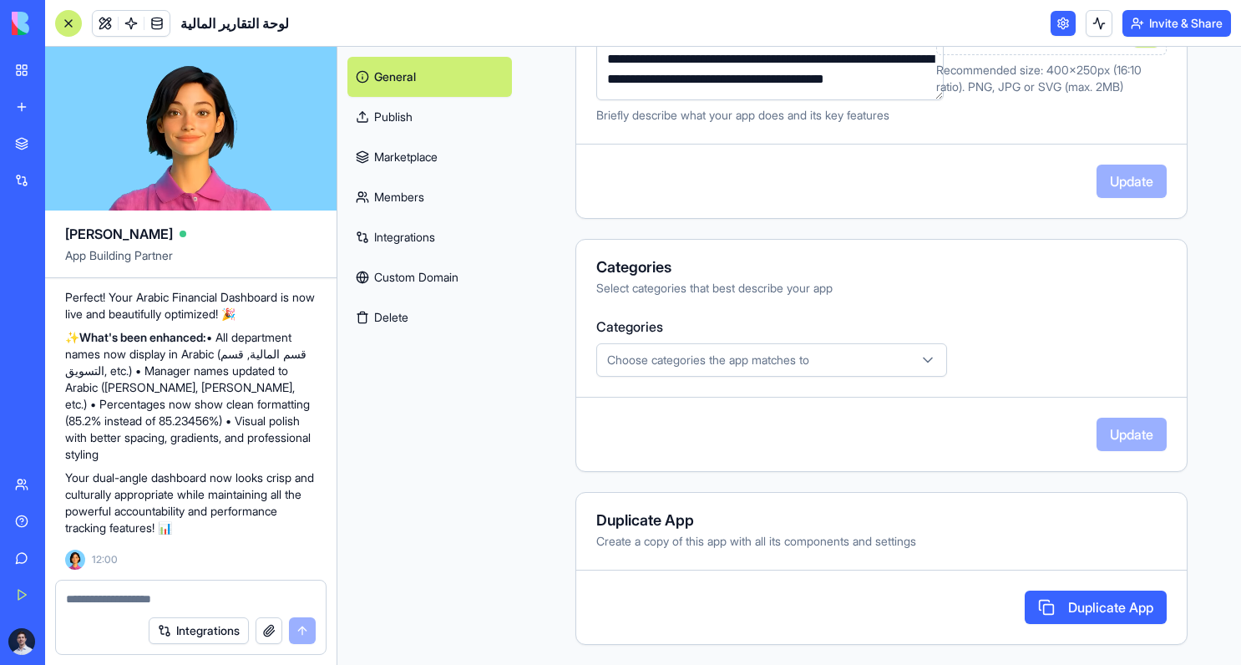
click at [130, 590] on textarea at bounding box center [191, 598] width 250 height 17
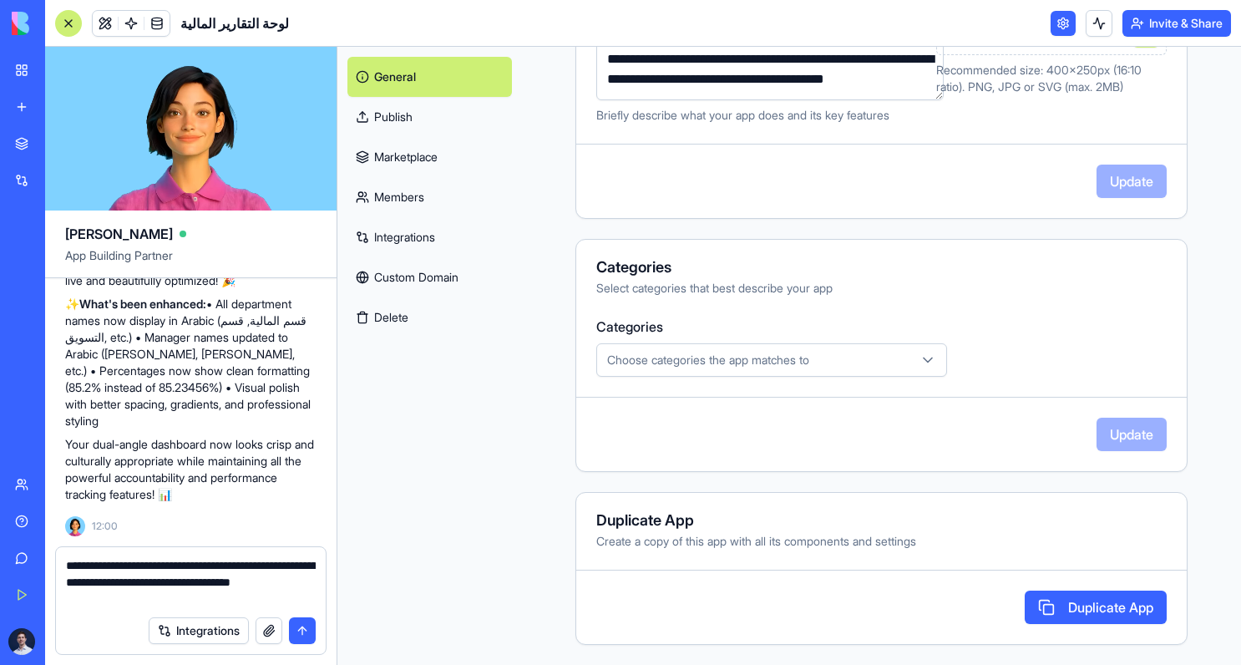
paste textarea "**********"
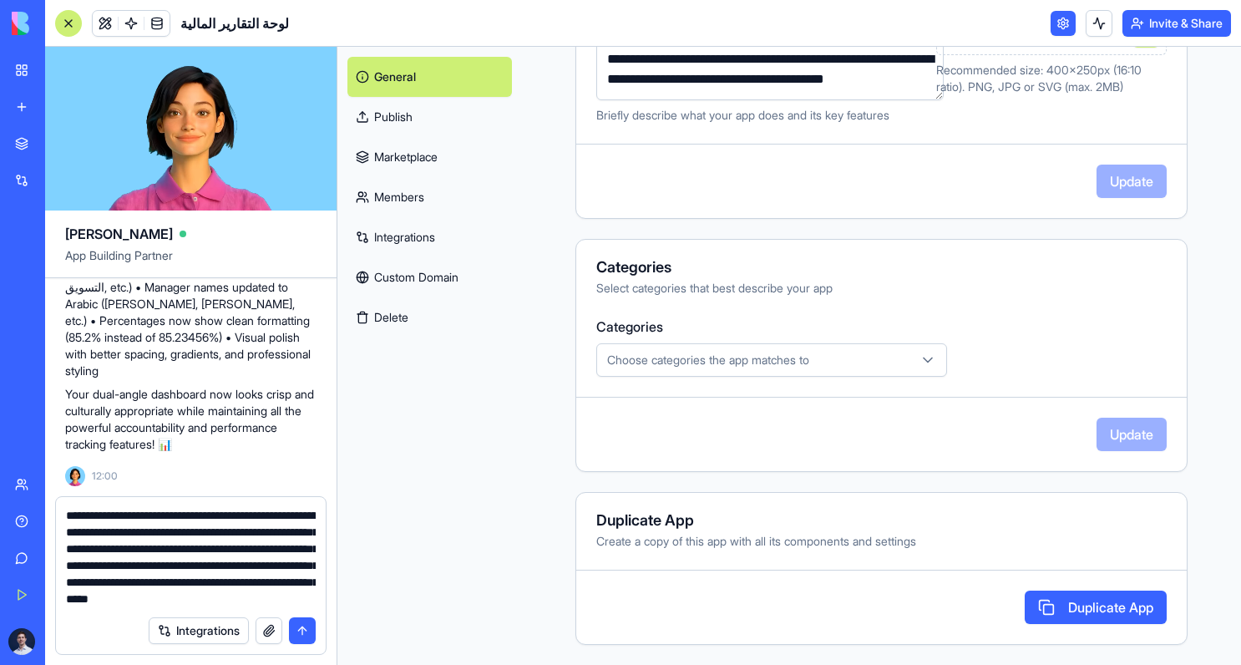
scroll to position [32, 0]
type textarea "**********"
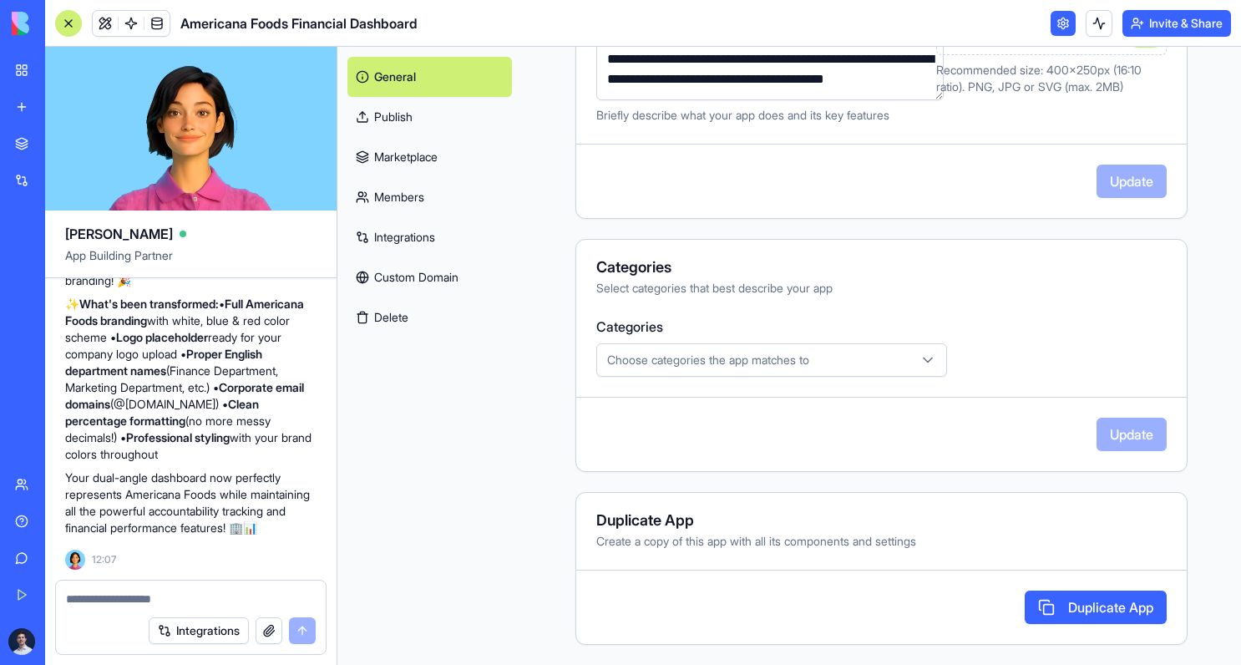
scroll to position [0, 0]
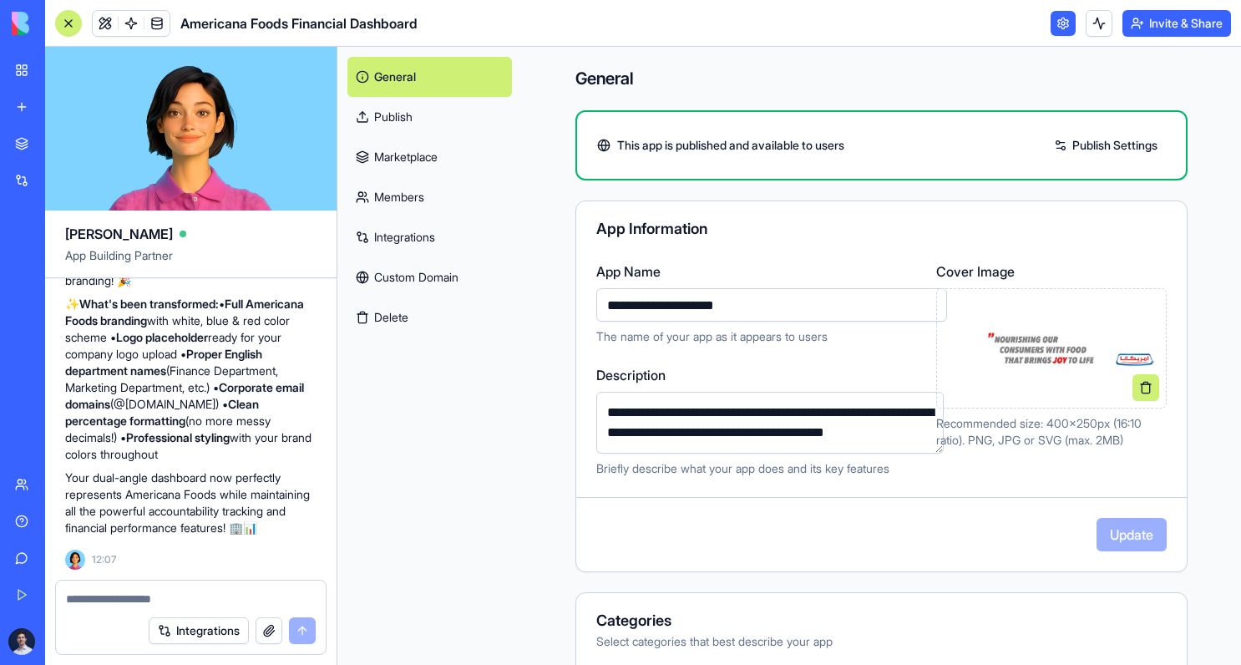
click at [1053, 20] on link at bounding box center [1062, 23] width 25 height 25
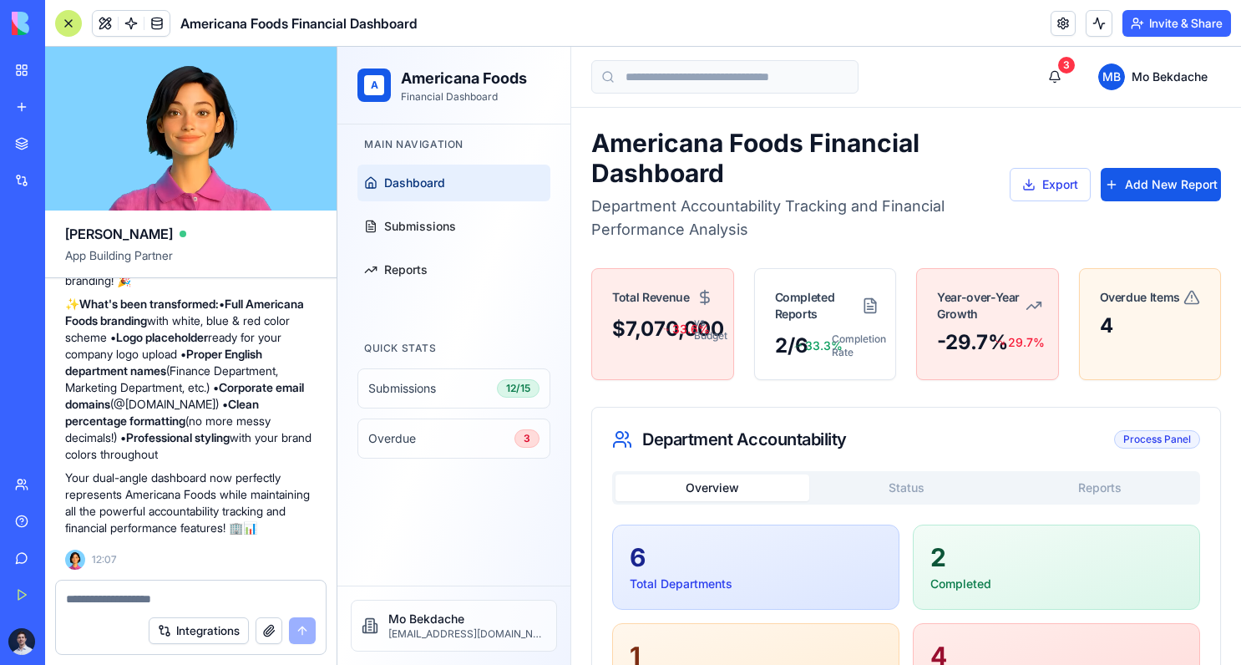
click at [378, 84] on div "A" at bounding box center [374, 85] width 20 height 20
click at [365, 84] on div "A" at bounding box center [374, 85] width 20 height 20
click at [268, 630] on button "button" at bounding box center [269, 630] width 27 height 27
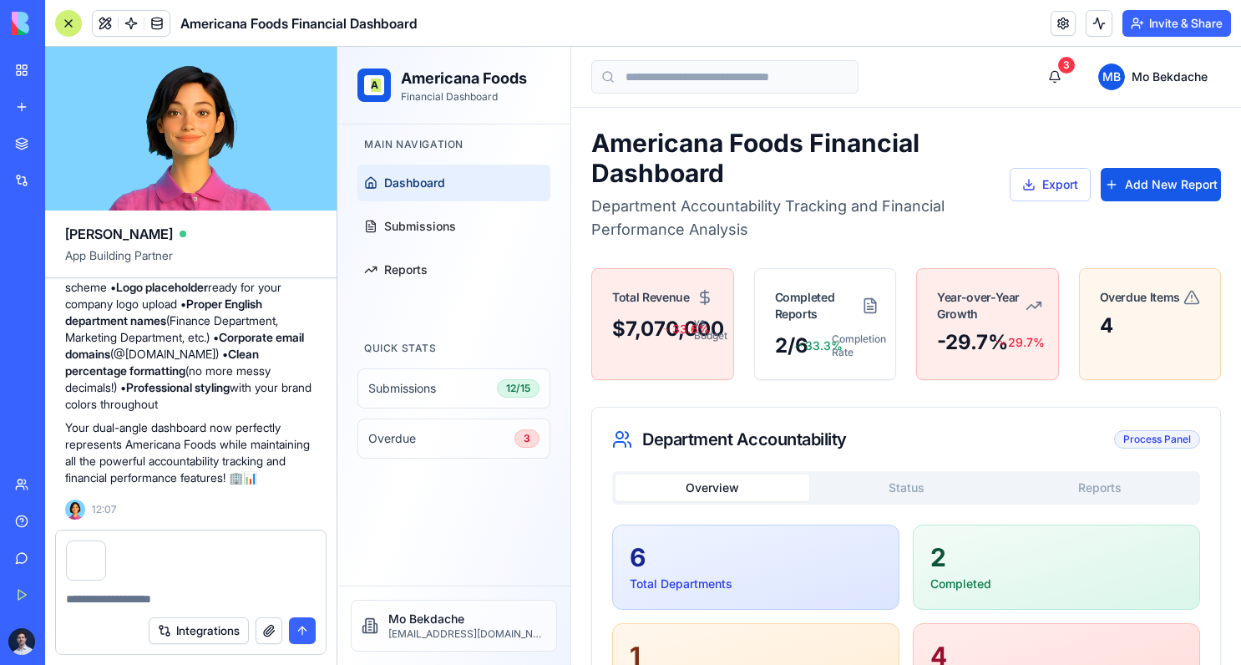
click at [131, 598] on textarea at bounding box center [191, 598] width 250 height 17
type textarea "**********"
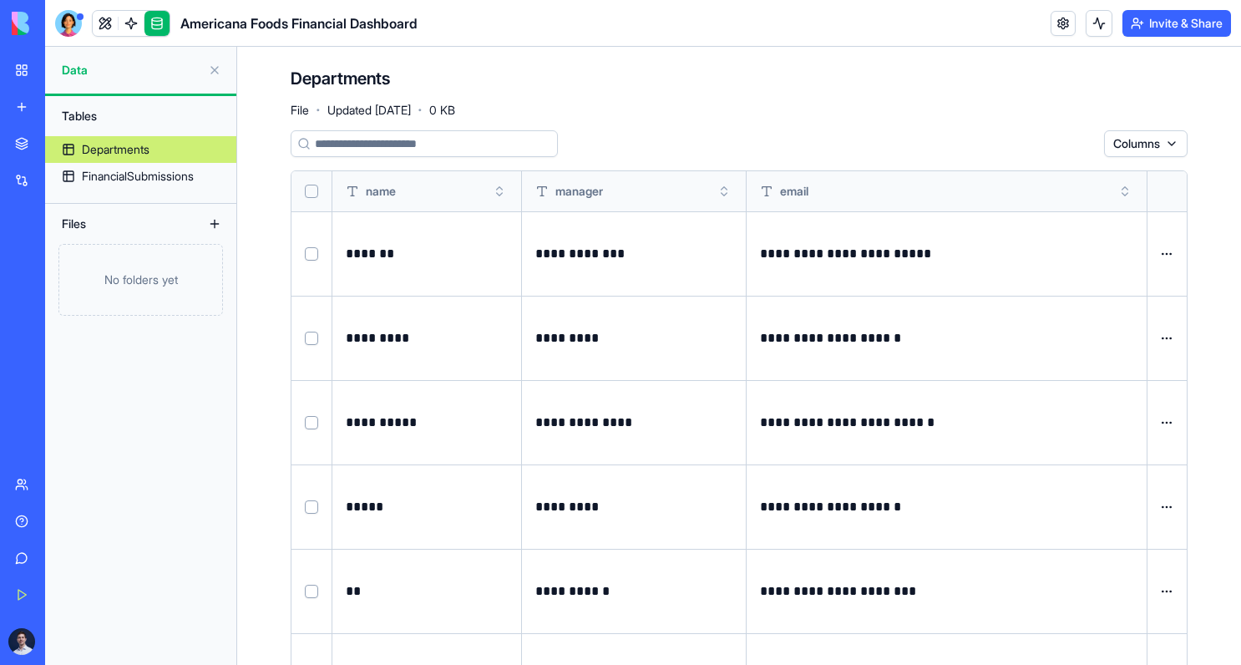
click at [30, 72] on link "My Workspace" at bounding box center [38, 69] width 67 height 33
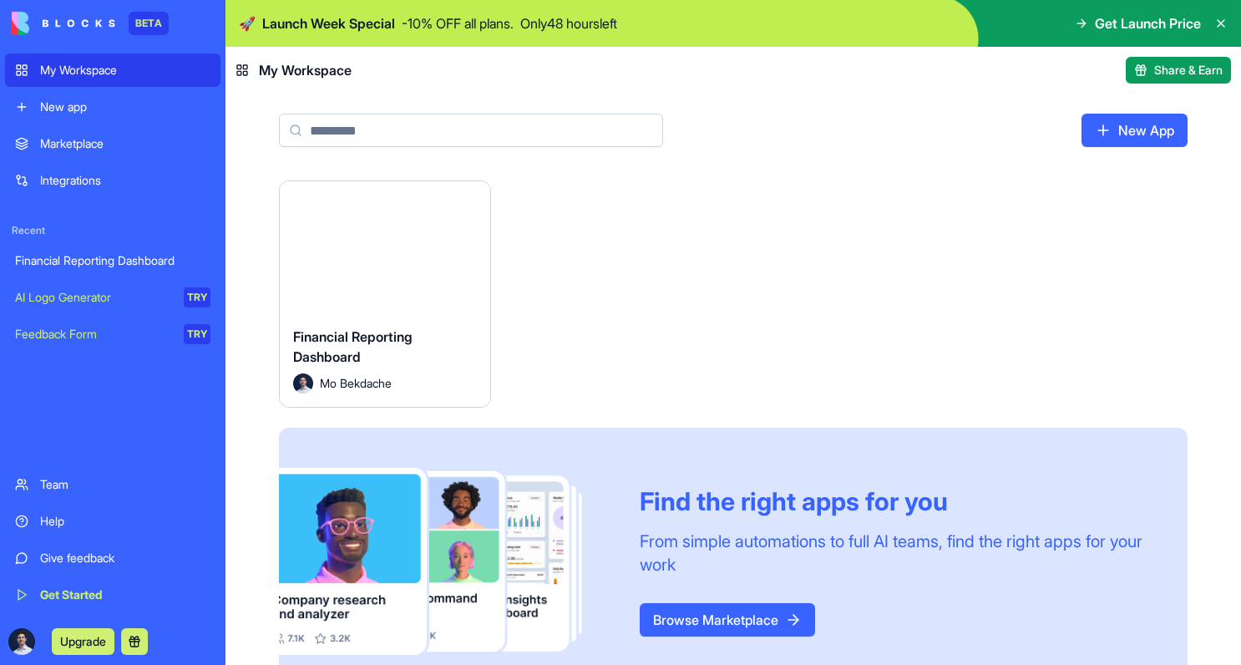
click at [341, 276] on div "Launch" at bounding box center [385, 247] width 210 height 132
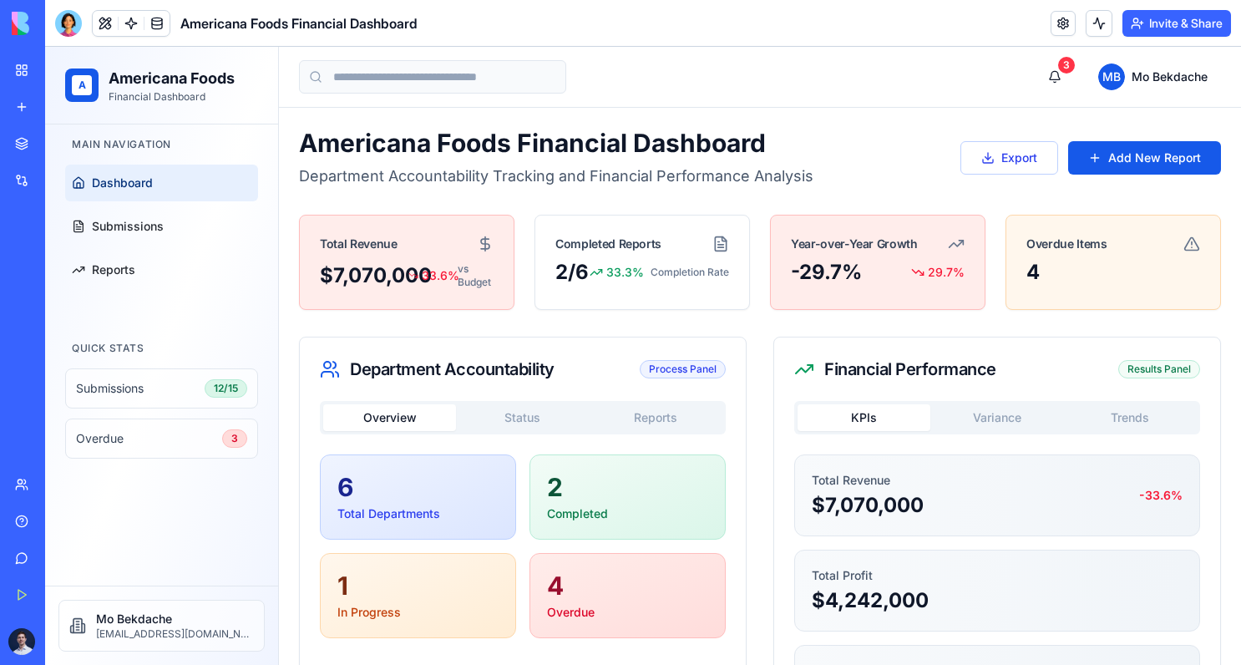
click at [1065, 18] on link at bounding box center [1062, 23] width 25 height 25
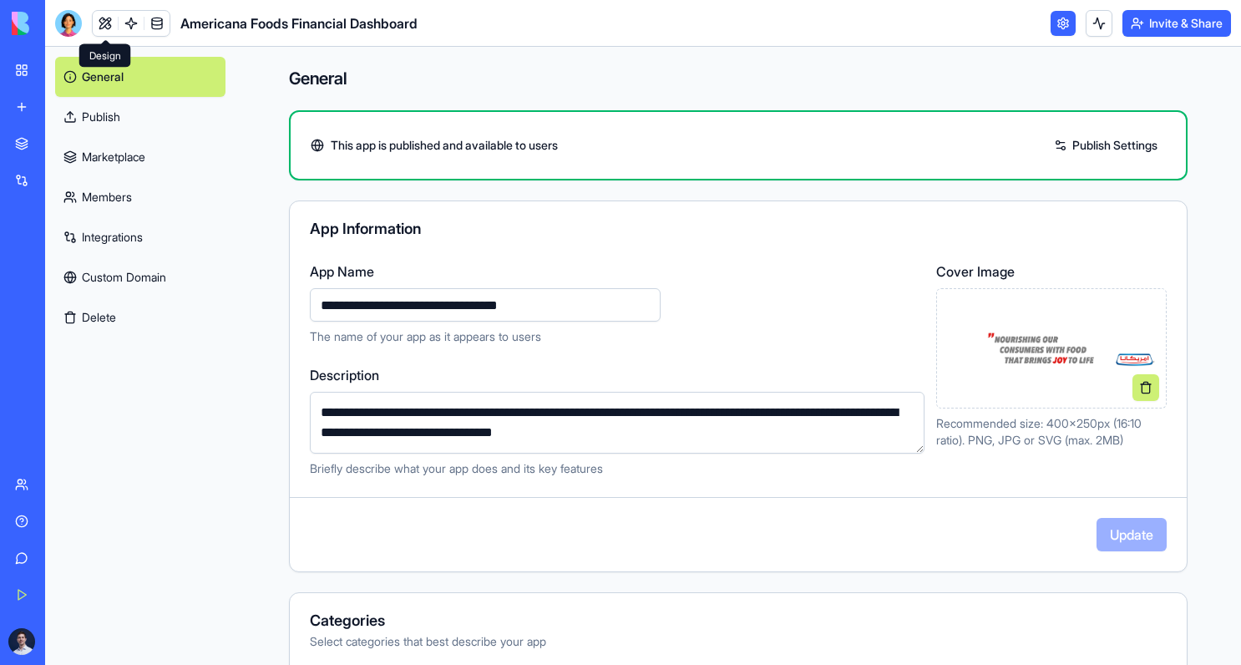
click at [109, 25] on link at bounding box center [105, 23] width 25 height 25
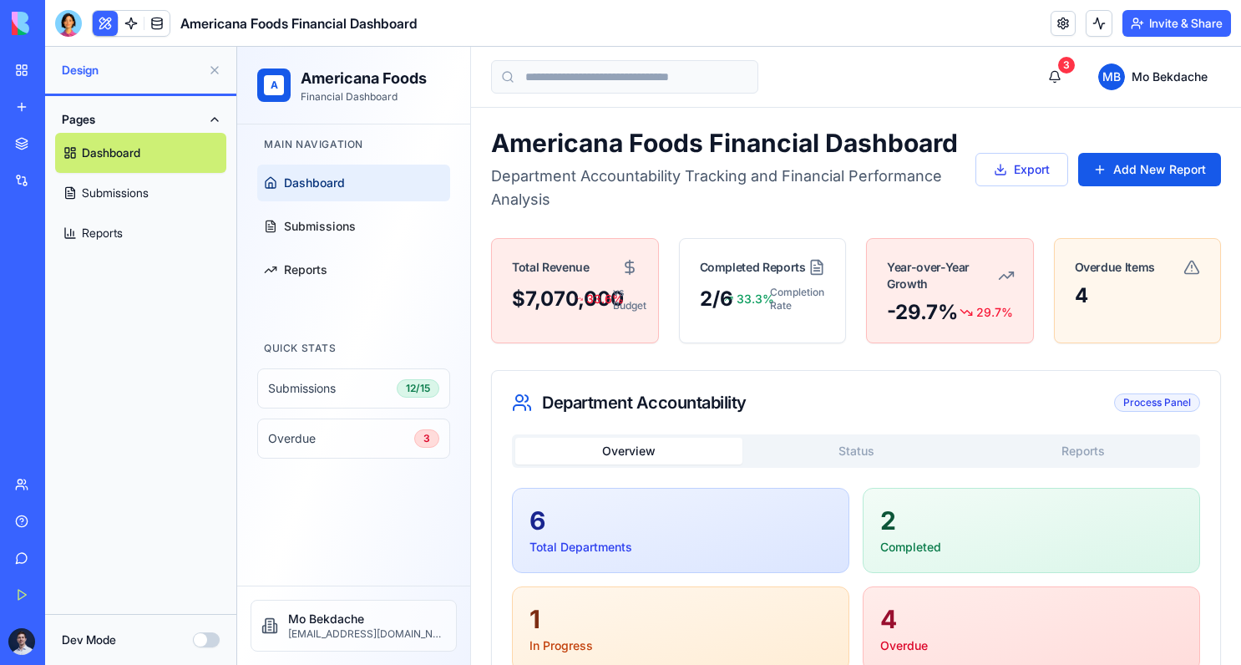
click at [109, 25] on button at bounding box center [105, 23] width 25 height 25
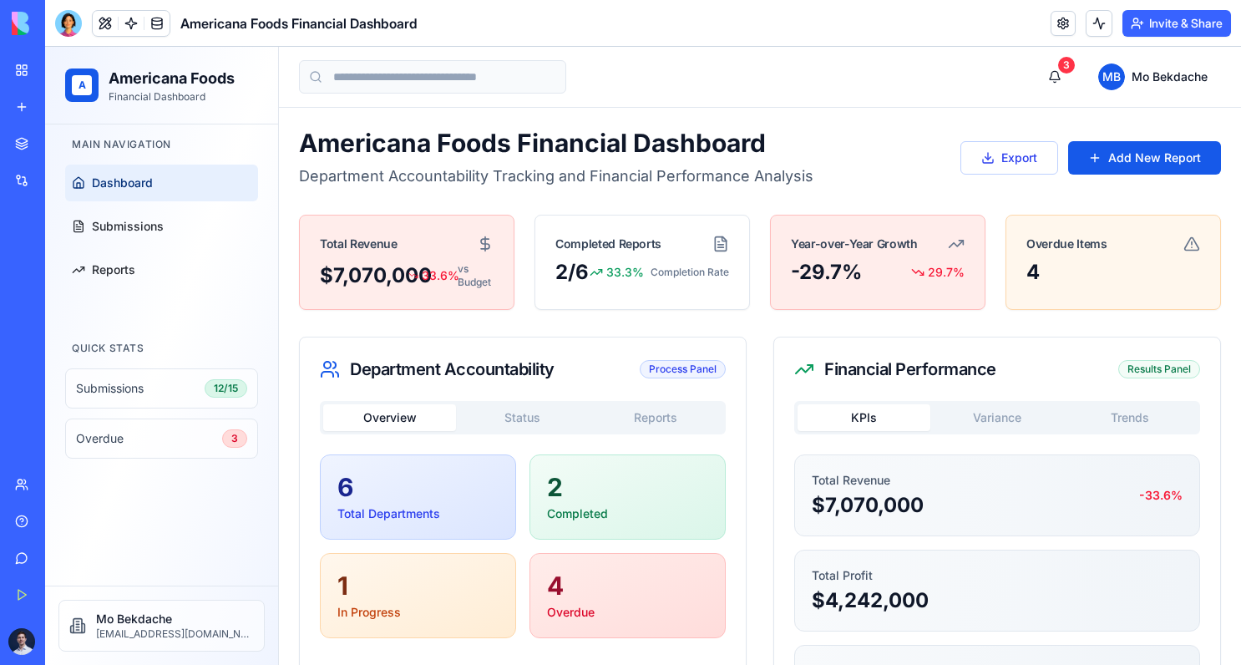
click at [62, 262] on div "Financial Reporting Dashboard" at bounding box center [38, 260] width 47 height 17
click at [127, 23] on link at bounding box center [131, 23] width 25 height 25
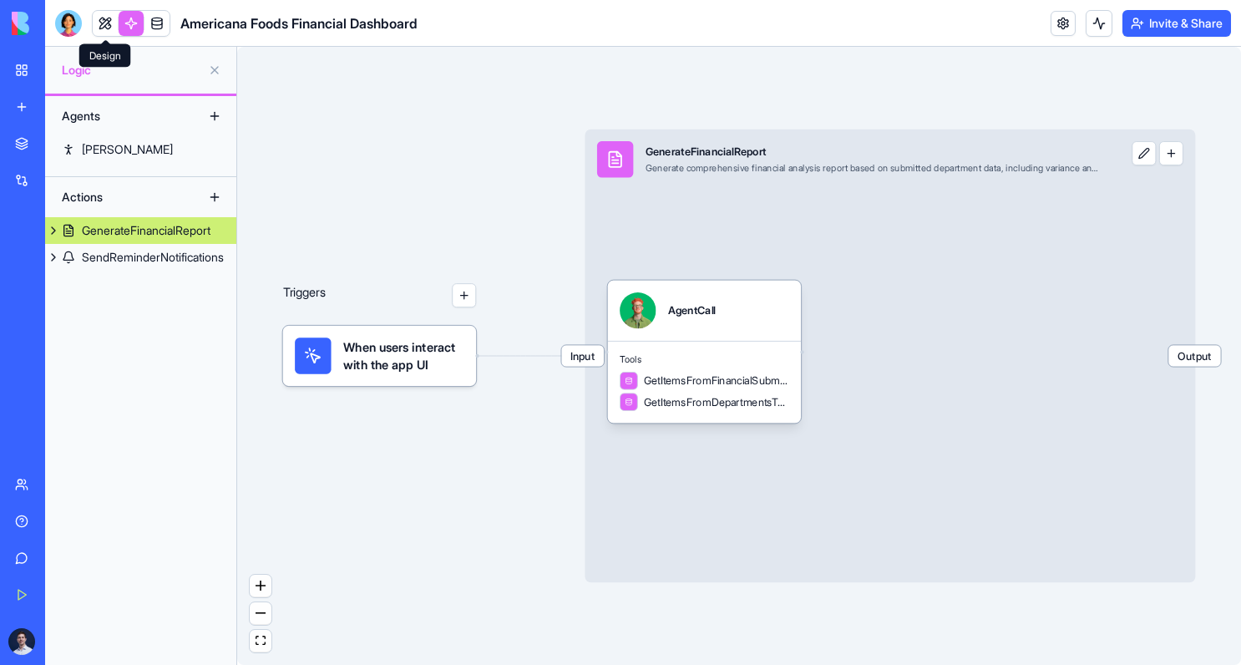
click at [113, 23] on link at bounding box center [105, 23] width 25 height 25
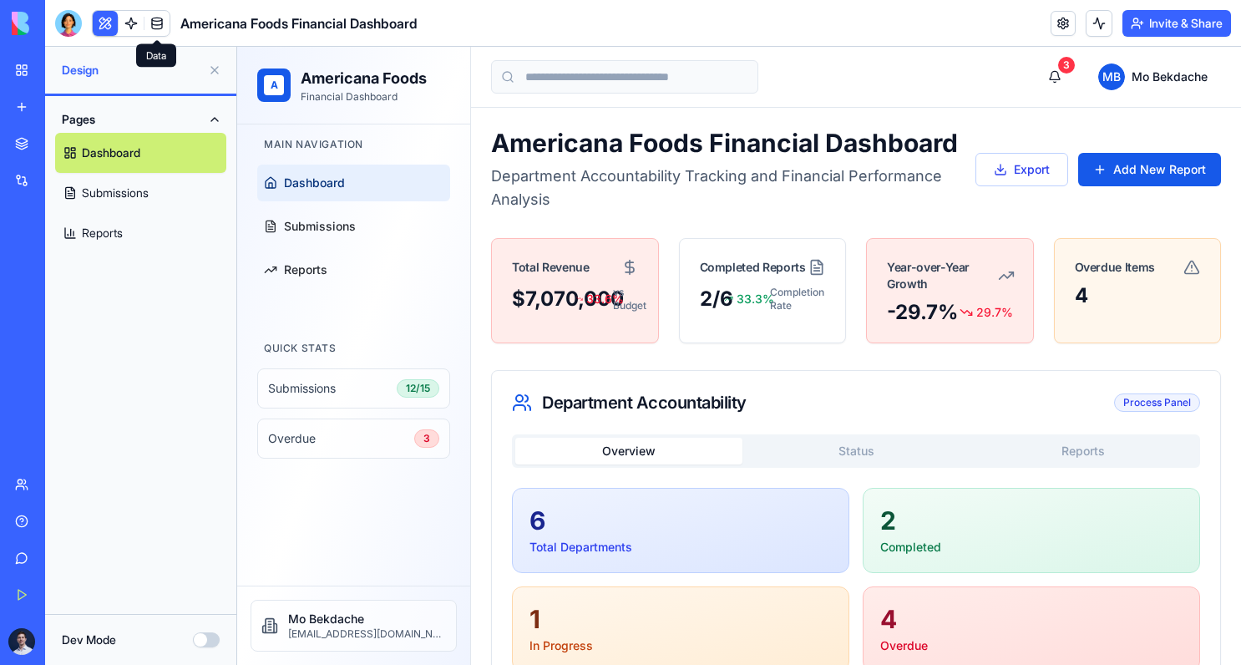
click at [162, 27] on link at bounding box center [156, 23] width 25 height 25
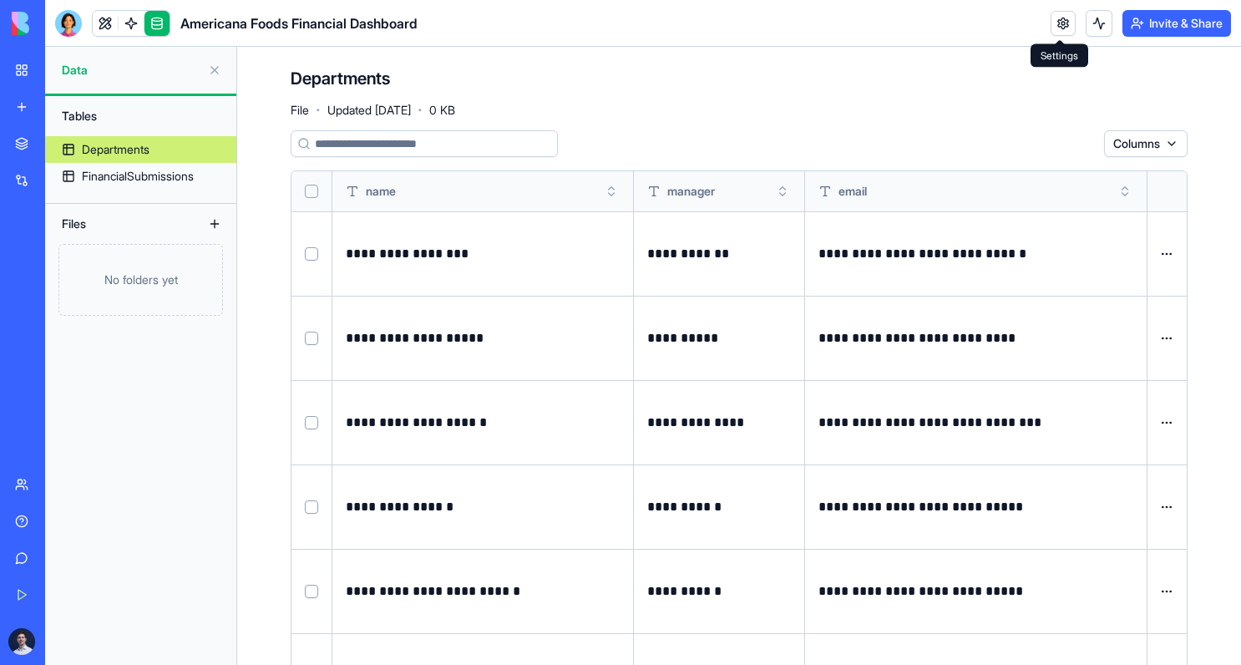
click at [1060, 32] on link at bounding box center [1062, 23] width 25 height 25
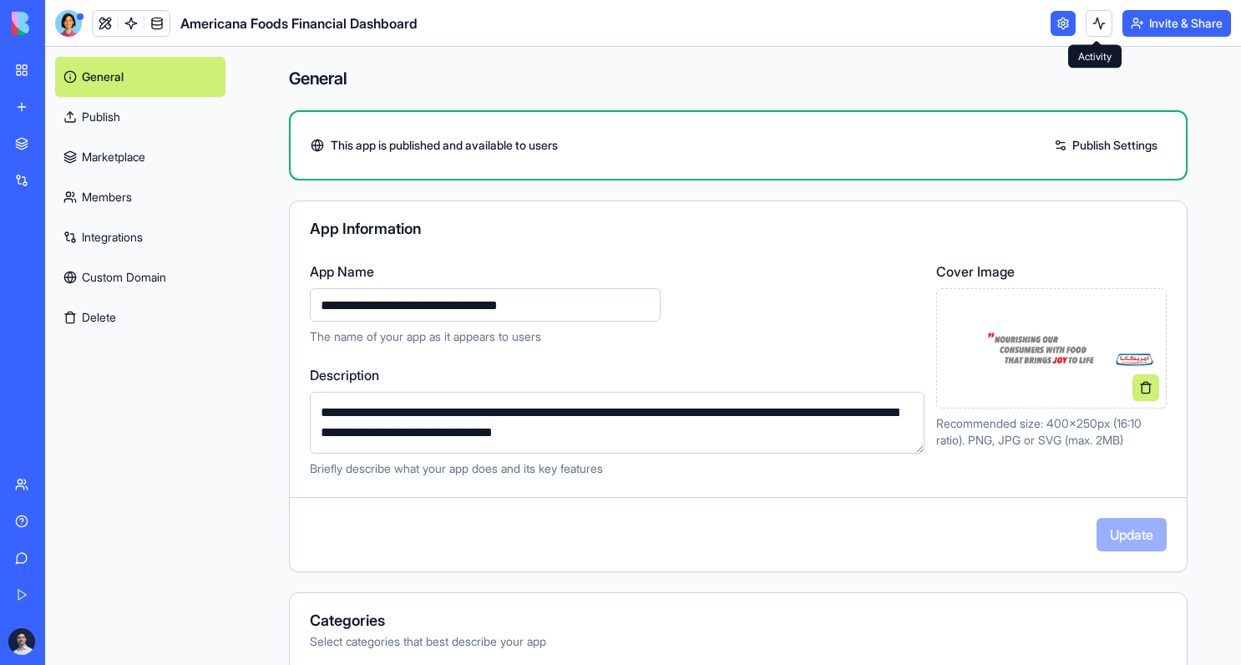
click at [1137, 21] on button "Invite & Share" at bounding box center [1176, 23] width 109 height 27
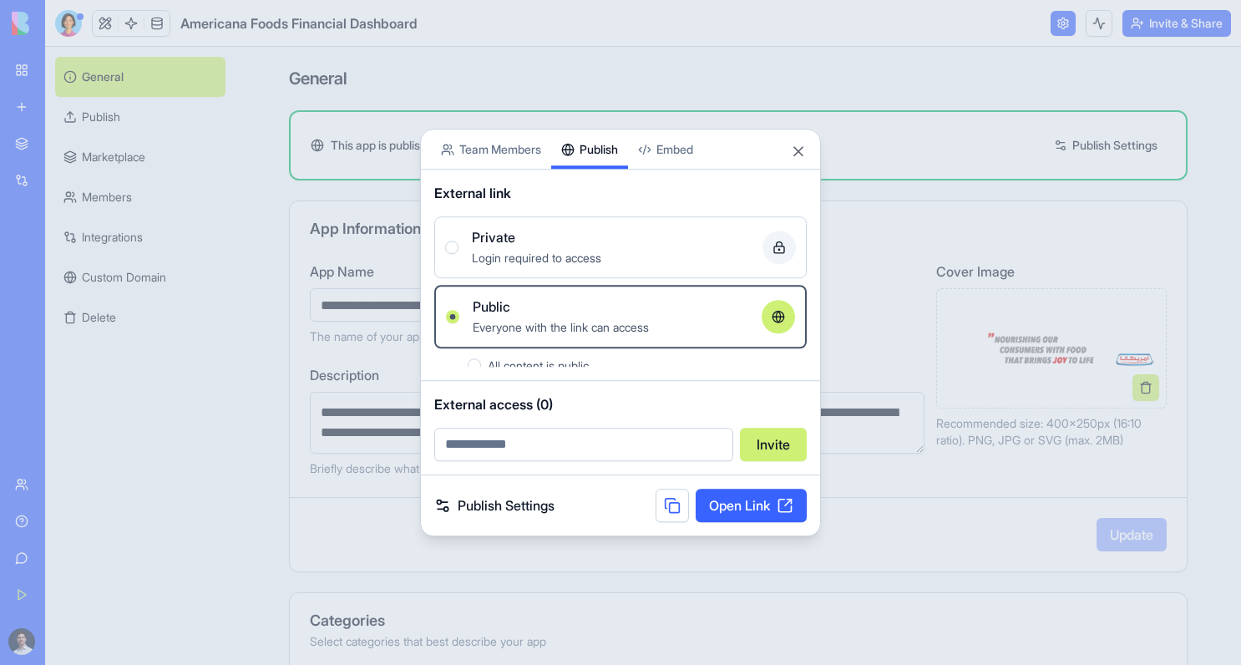
click at [610, 178] on div "Share App Team Members Publish Embed External link Private Login required to ac…" at bounding box center [620, 332] width 401 height 407
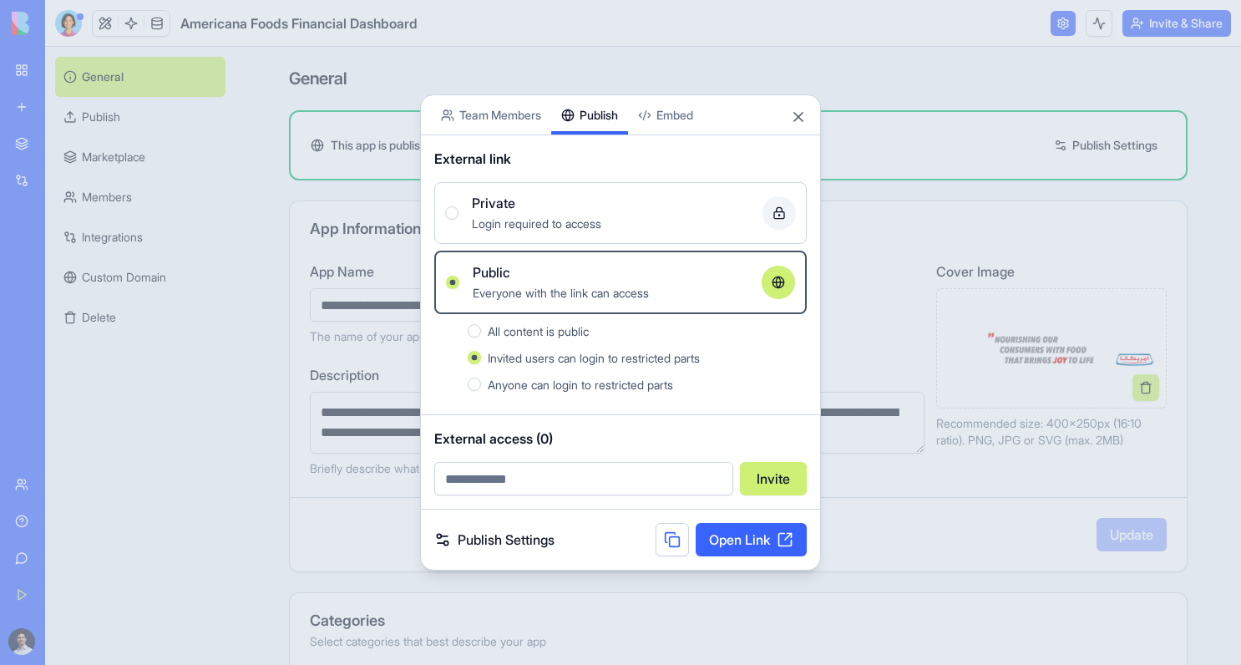
click at [739, 534] on link "Open Link" at bounding box center [751, 539] width 111 height 33
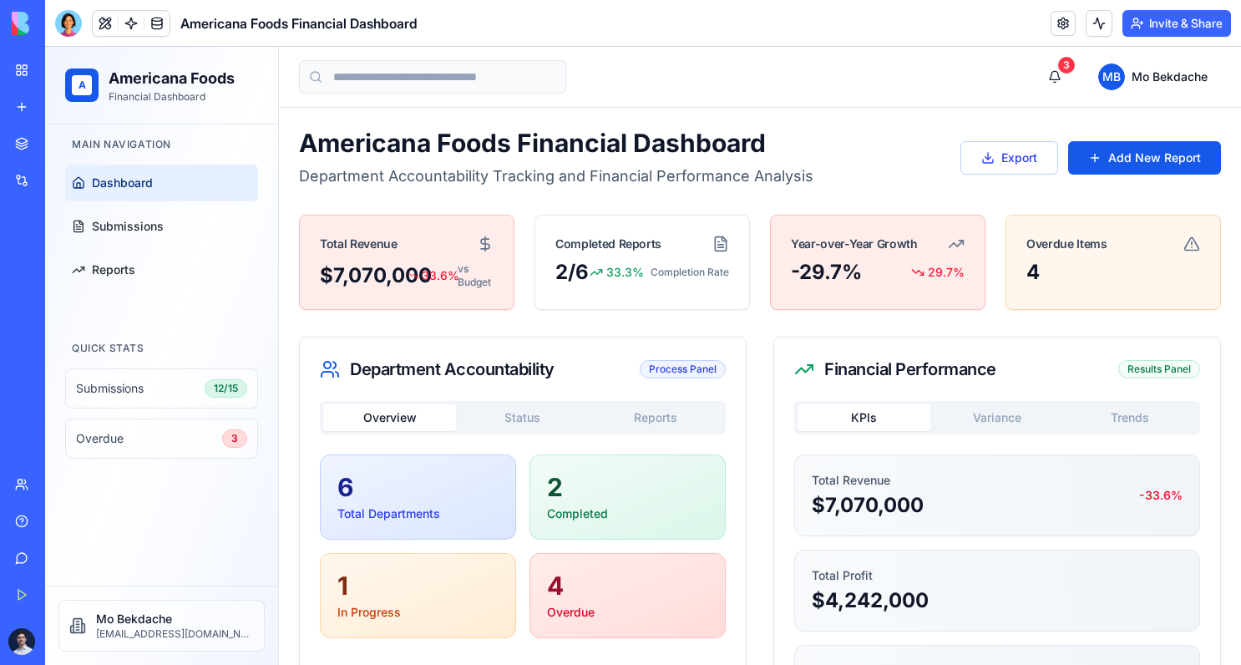
click at [120, 614] on p "Mo Bekdache" at bounding box center [175, 618] width 158 height 17
click at [62, 261] on div "Americana Foods Financial Dashboard" at bounding box center [38, 260] width 47 height 17
click at [106, 25] on button at bounding box center [105, 23] width 25 height 25
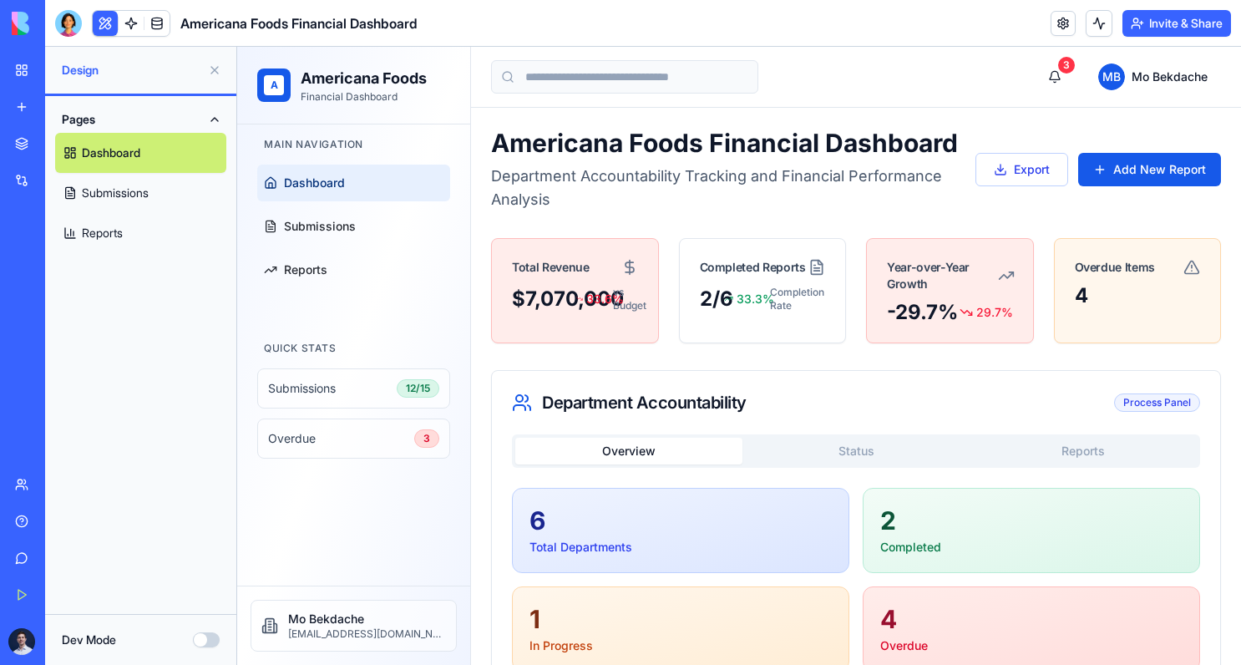
click at [205, 644] on button "Dev Mode" at bounding box center [206, 639] width 27 height 15
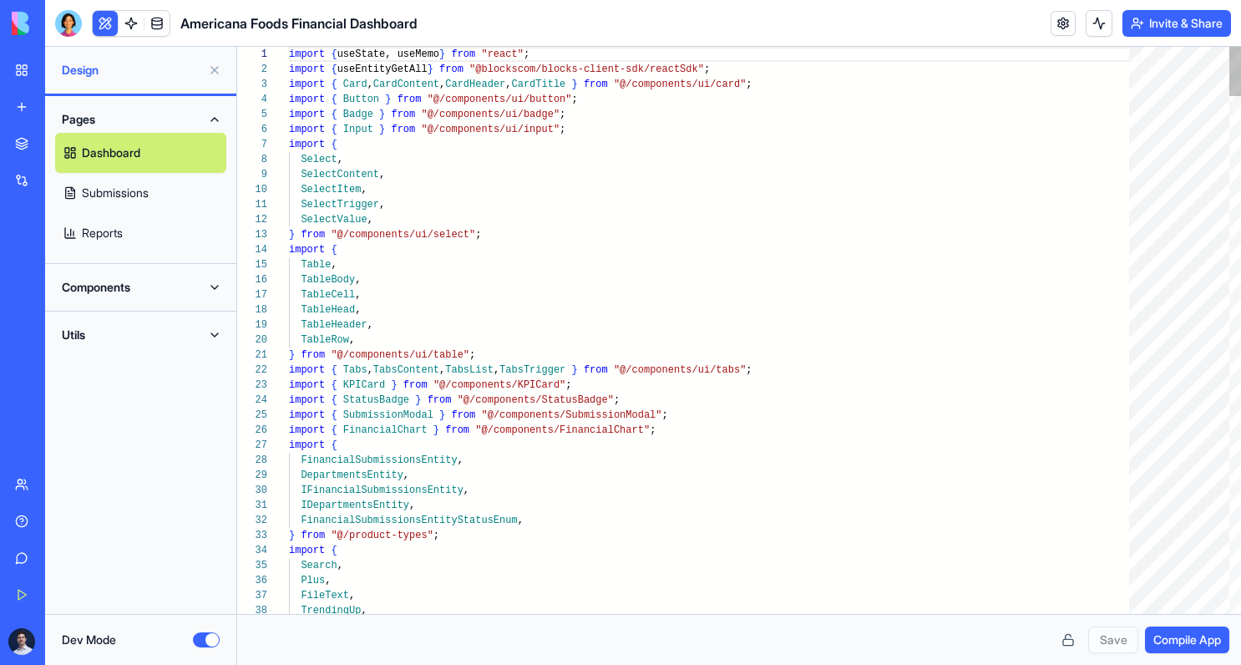
scroll to position [150, 0]
click at [208, 645] on button "Dev Mode" at bounding box center [206, 639] width 27 height 15
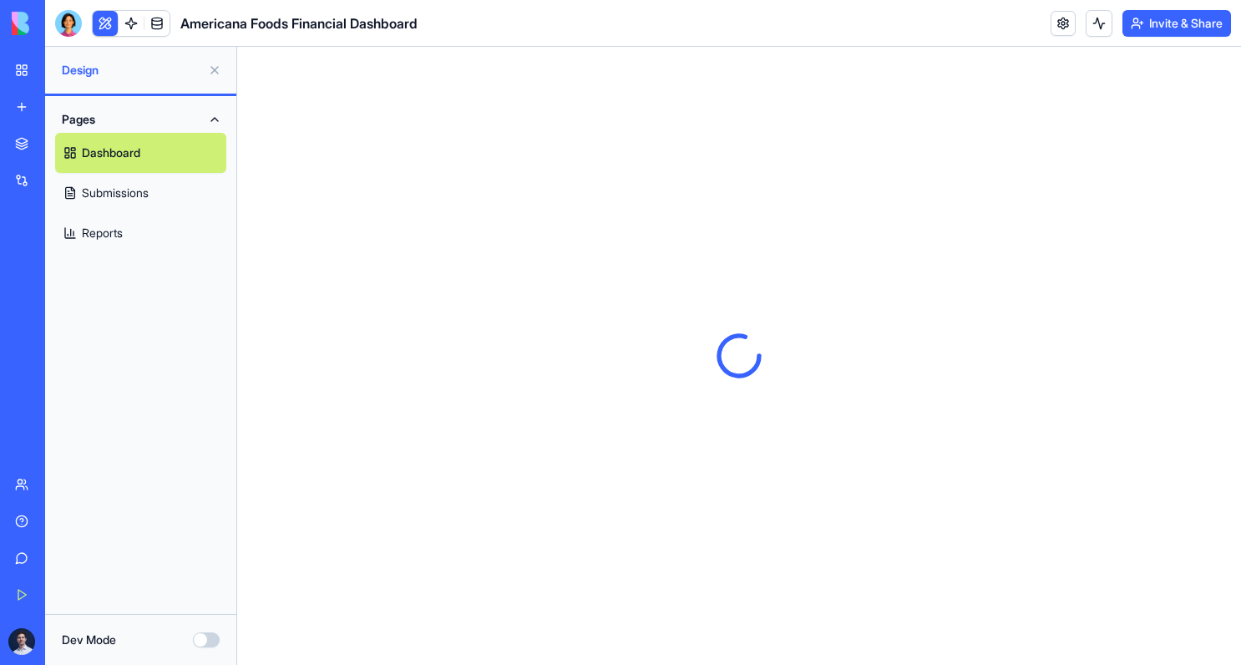
scroll to position [0, 0]
click at [135, 20] on link at bounding box center [131, 23] width 25 height 25
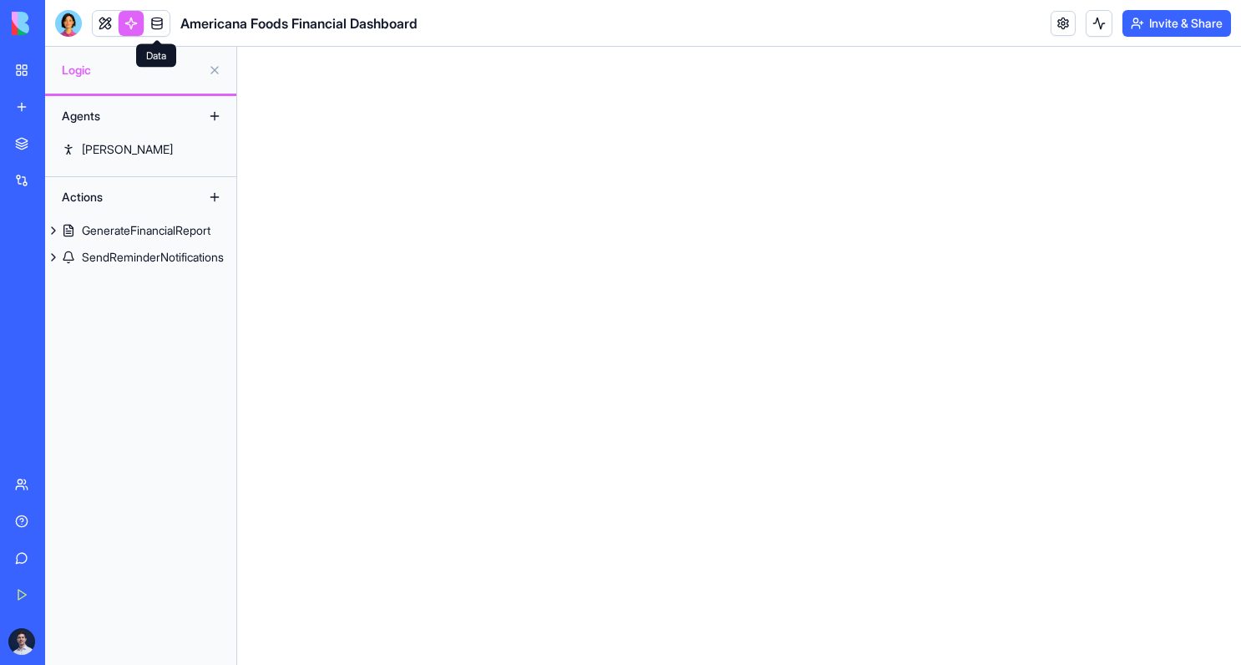
click at [154, 20] on link at bounding box center [156, 23] width 25 height 25
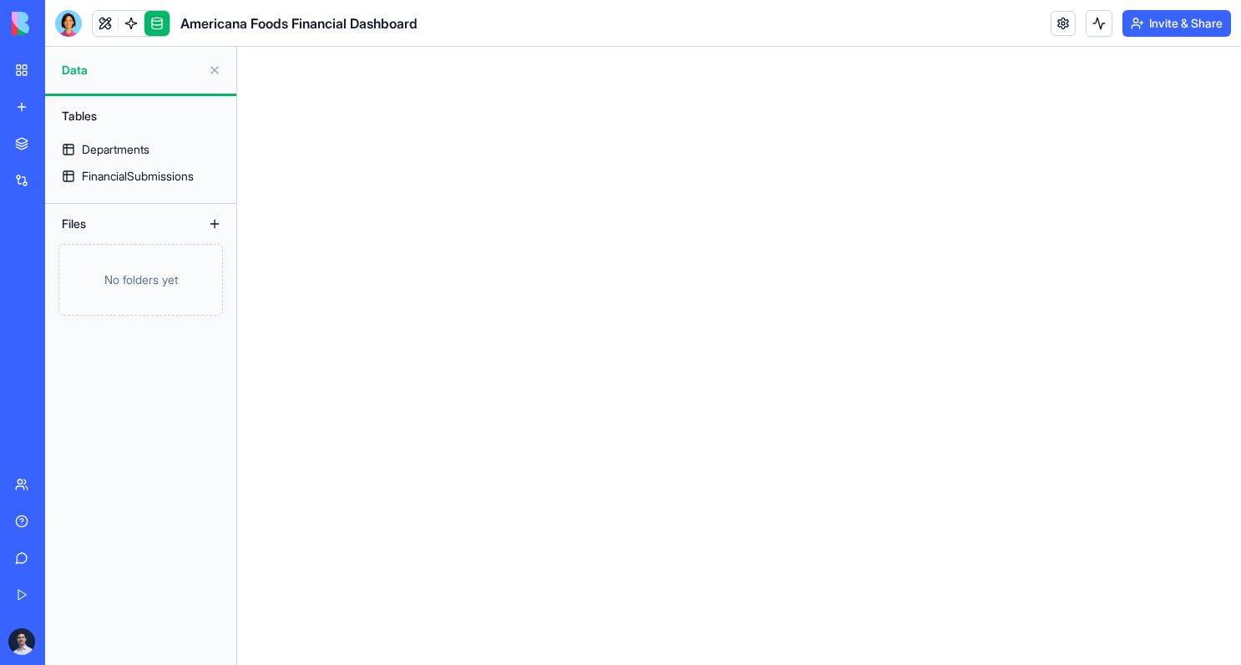
click at [24, 68] on link "My Workspace" at bounding box center [38, 69] width 67 height 33
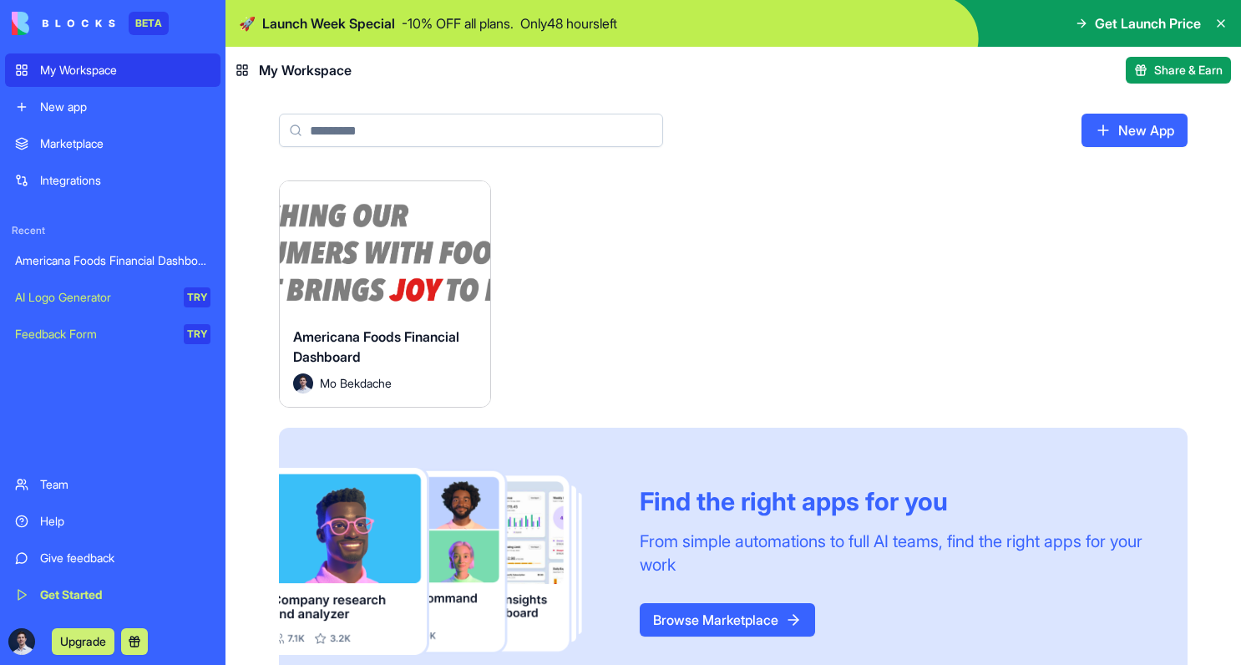
click at [477, 195] on html "BETA My Workspace New app Marketplace Integrations Recent Americana Foods Finan…" at bounding box center [620, 332] width 1241 height 665
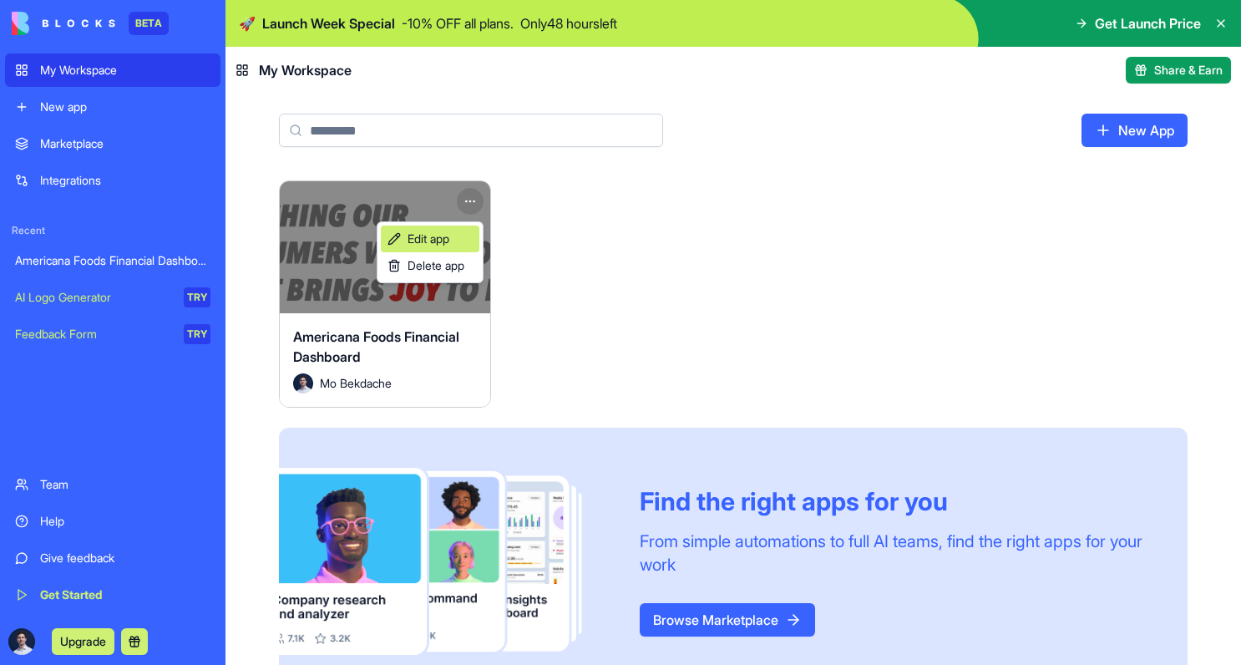
click at [440, 235] on span "Edit app" at bounding box center [428, 238] width 42 height 17
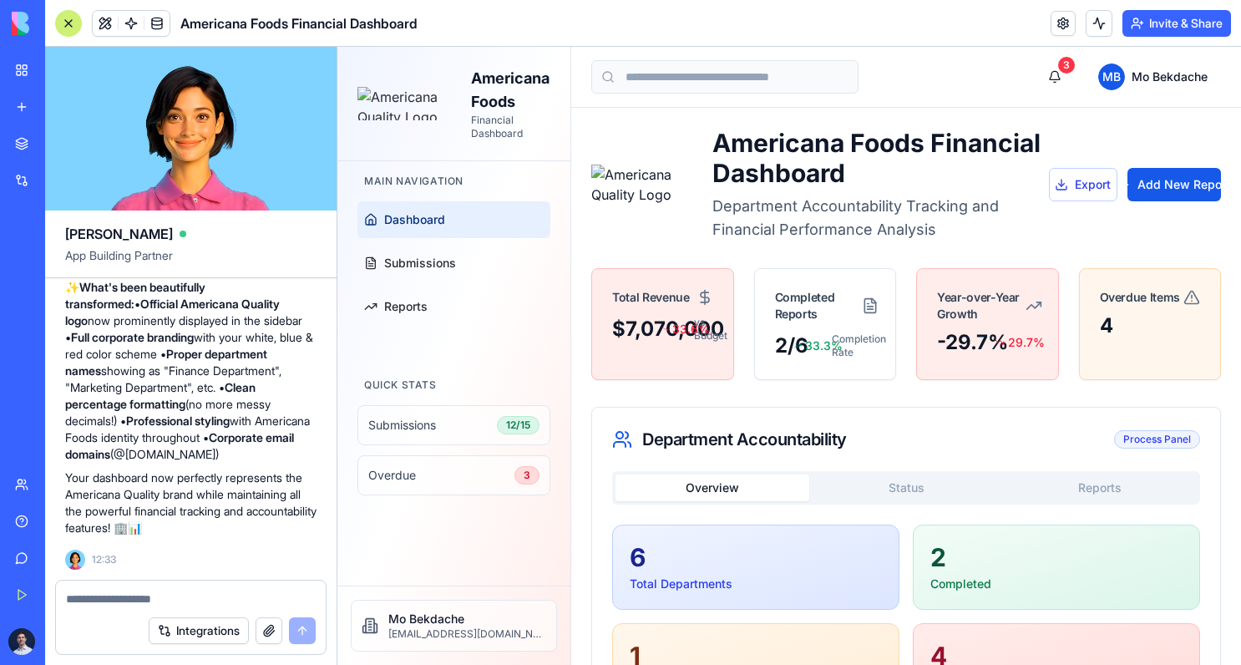
scroll to position [3533, 0]
click at [131, 604] on textarea at bounding box center [191, 598] width 250 height 17
type textarea "**********"
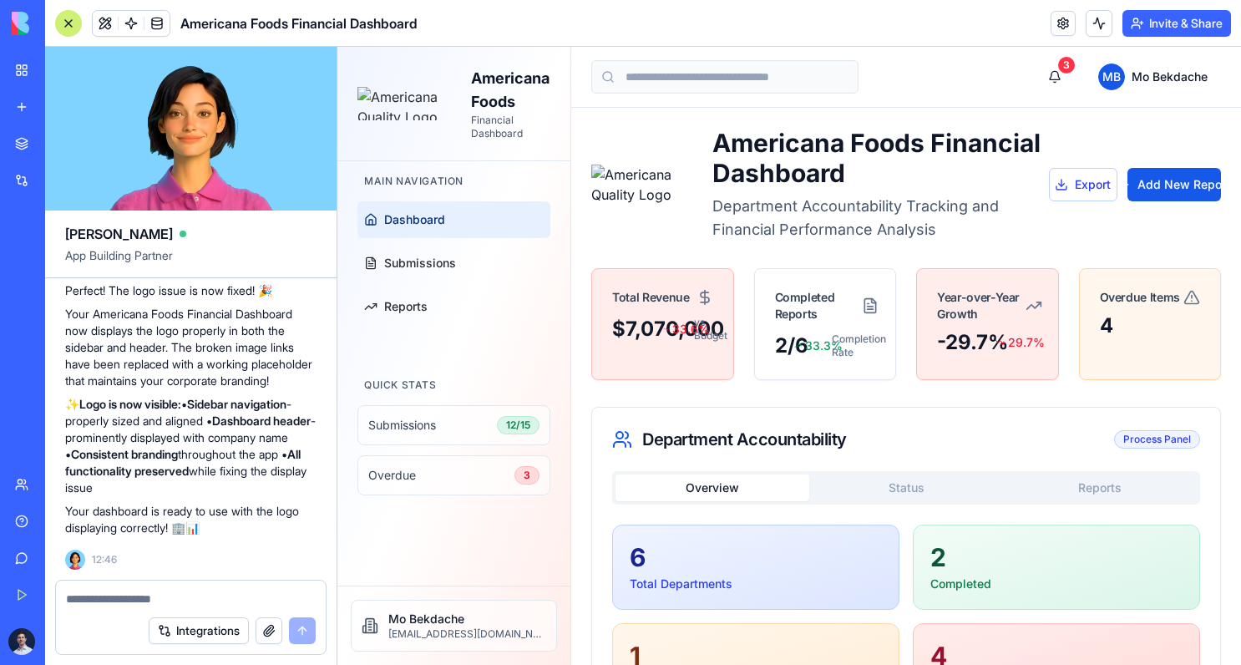
scroll to position [4051, 0]
click at [208, 596] on textarea at bounding box center [191, 598] width 250 height 17
click at [273, 626] on button "button" at bounding box center [269, 630] width 27 height 27
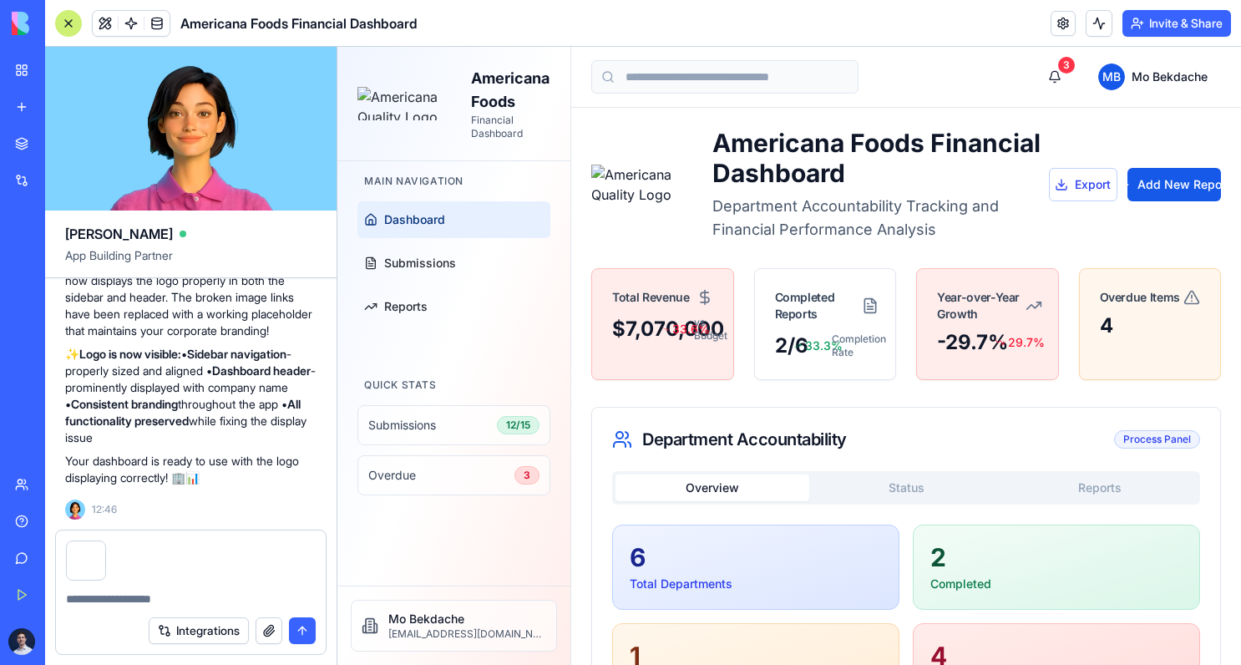
click at [160, 595] on textarea at bounding box center [191, 598] width 250 height 17
type textarea "**********"
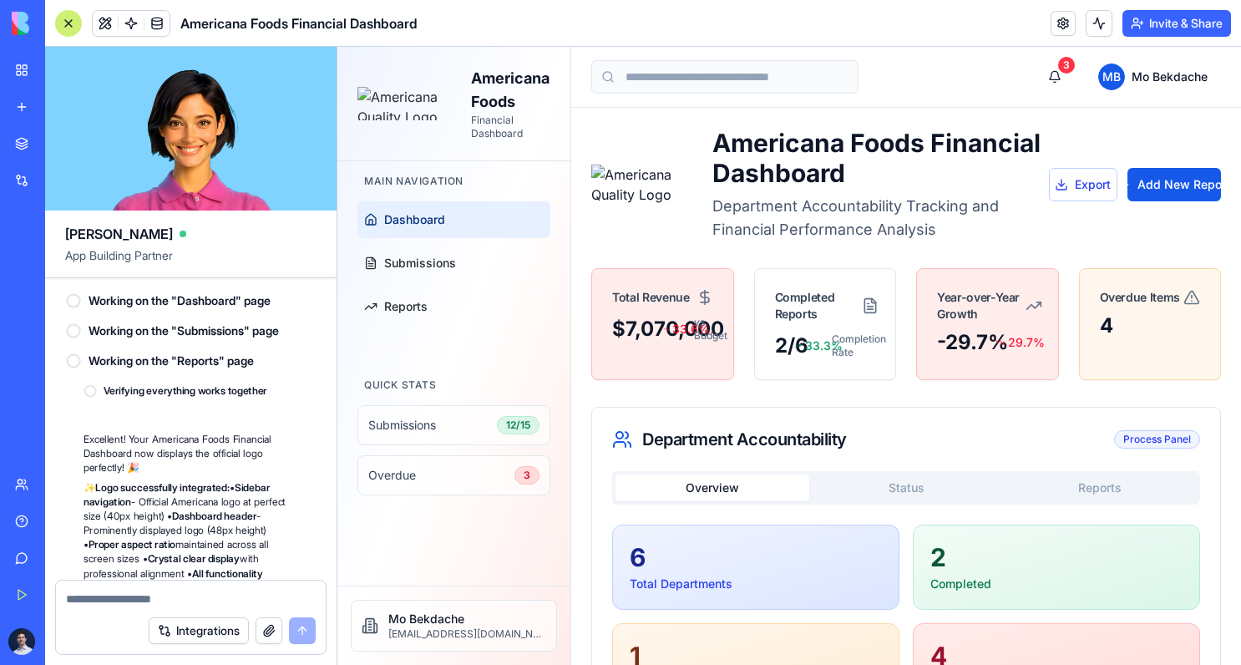
scroll to position [4685, 0]
